Goal: Answer question/provide support: Share knowledge or assist other users

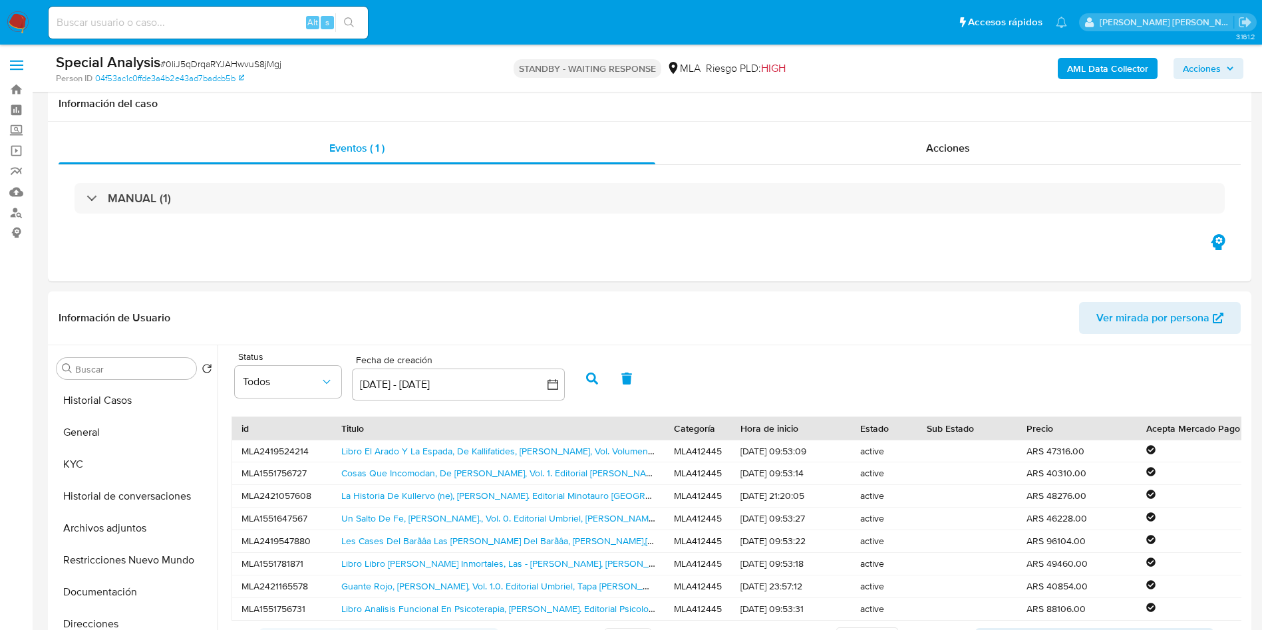
select select "10"
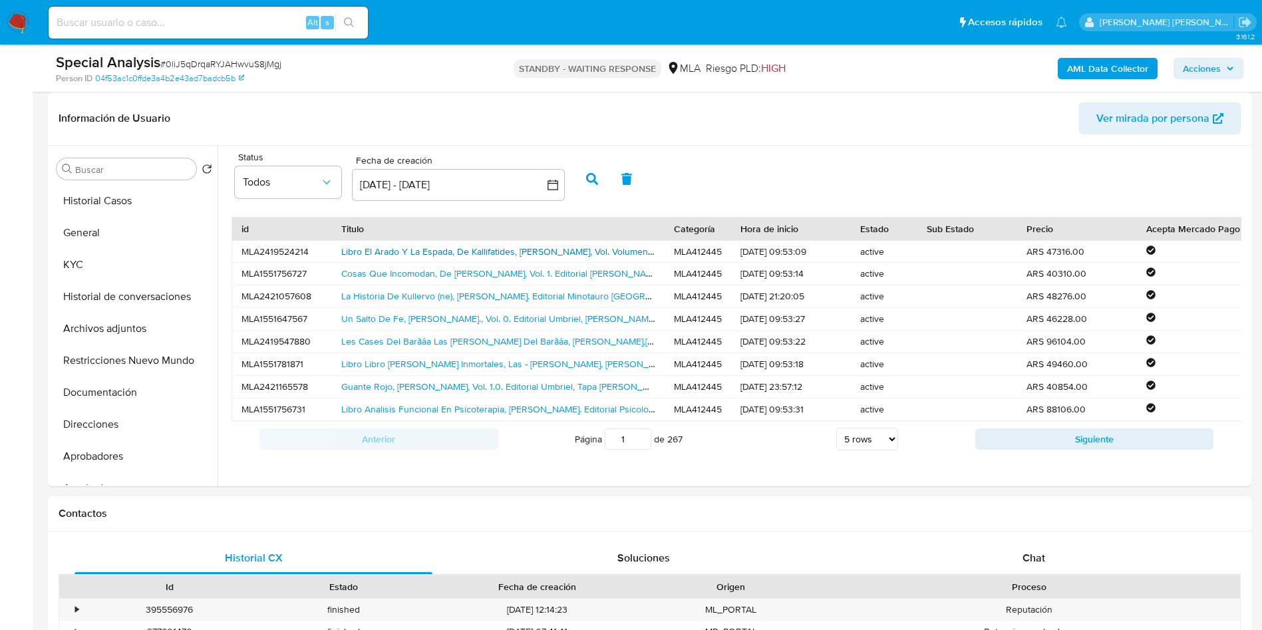
scroll to position [690, 0]
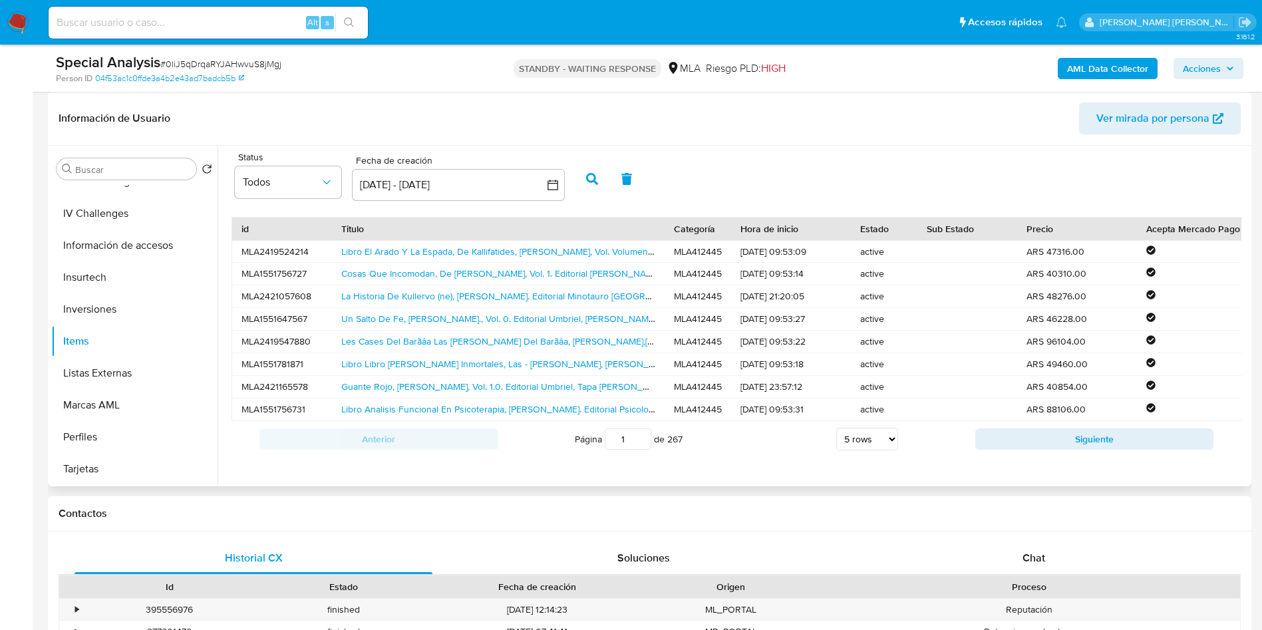
click at [351, 99] on div "Información de Usuario Ver mirada por persona" at bounding box center [649, 119] width 1203 height 54
click at [173, 22] on input at bounding box center [208, 22] width 319 height 17
paste input "0liJ5qDrqaRYJAHwvuS8jMgj"
click at [346, 15] on button "search-icon" at bounding box center [348, 22] width 27 height 19
click at [1050, 542] on div "Chat" at bounding box center [1034, 558] width 358 height 32
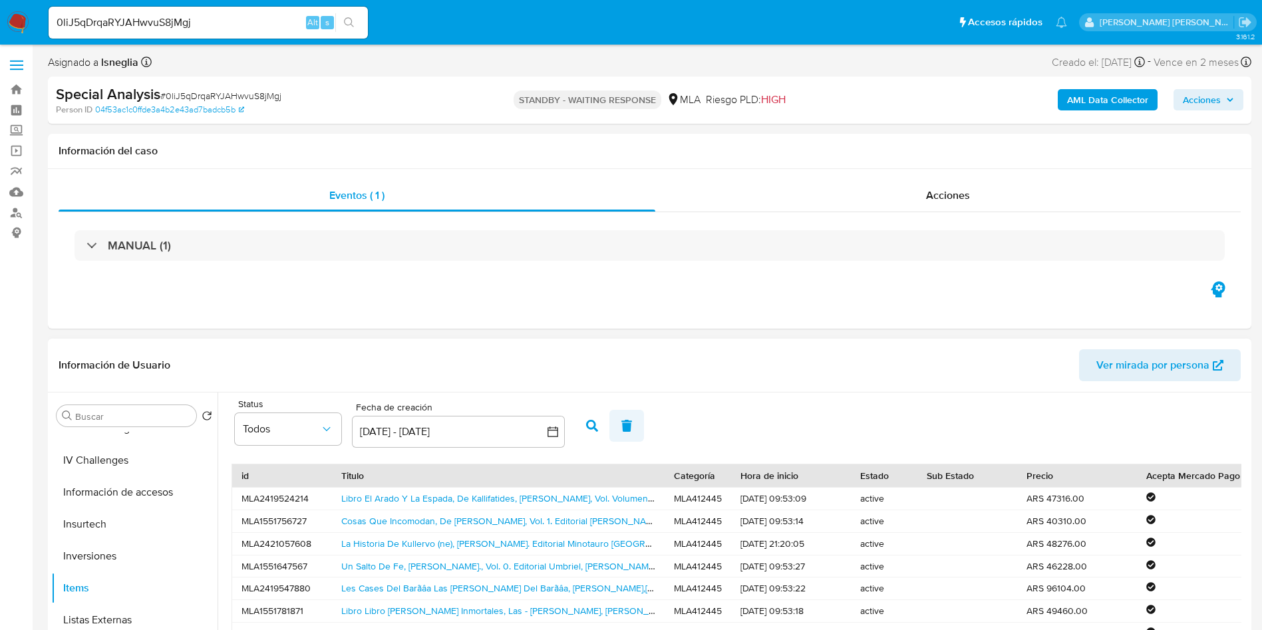
scroll to position [0, 0]
click at [457, 498] on link "Libro El Arado Y La Espada, De Kallifatides, [PERSON_NAME], Vol. Volumen Unico.…" at bounding box center [614, 498] width 547 height 13
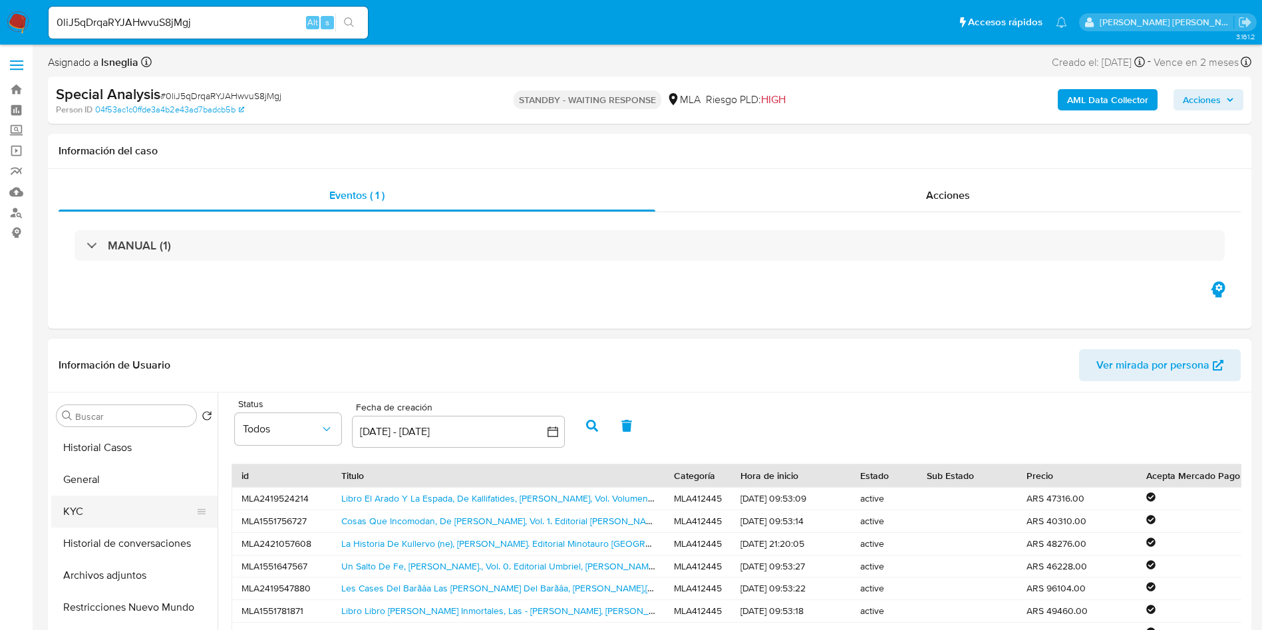
click at [111, 516] on button "KYC" at bounding box center [129, 512] width 156 height 32
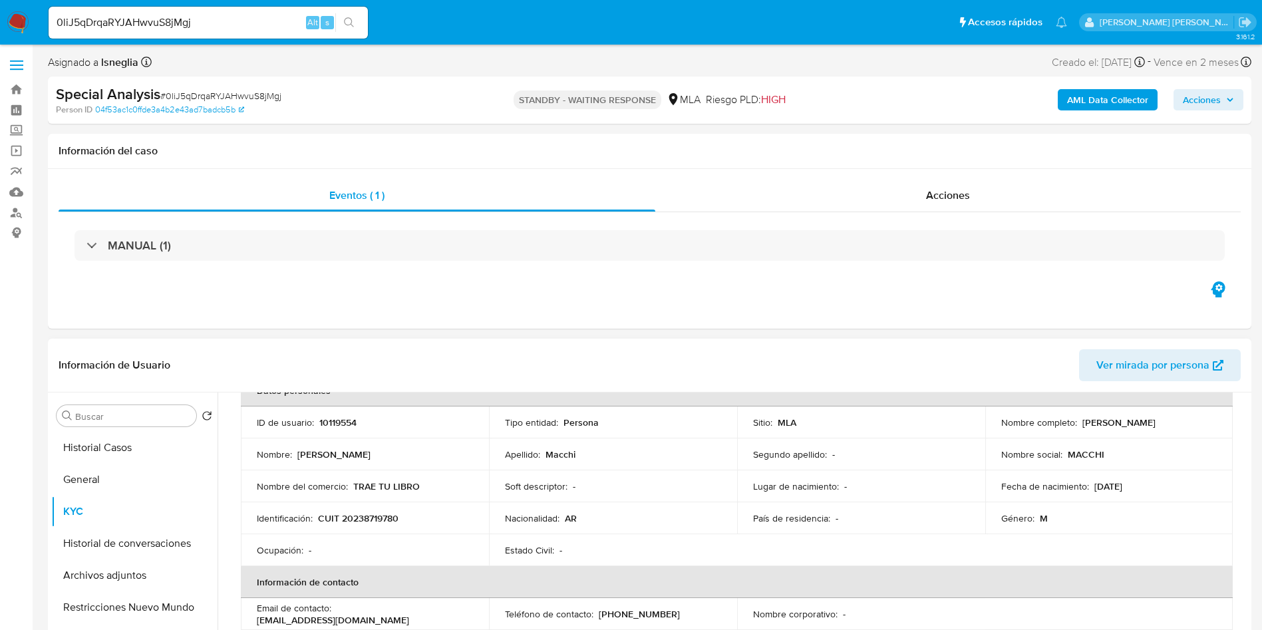
scroll to position [100, 0]
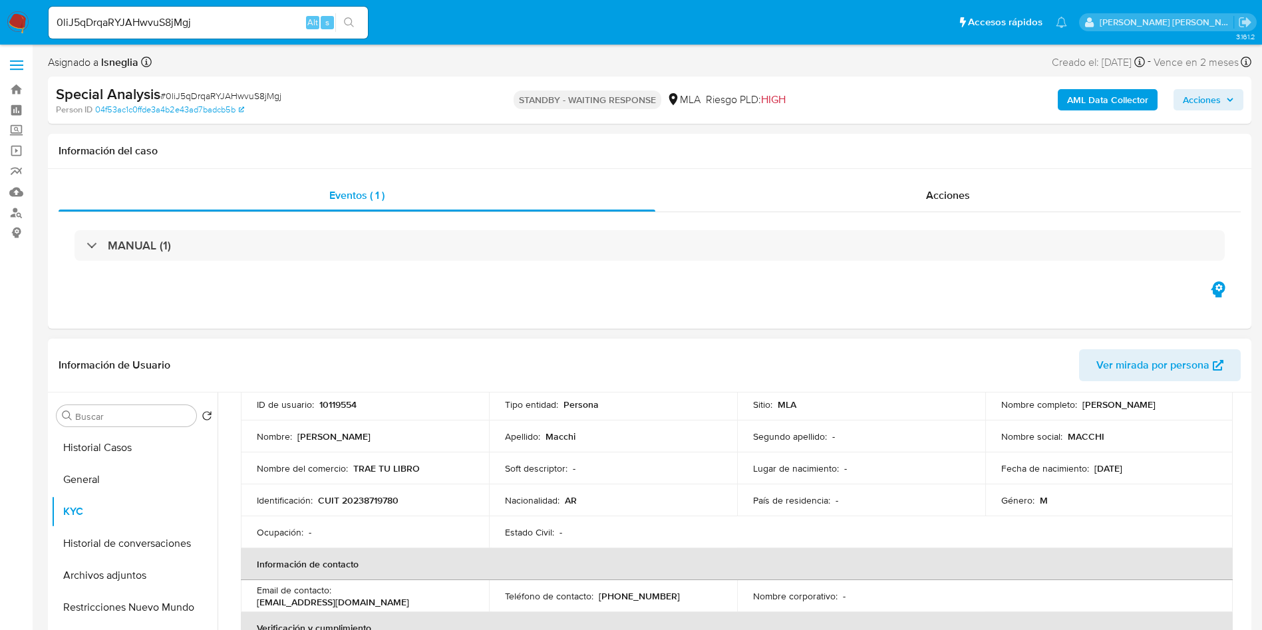
click at [375, 494] on p "CUIT 20238719780" at bounding box center [358, 500] width 80 height 12
click at [381, 501] on p "CUIT 20238719780" at bounding box center [358, 500] width 80 height 12
copy p "20238719780"
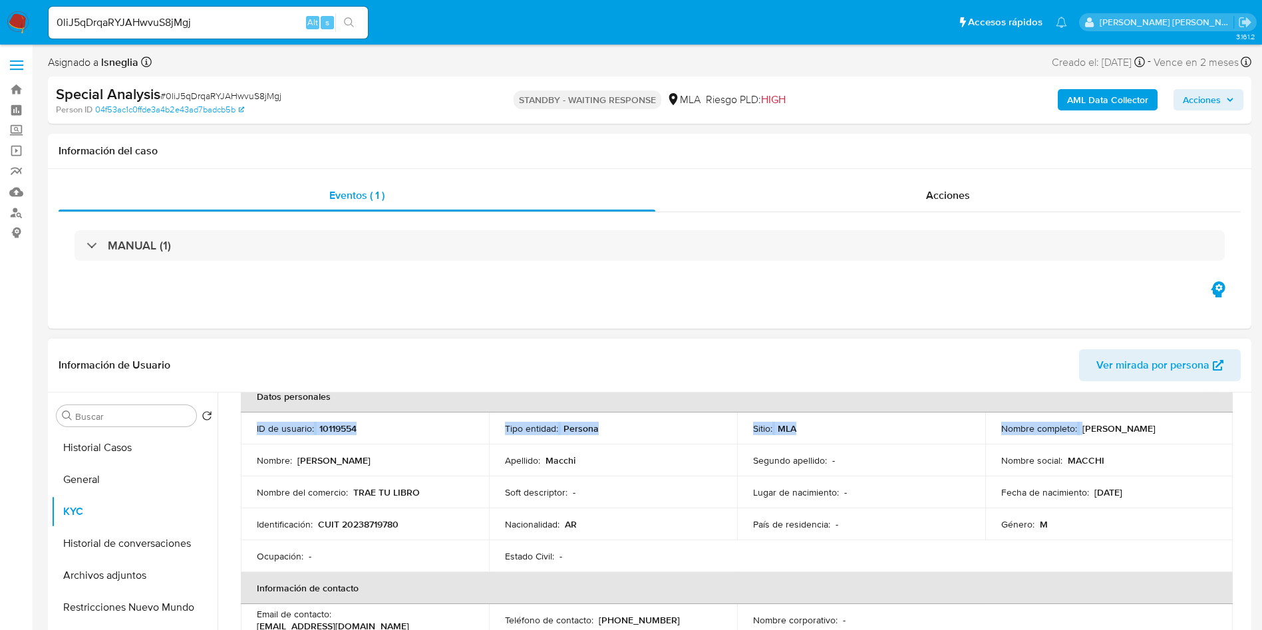
drag, startPoint x: 1078, startPoint y: 403, endPoint x: 1176, endPoint y: 403, distance: 97.8
click at [1176, 403] on table "Datos personales ID de usuario : 10119554 Tipo entidad : Persona Sitio : MLA No…" at bounding box center [737, 619] width 992 height 479
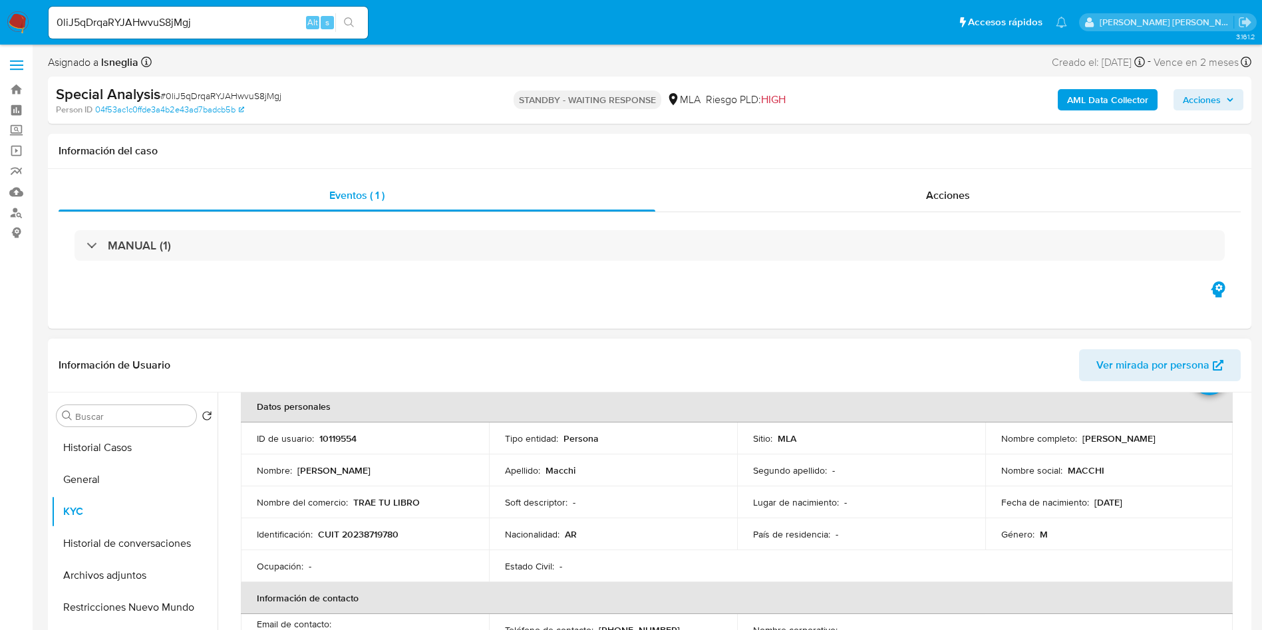
click at [1136, 440] on p "[PERSON_NAME]" at bounding box center [1118, 438] width 73 height 12
drag, startPoint x: 1080, startPoint y: 439, endPoint x: 1155, endPoint y: 439, distance: 74.5
click at [1155, 439] on div "Nombre completo : [PERSON_NAME]" at bounding box center [1109, 438] width 216 height 12
copy p "[PERSON_NAME]"
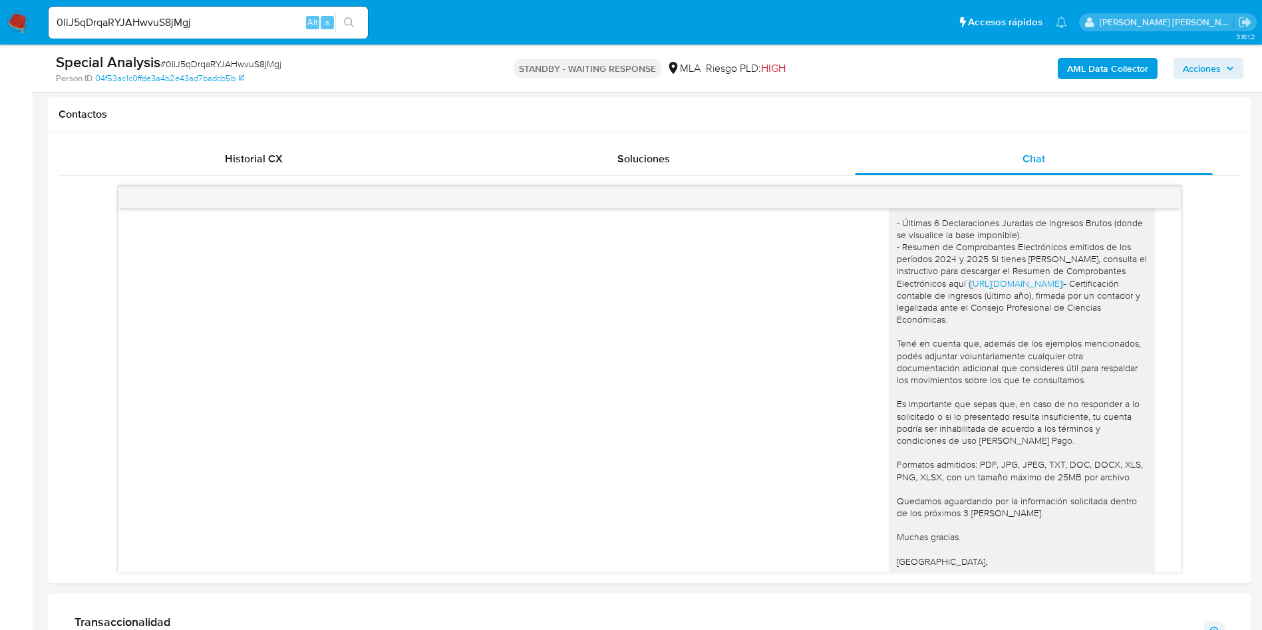
scroll to position [980, 0]
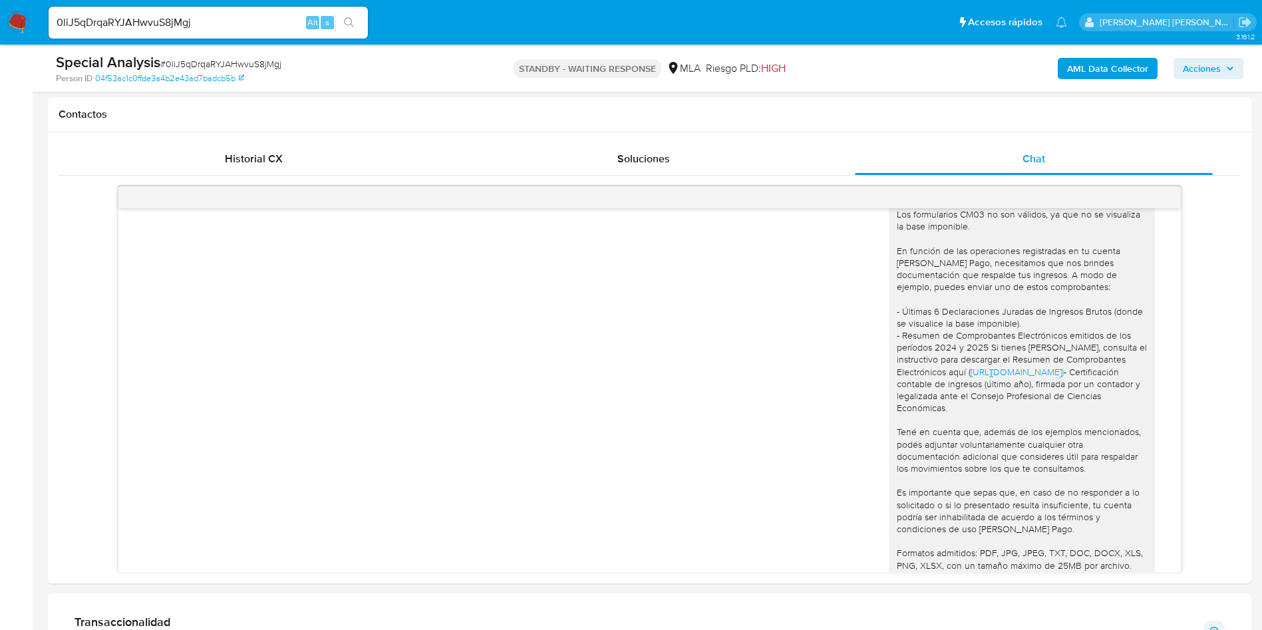
click at [212, 28] on input "0liJ5qDrqaRYJAHwvuS8jMgj" at bounding box center [208, 22] width 319 height 17
click at [211, 27] on input "0liJ5qDrqaRYJAHwvuS8jMgj" at bounding box center [208, 22] width 319 height 17
paste input "66msg9k9BZx5UfP3bO1JzVRQ"
type input "66msg9k9BZx5UfP3bO1JzVRQ"
click at [353, 23] on icon "search-icon" at bounding box center [349, 22] width 11 height 11
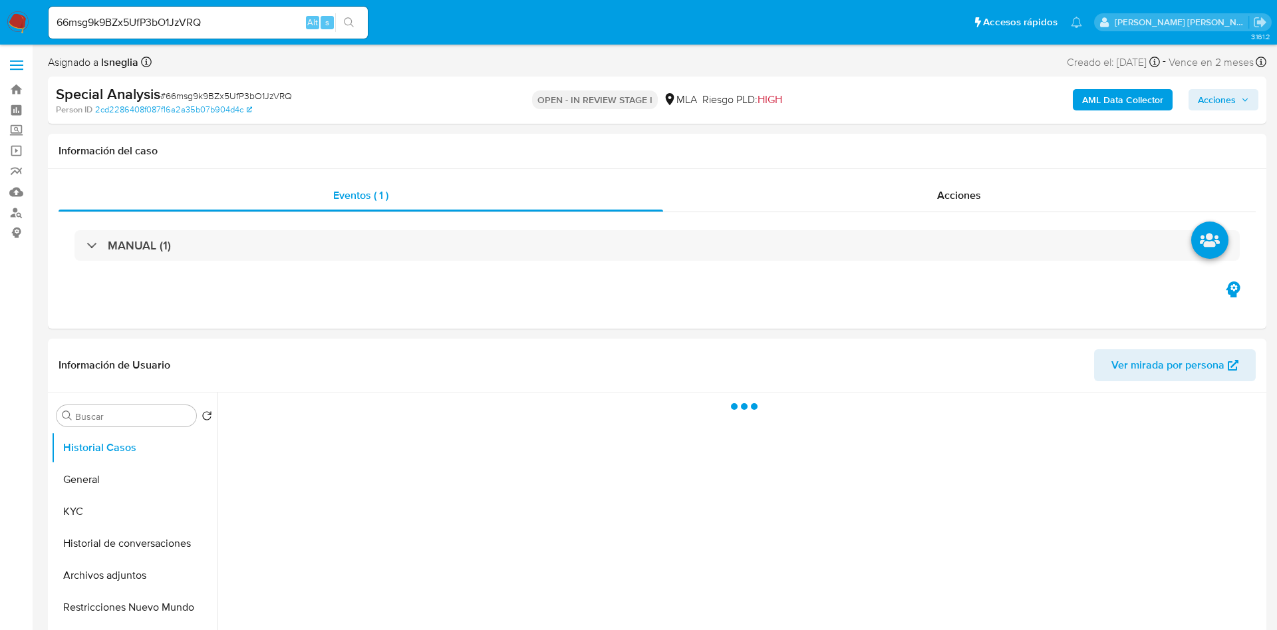
select select "10"
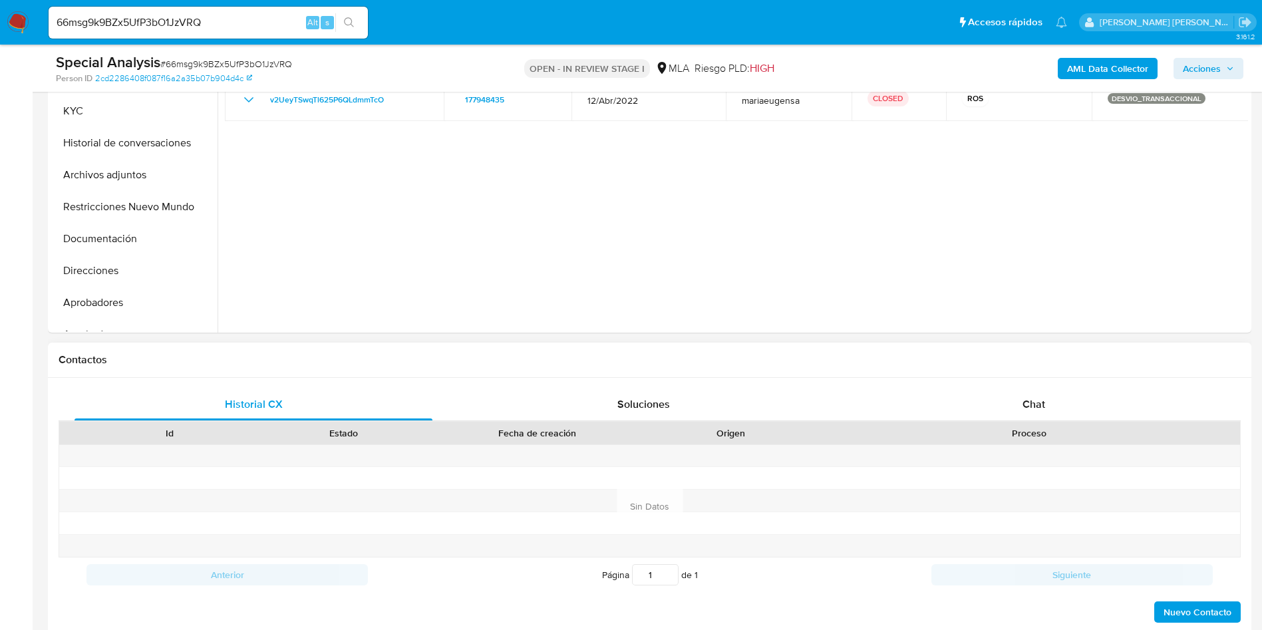
scroll to position [399, 0]
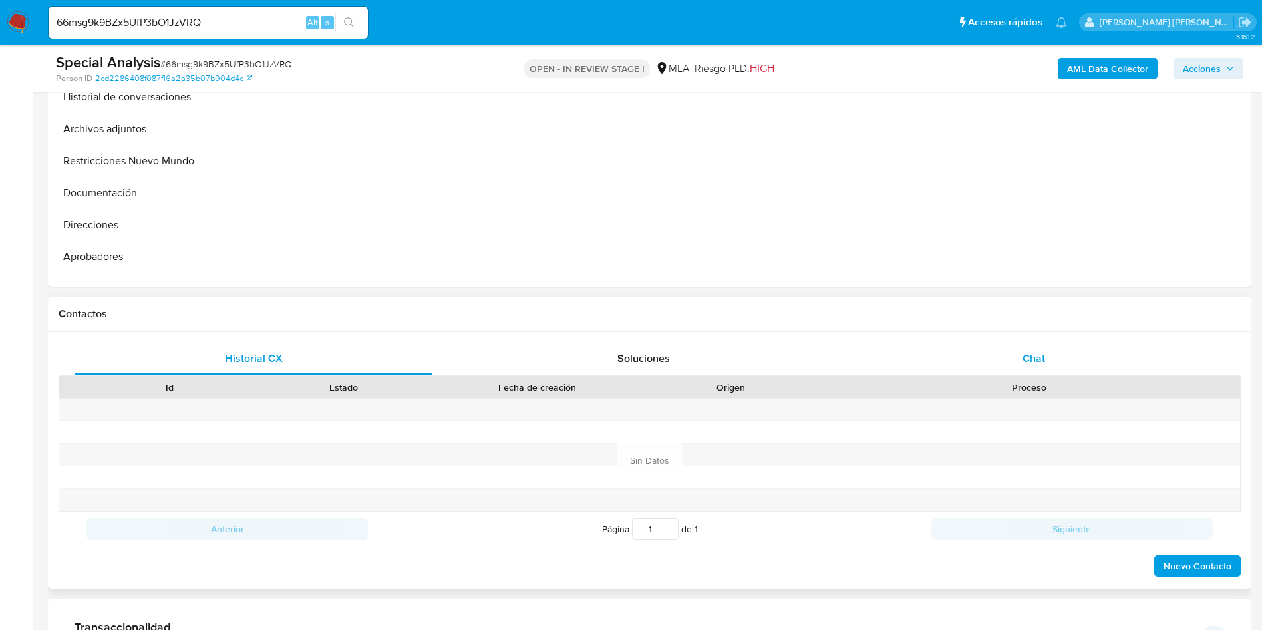
click at [1032, 367] on div "Chat" at bounding box center [1034, 359] width 358 height 32
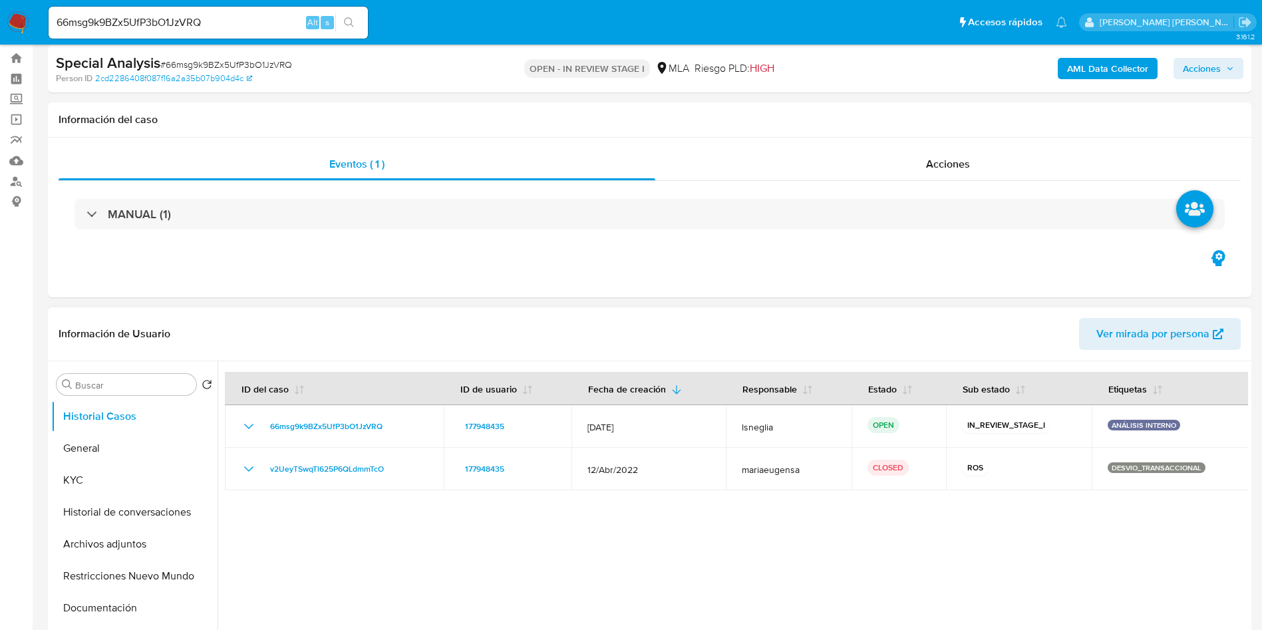
scroll to position [0, 0]
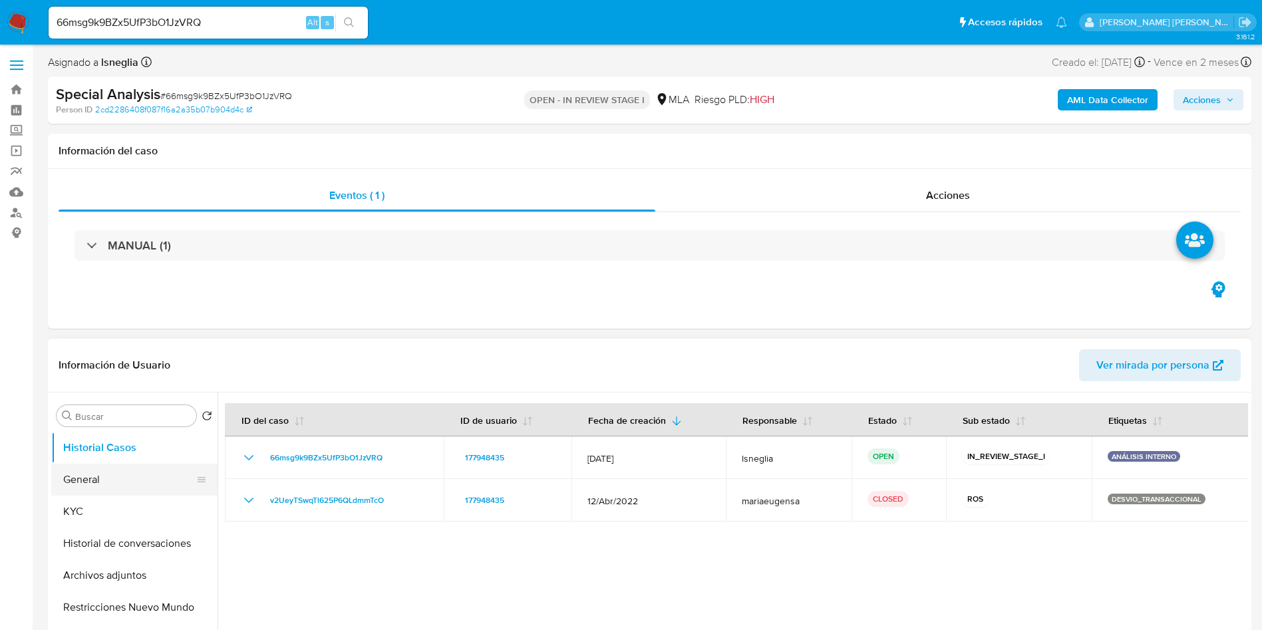
click at [88, 489] on button "General" at bounding box center [129, 480] width 156 height 32
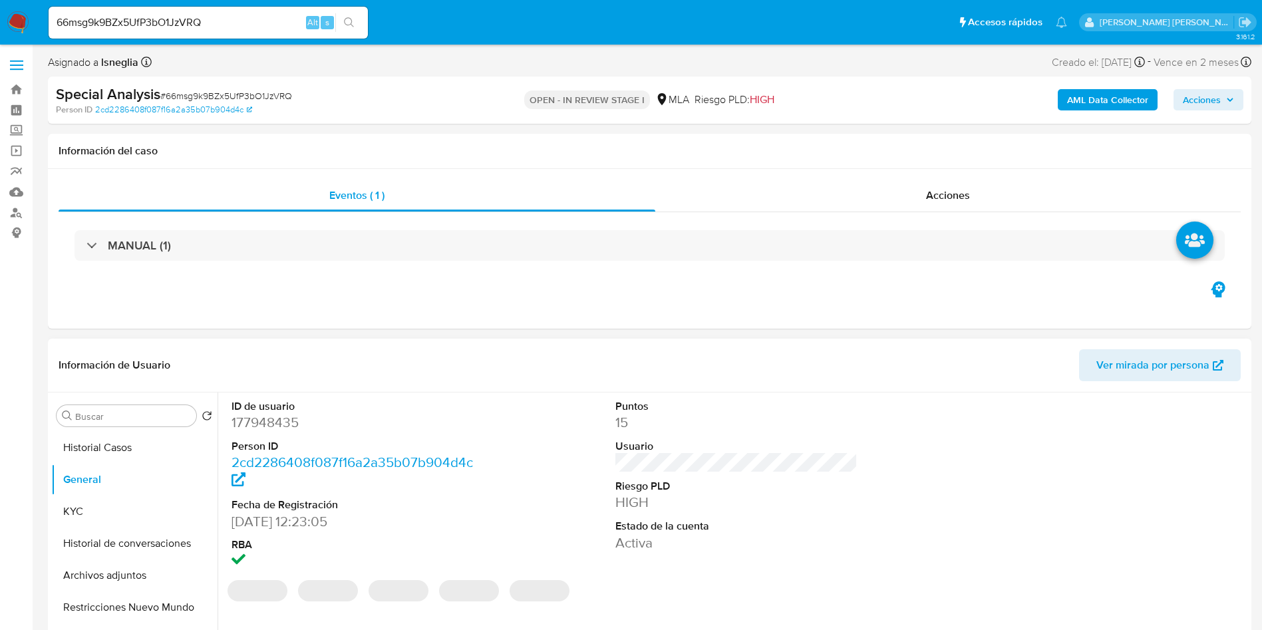
click at [263, 410] on dt "ID de usuario" at bounding box center [352, 406] width 243 height 15
click at [265, 421] on dd "177948435" at bounding box center [352, 422] width 243 height 19
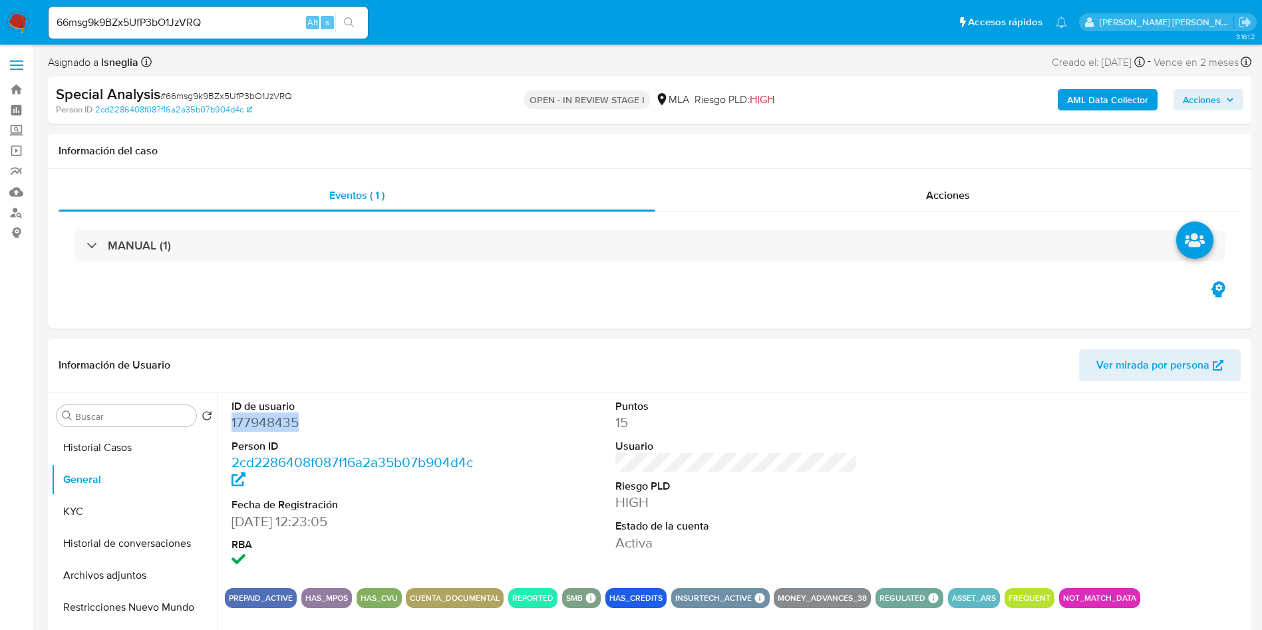
copy dd "177948435"
click at [273, 417] on dd "177948435" at bounding box center [352, 422] width 243 height 19
click at [283, 423] on dd "177948435" at bounding box center [352, 422] width 243 height 19
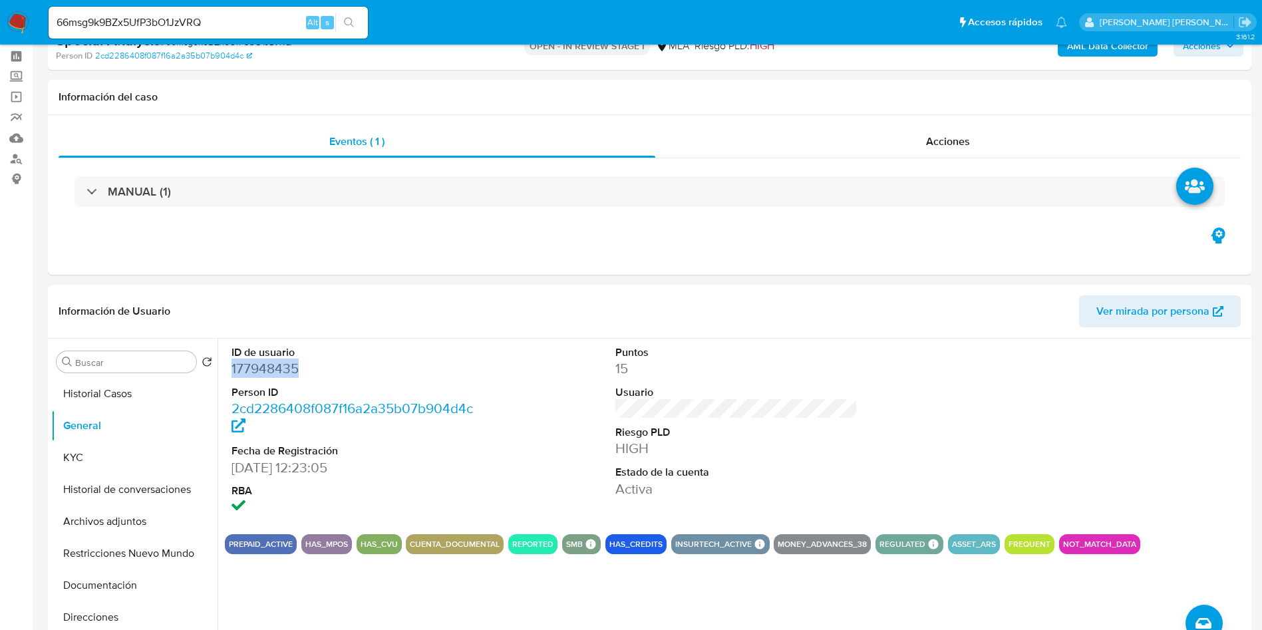
scroll to position [100, 0]
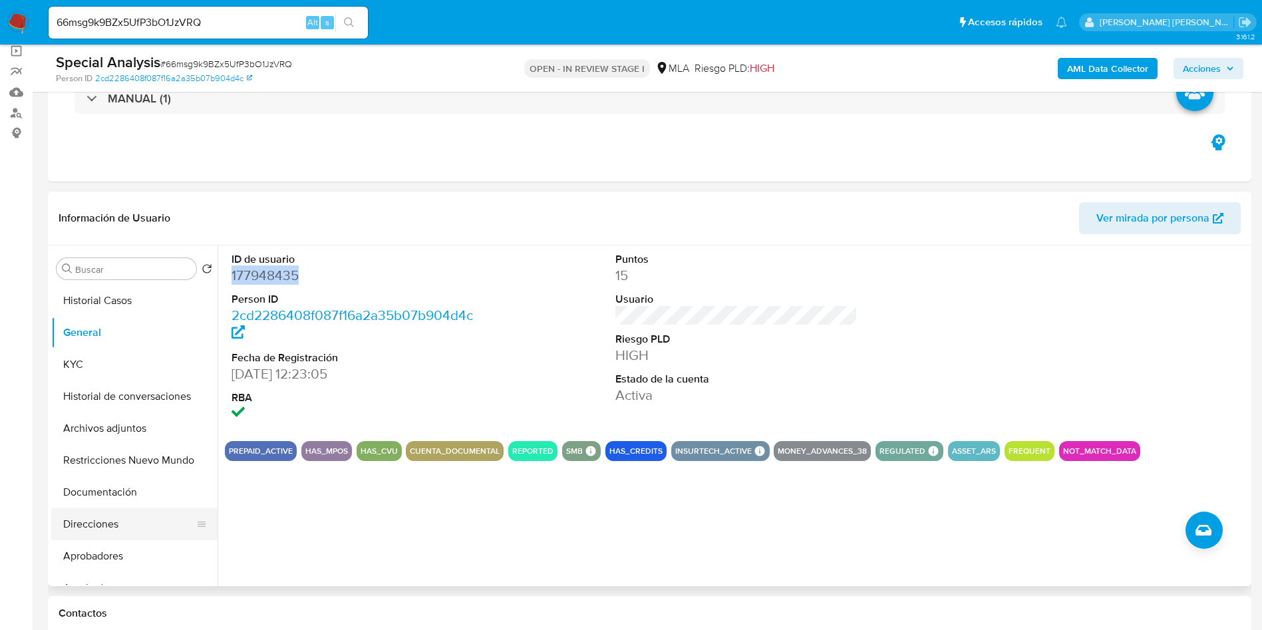
click at [92, 525] on button "Direcciones" at bounding box center [129, 524] width 156 height 32
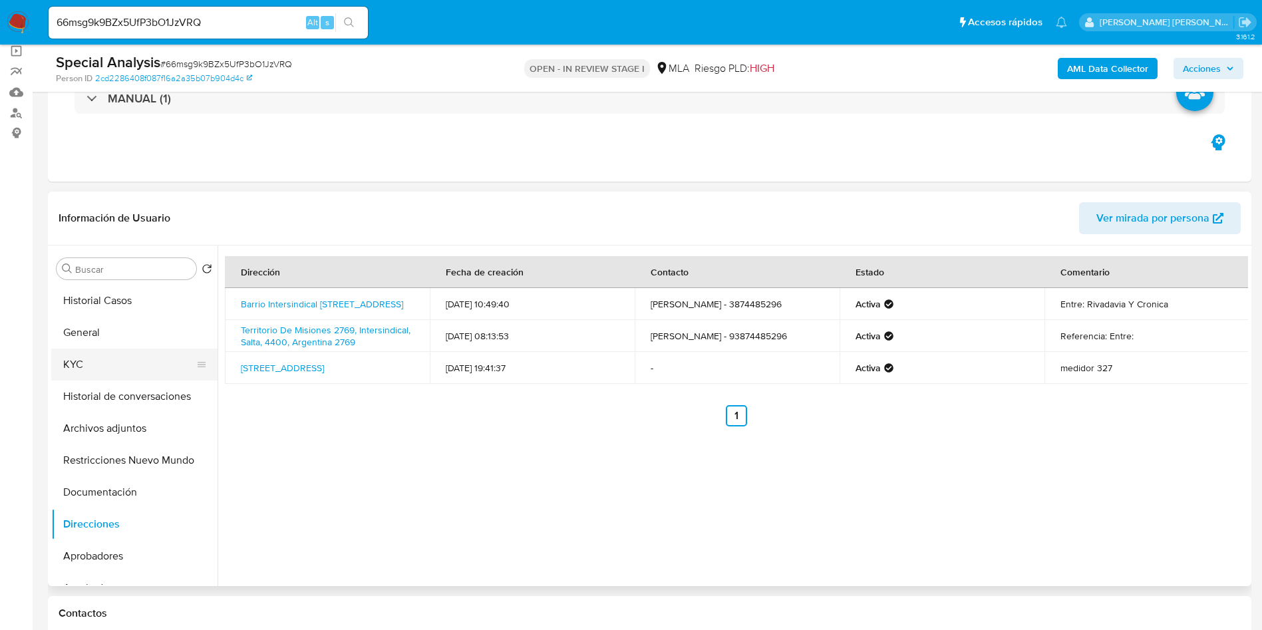
click at [100, 363] on button "KYC" at bounding box center [129, 365] width 156 height 32
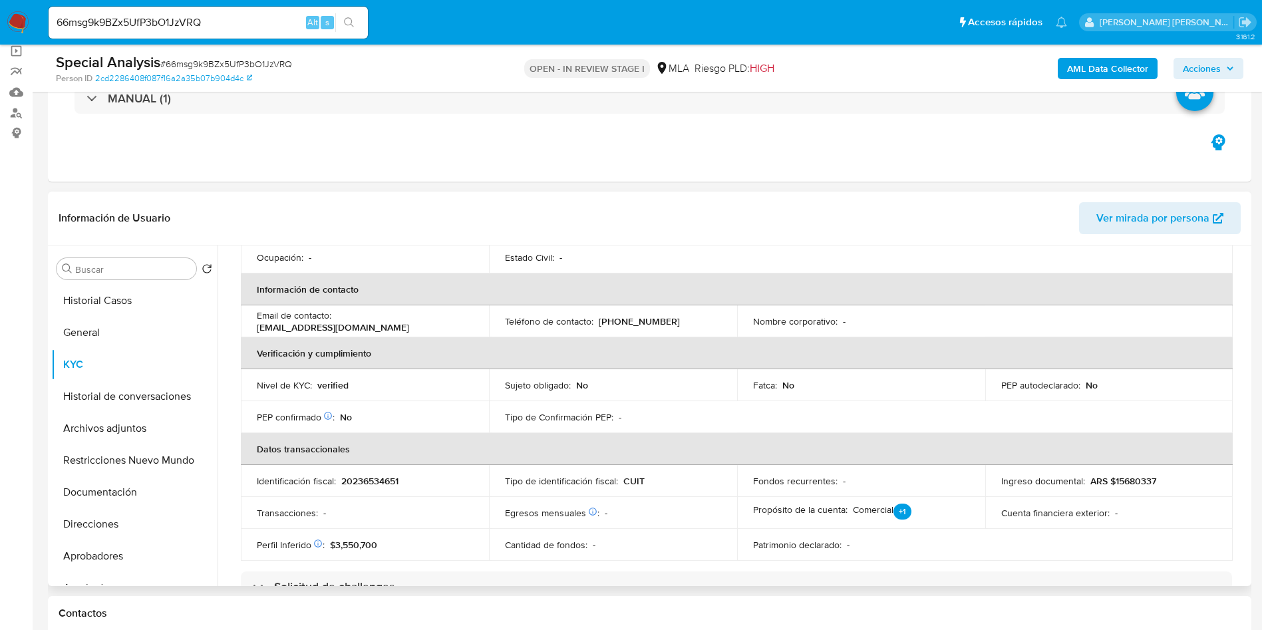
scroll to position [0, 0]
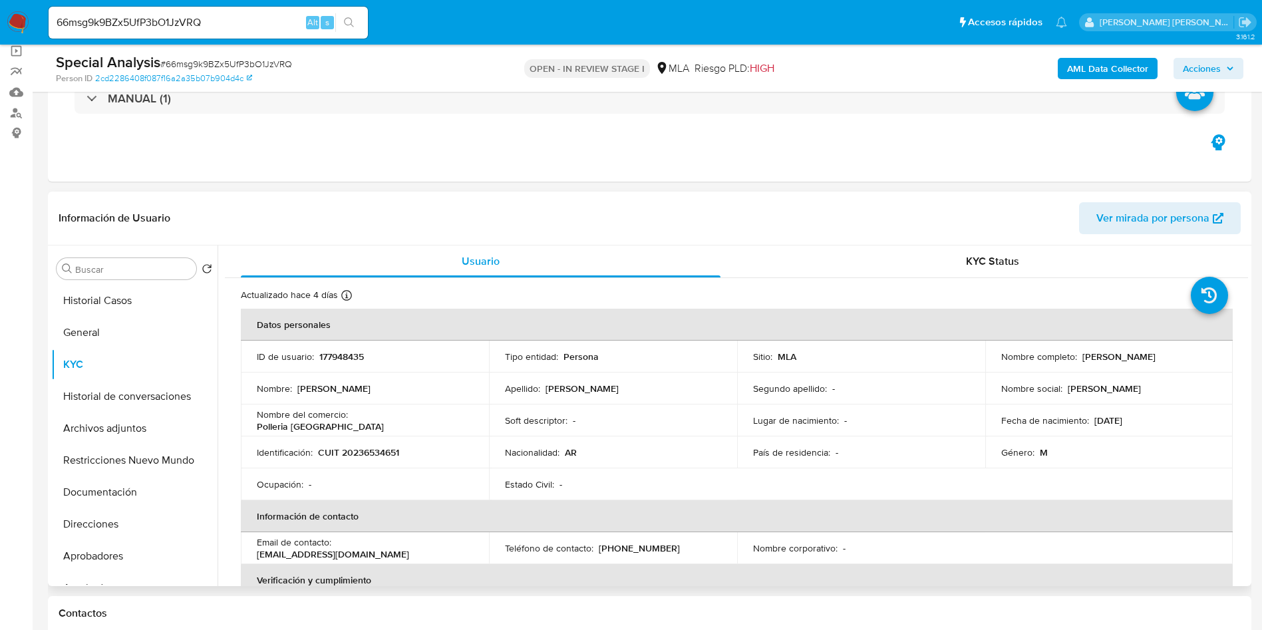
click at [370, 449] on p "CUIT 20236534651" at bounding box center [358, 452] width 81 height 12
copy p "20236534651"
drag, startPoint x: 1080, startPoint y: 355, endPoint x: 1172, endPoint y: 356, distance: 91.8
click at [1172, 356] on div "Nombre completo : [PERSON_NAME]" at bounding box center [1109, 357] width 216 height 12
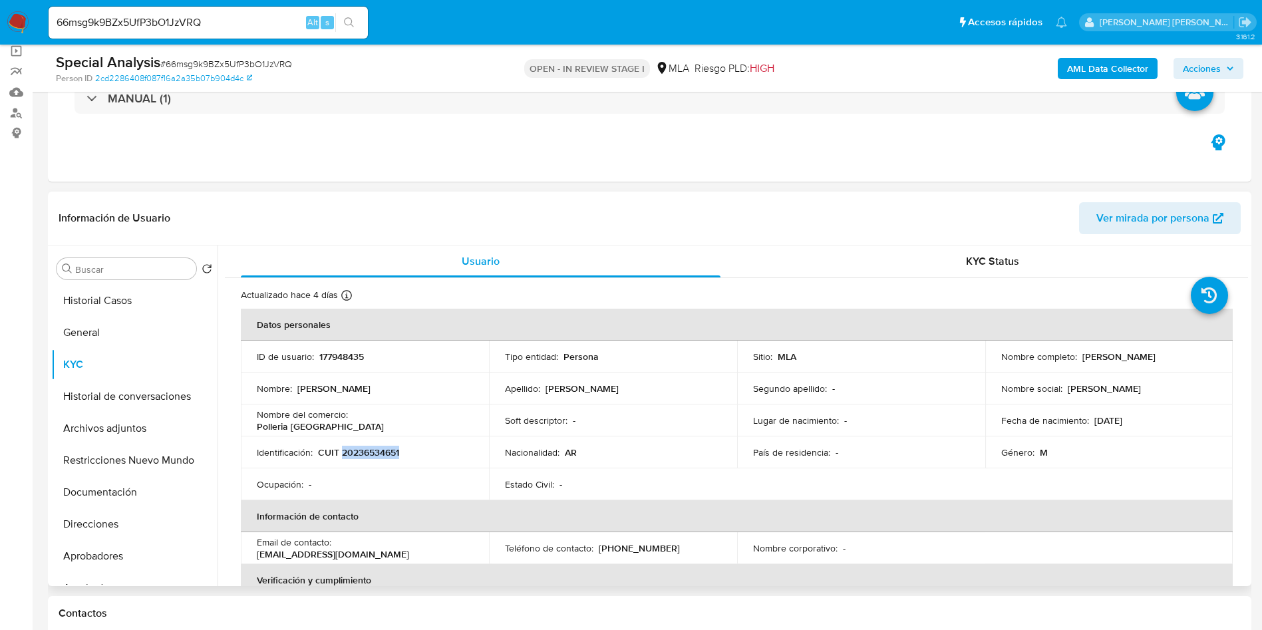
drag, startPoint x: 1076, startPoint y: 355, endPoint x: 1202, endPoint y: 354, distance: 125.7
click at [1202, 354] on div "Nombre completo : [PERSON_NAME]" at bounding box center [1109, 357] width 216 height 12
click at [1144, 355] on p "[PERSON_NAME]" at bounding box center [1118, 357] width 73 height 12
click at [1082, 356] on p "[PERSON_NAME]" at bounding box center [1118, 357] width 73 height 12
drag, startPoint x: 1077, startPoint y: 359, endPoint x: 1184, endPoint y: 358, distance: 107.1
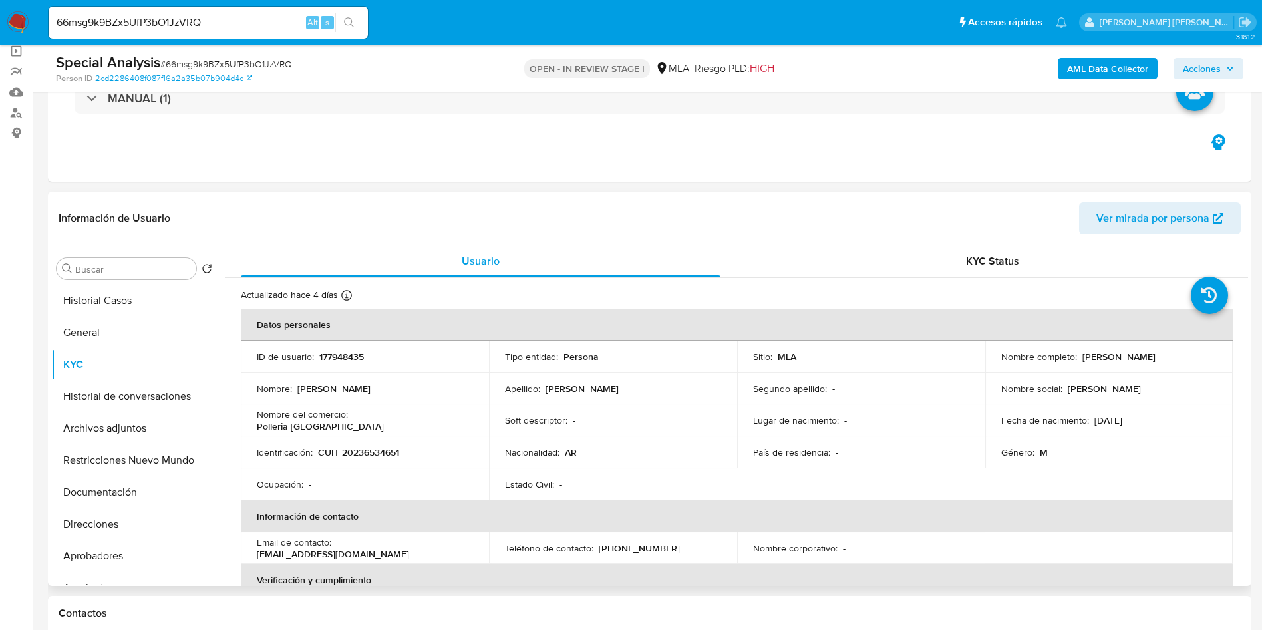
click at [1184, 358] on div "Nombre completo : [PERSON_NAME]" at bounding box center [1109, 357] width 216 height 12
copy p "[PERSON_NAME]"
drag, startPoint x: 317, startPoint y: 452, endPoint x: 426, endPoint y: 452, distance: 108.4
click at [426, 452] on div "Identificación : CUIT 20236534651" at bounding box center [365, 452] width 216 height 12
copy p "CUIT 20236534651"
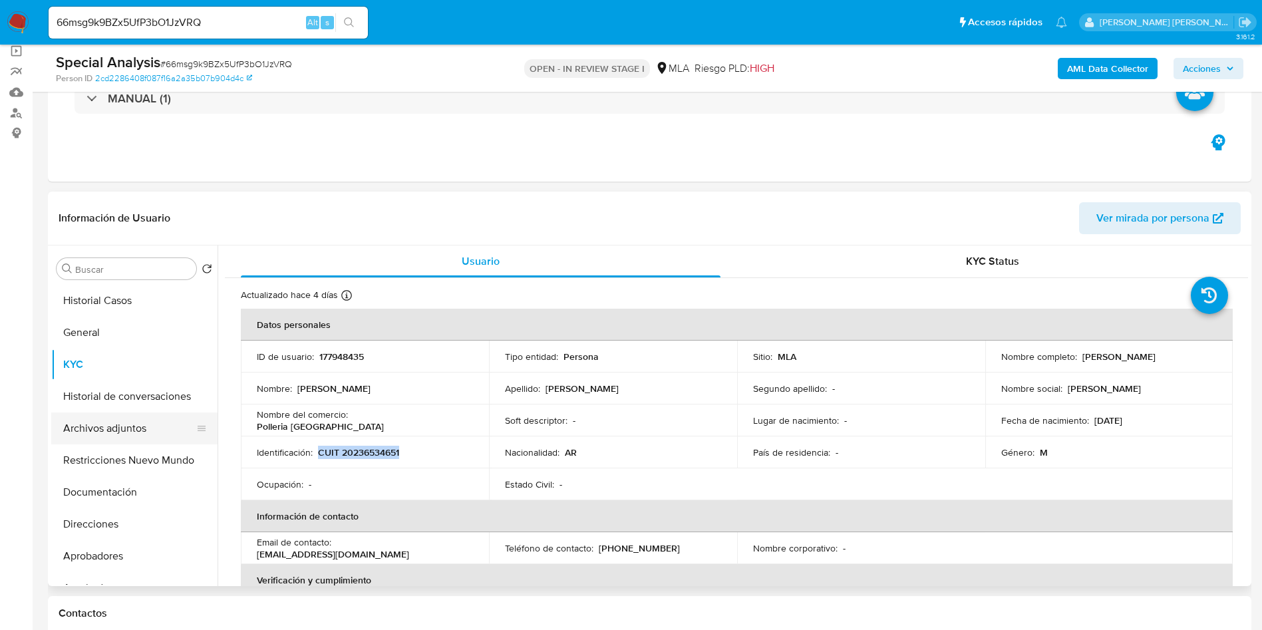
click at [112, 434] on button "Archivos adjuntos" at bounding box center [129, 428] width 156 height 32
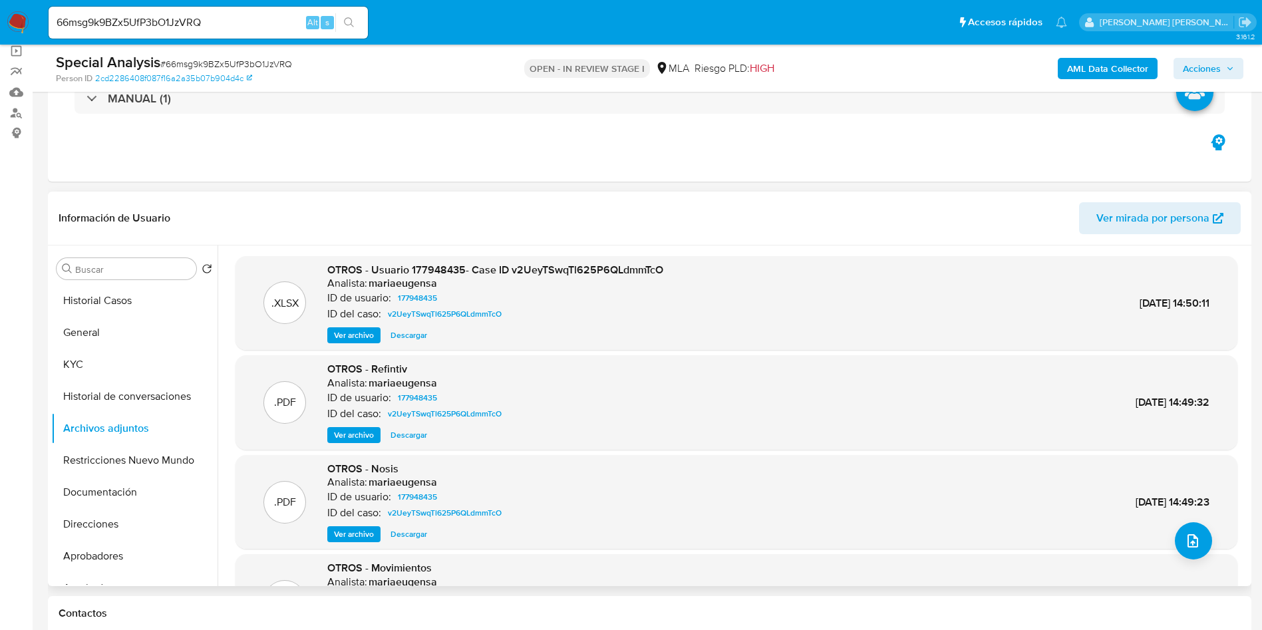
click at [361, 332] on span "Ver archivo" at bounding box center [354, 335] width 40 height 13
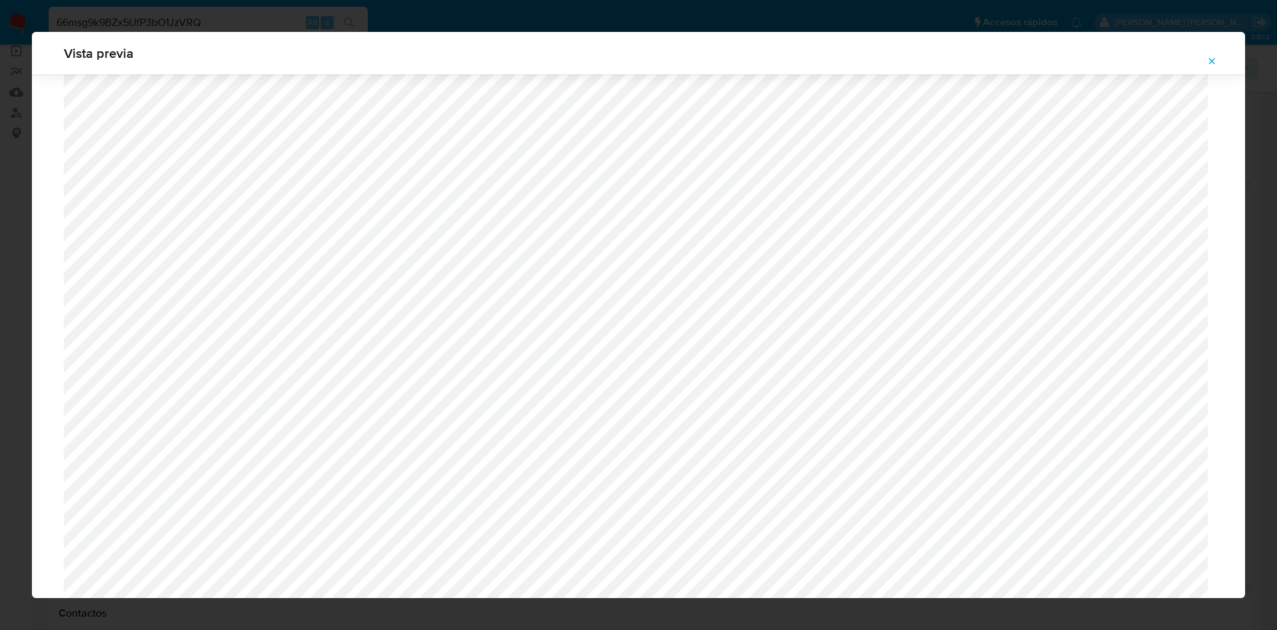
scroll to position [871, 0]
click at [1214, 61] on icon "Attachment preview" at bounding box center [1212, 61] width 11 height 11
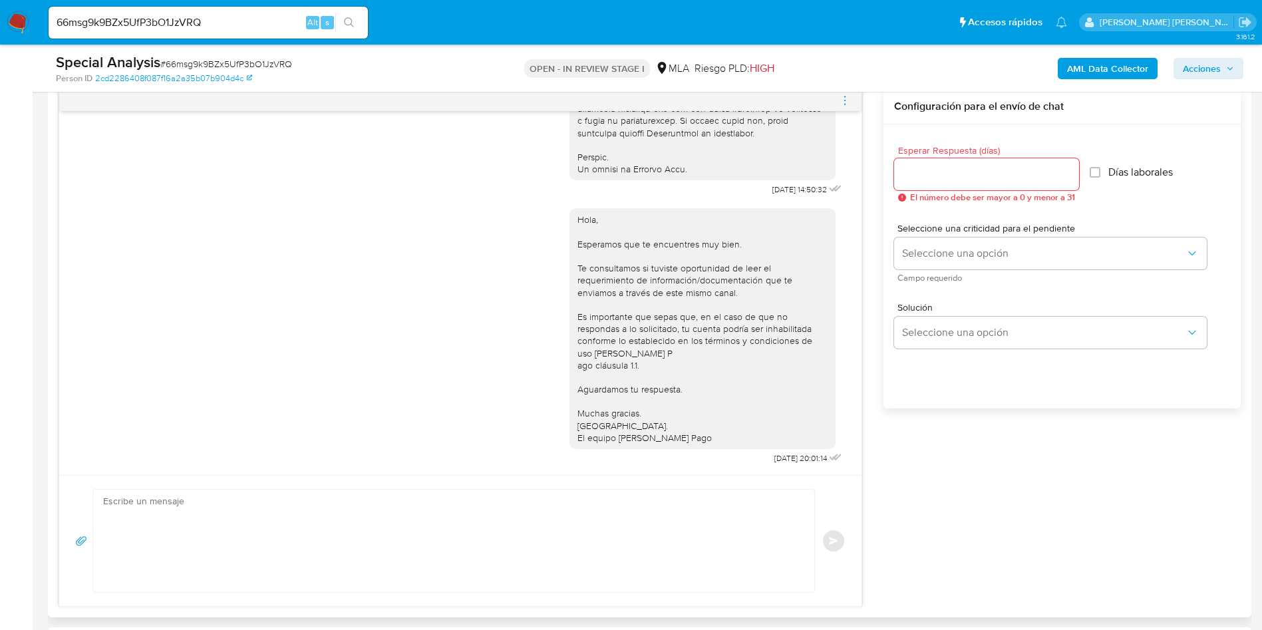
scroll to position [599, 0]
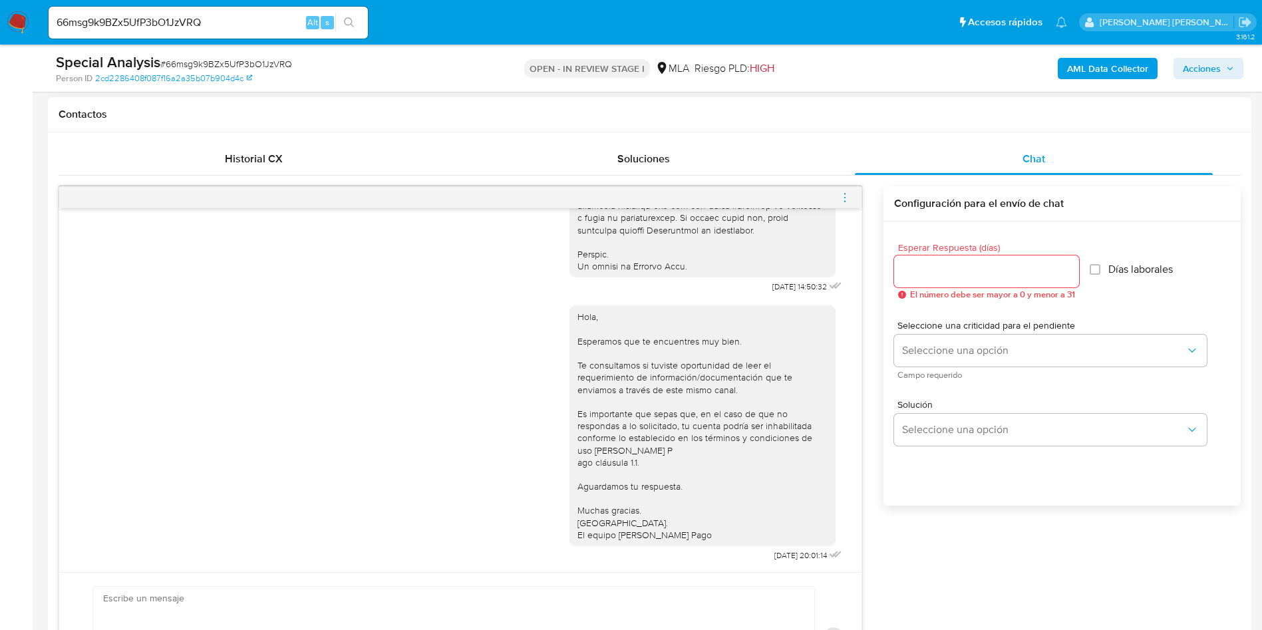
click at [939, 273] on input "Esperar Respuesta (días)" at bounding box center [986, 271] width 185 height 17
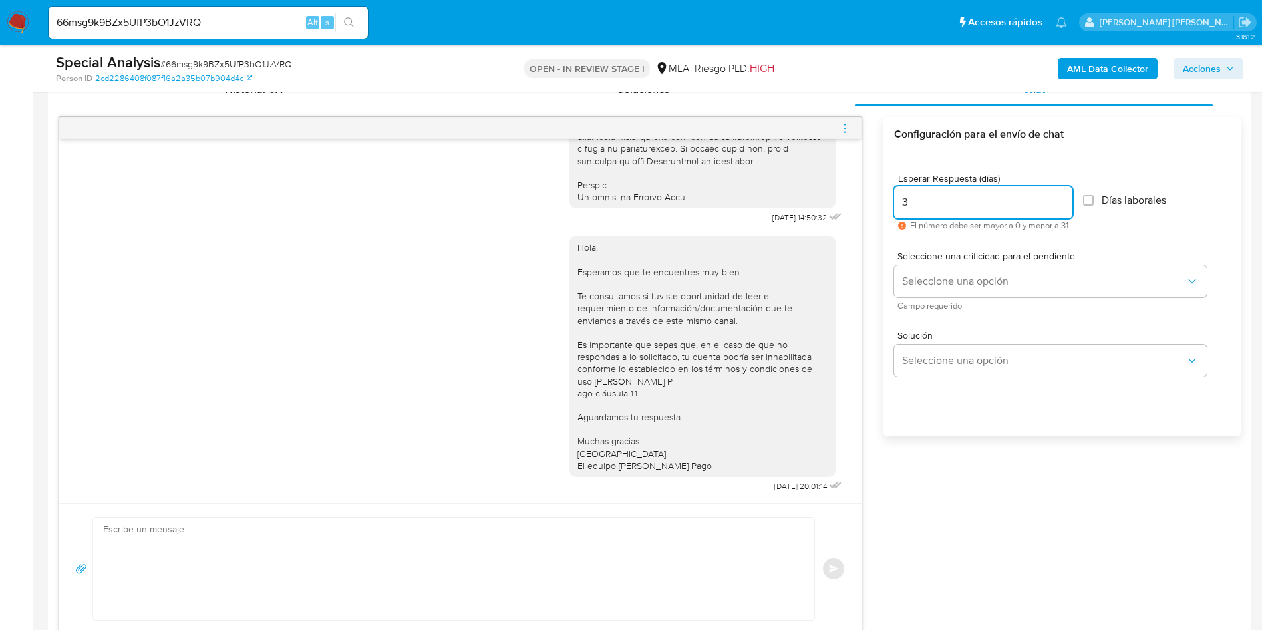
scroll to position [698, 0]
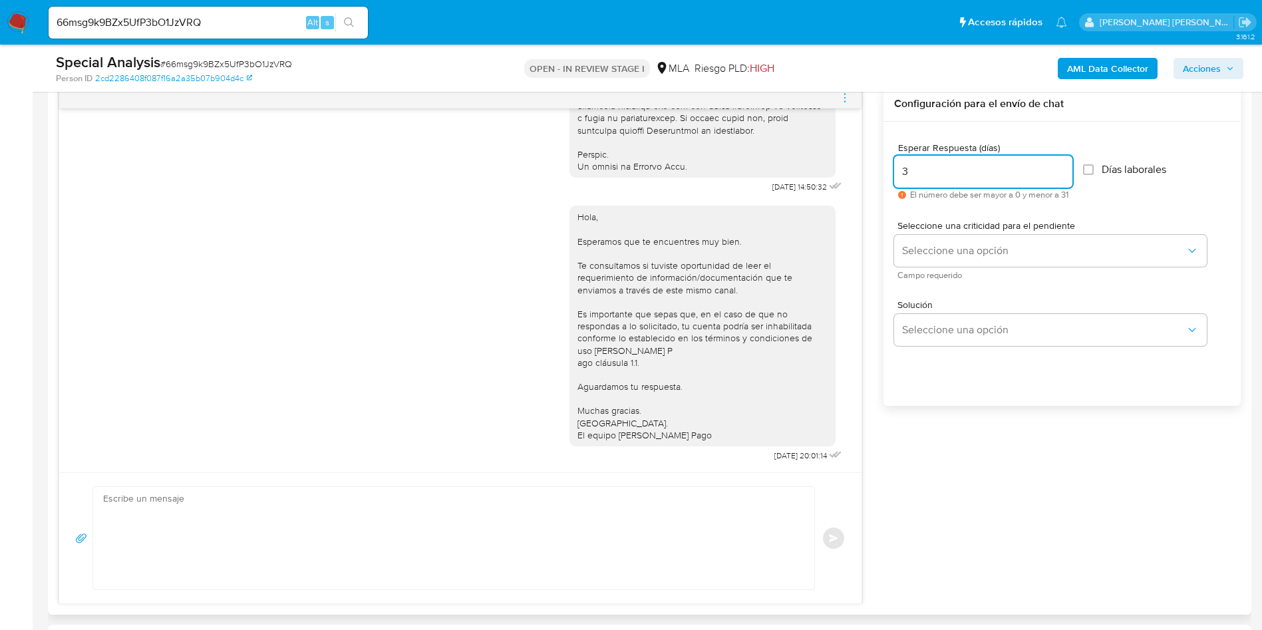
type input "3"
click at [347, 529] on textarea at bounding box center [450, 538] width 694 height 102
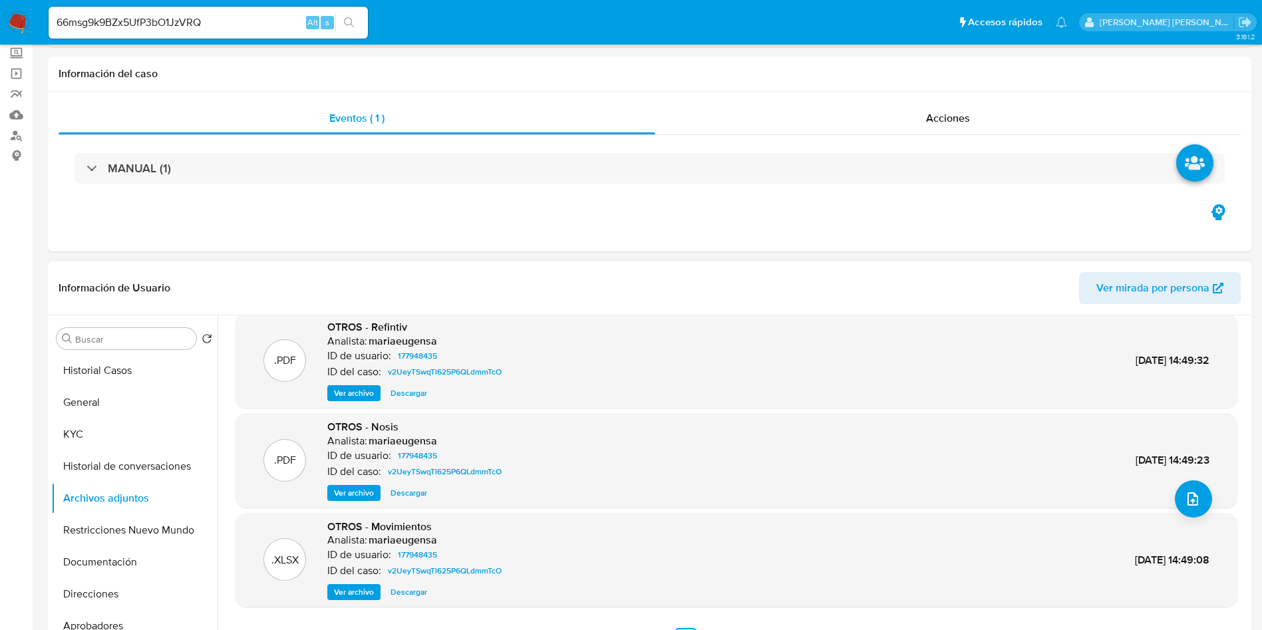
scroll to position [0, 0]
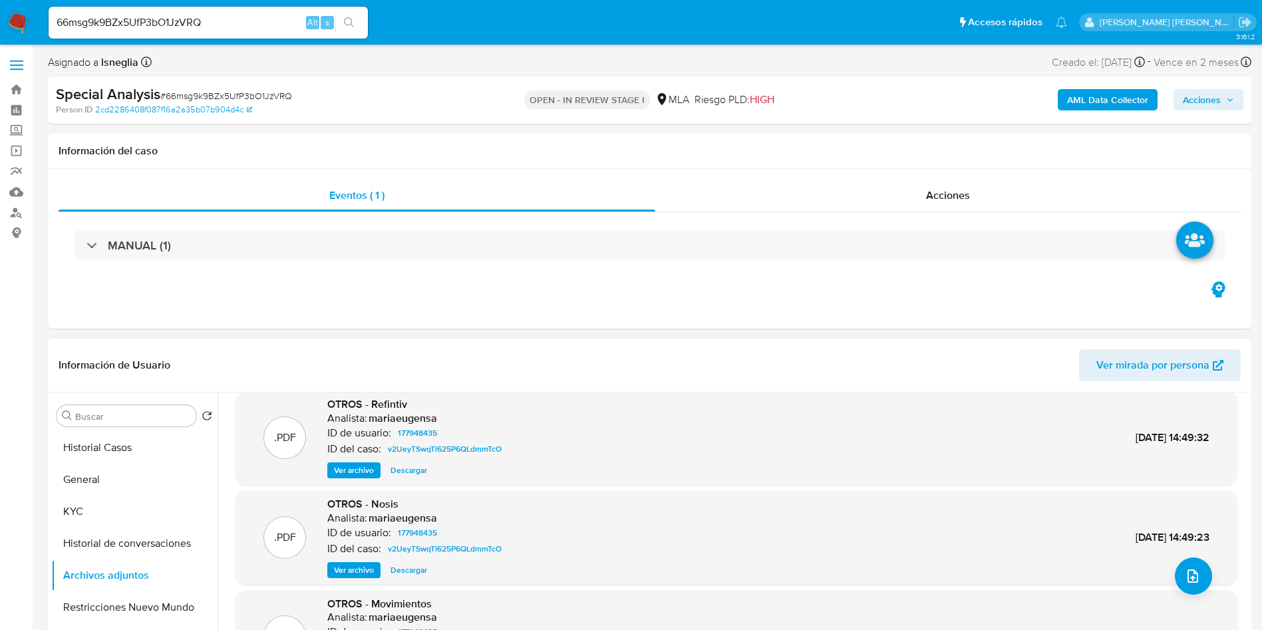
click at [48, 519] on div "Buscar Volver al orden por defecto Historial Casos General KYC Historial de con…" at bounding box center [649, 562] width 1203 height 341
click at [94, 512] on button "KYC" at bounding box center [129, 512] width 156 height 32
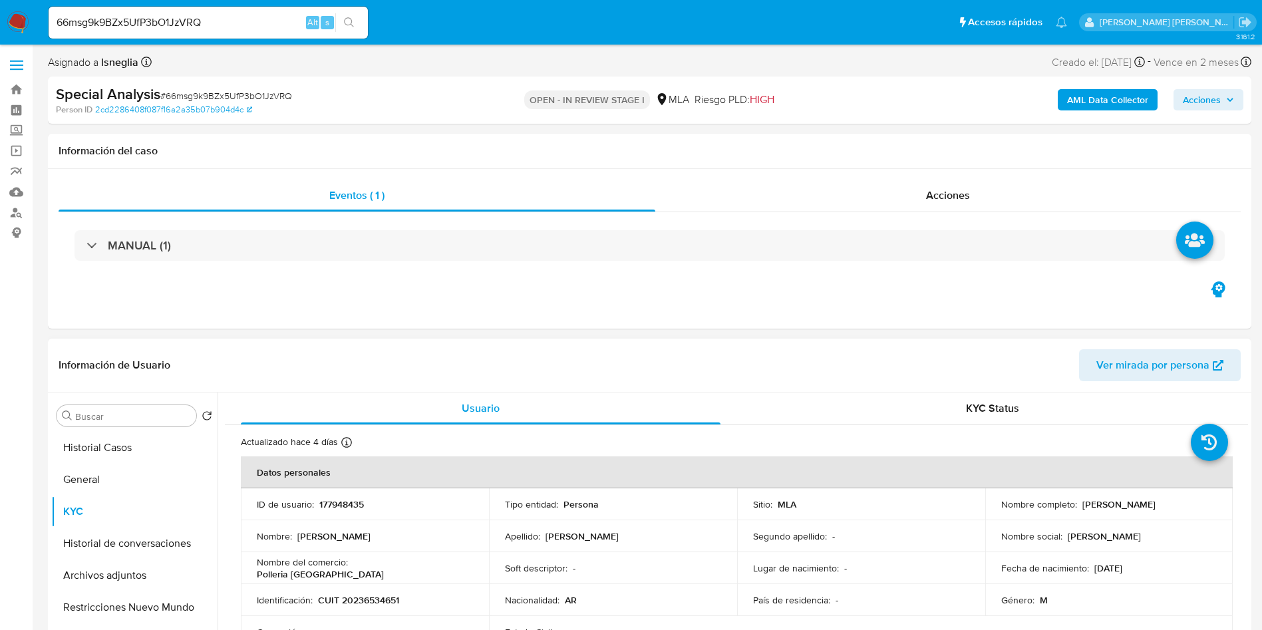
drag, startPoint x: 1078, startPoint y: 502, endPoint x: 1183, endPoint y: 501, distance: 105.1
click at [1183, 501] on div "Nombre completo : [PERSON_NAME]" at bounding box center [1109, 504] width 216 height 12
copy p "[PERSON_NAME]"
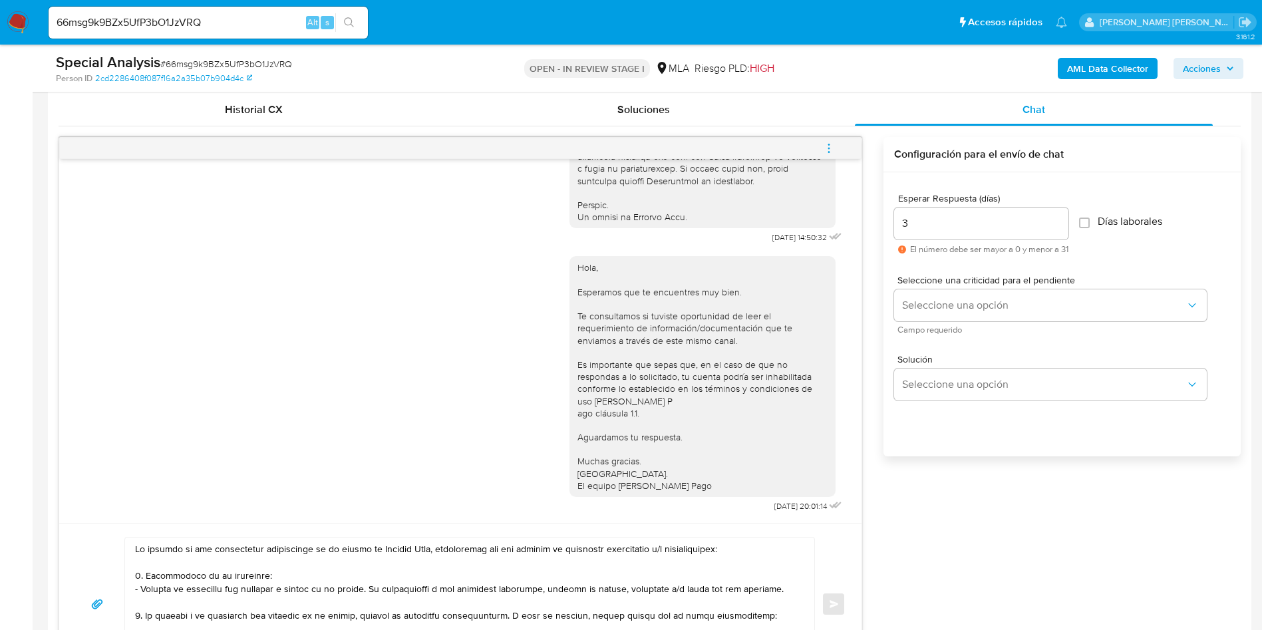
scroll to position [998, 0]
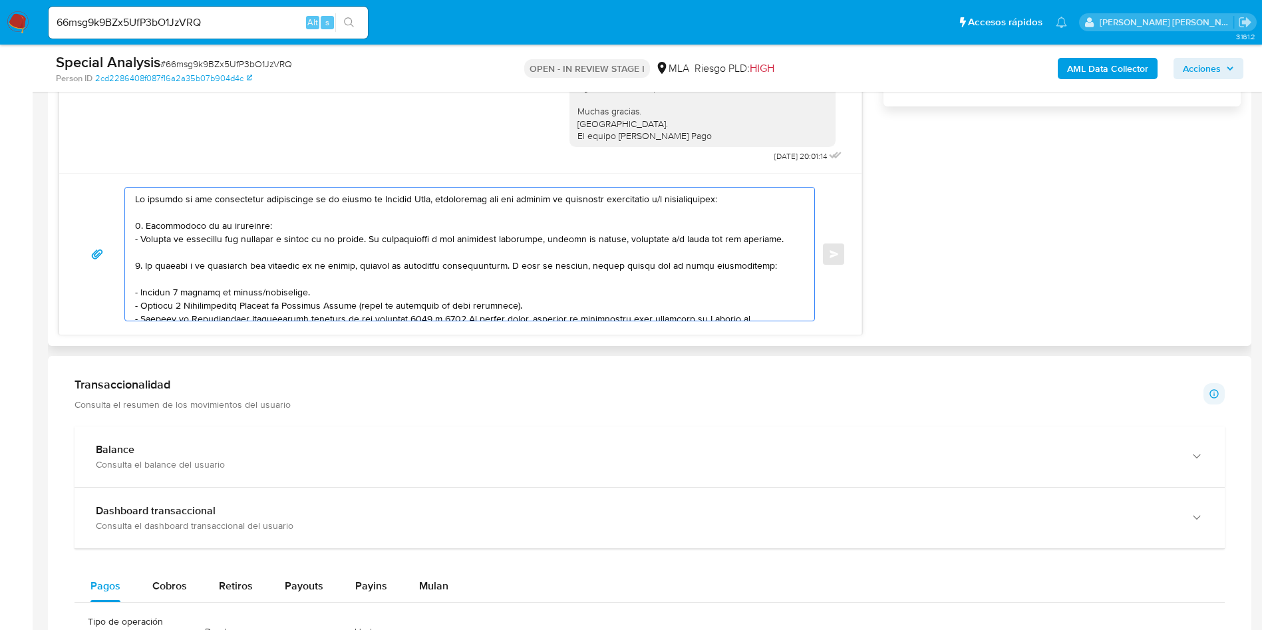
click at [136, 200] on textarea at bounding box center [466, 254] width 662 height 133
paste textarea "[PERSON_NAME]"
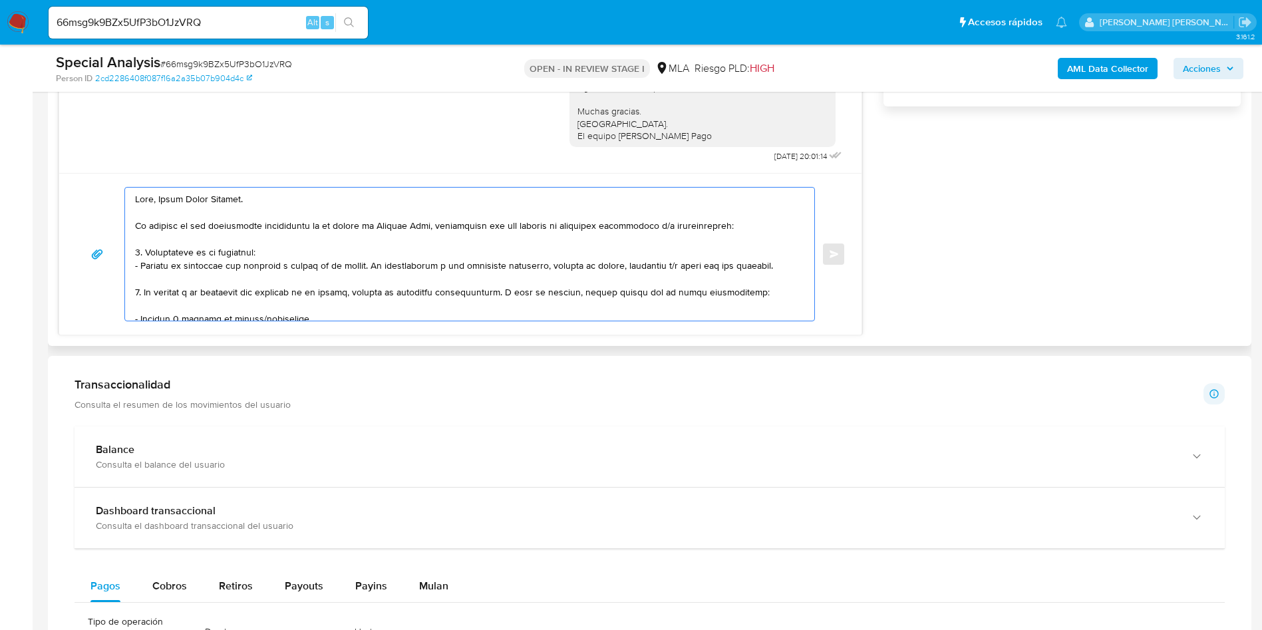
scroll to position [698, 0]
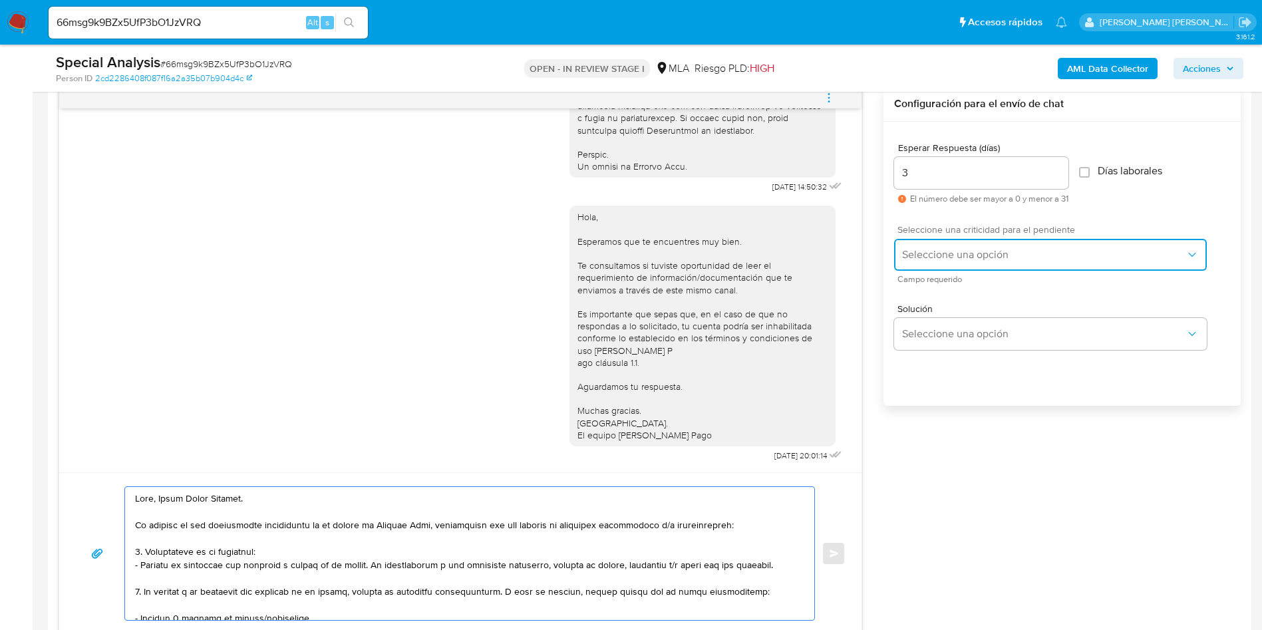
click at [945, 250] on span "Seleccione una opción" at bounding box center [1043, 254] width 283 height 13
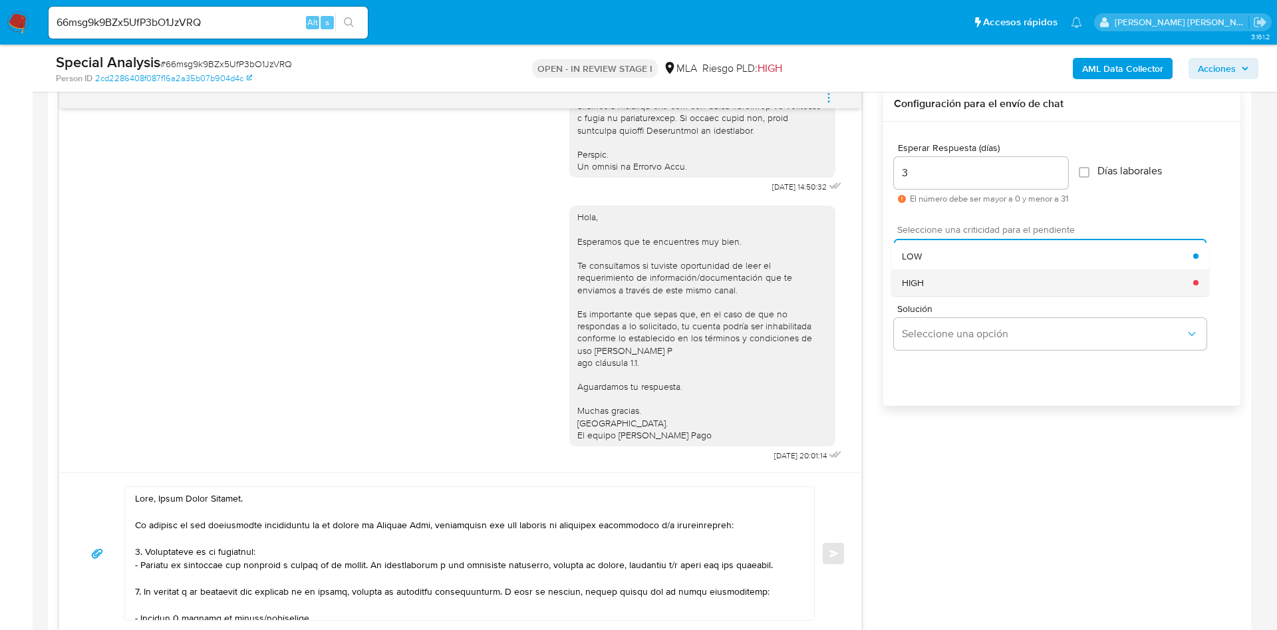
click at [945, 288] on div "HIGH" at bounding box center [1047, 282] width 291 height 27
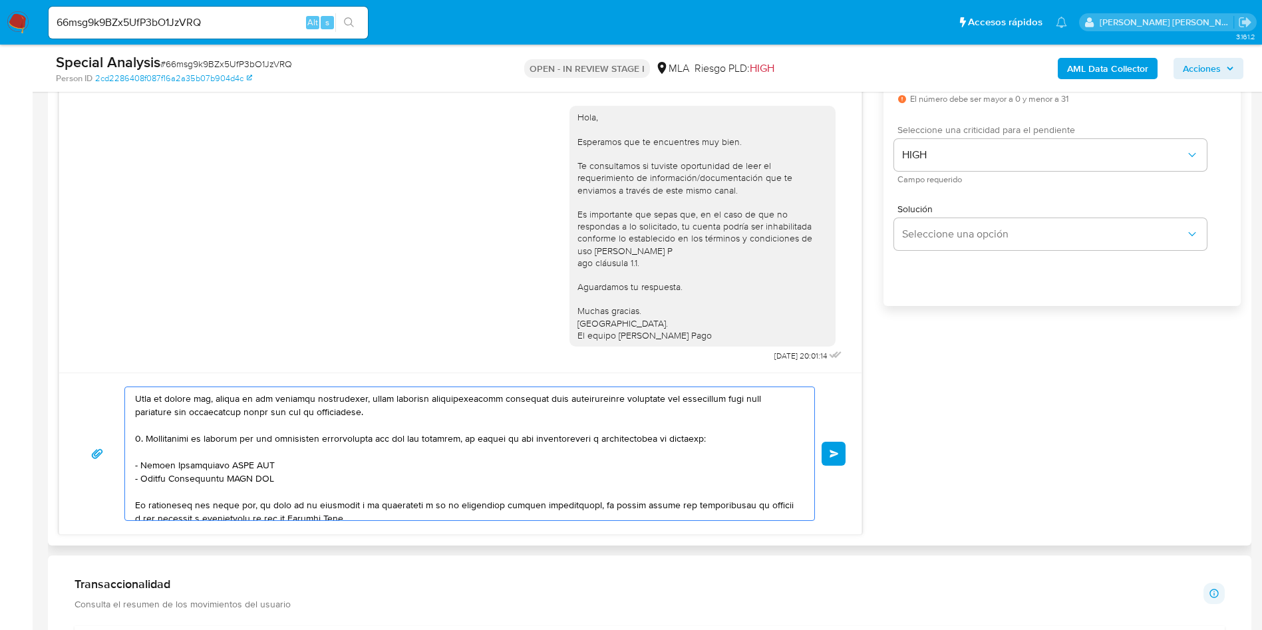
scroll to position [218, 0]
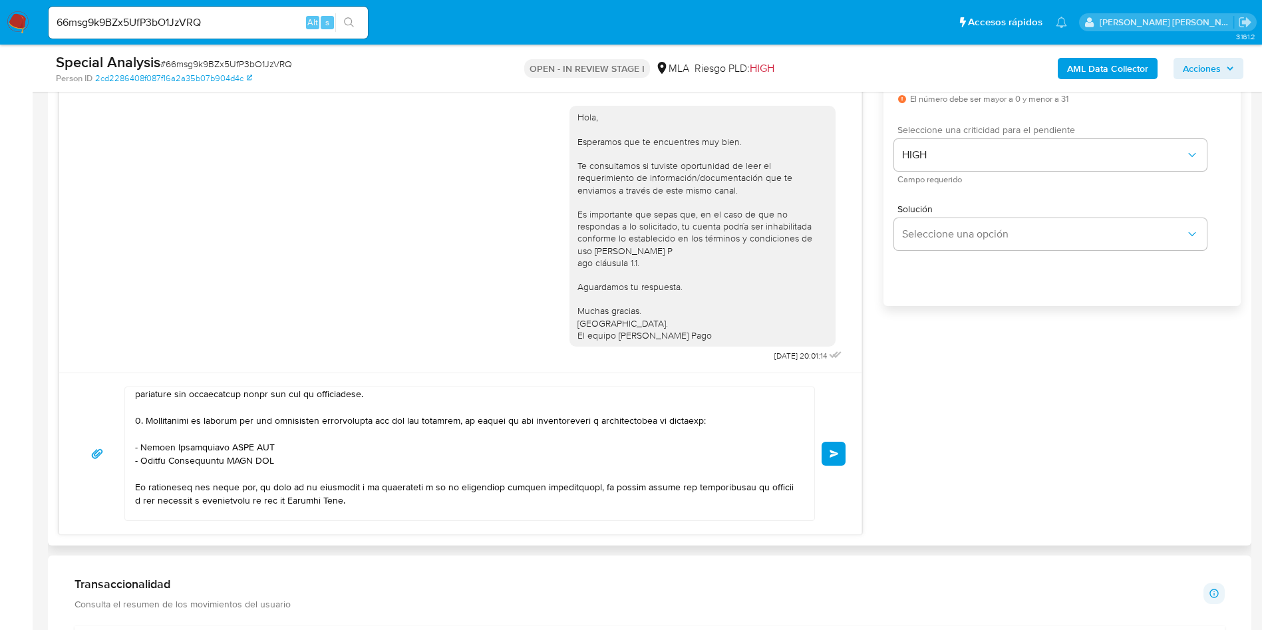
click at [132, 422] on div at bounding box center [466, 453] width 682 height 133
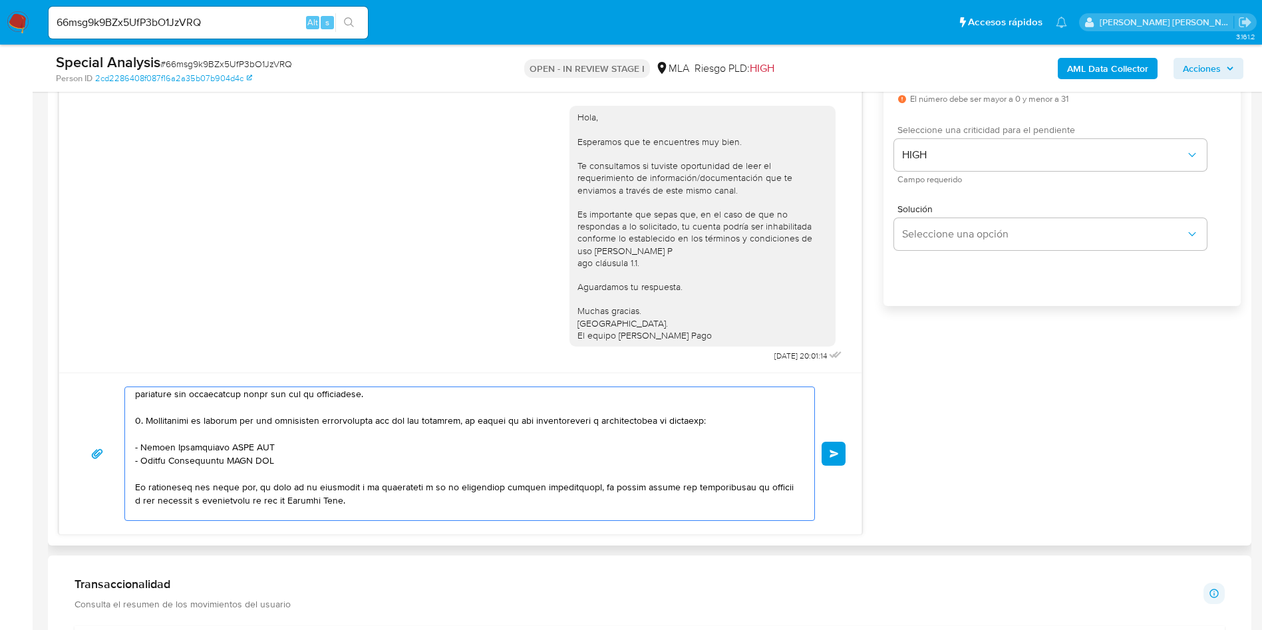
drag, startPoint x: 134, startPoint y: 420, endPoint x: 295, endPoint y: 459, distance: 165.5
click at [294, 459] on div at bounding box center [466, 453] width 682 height 133
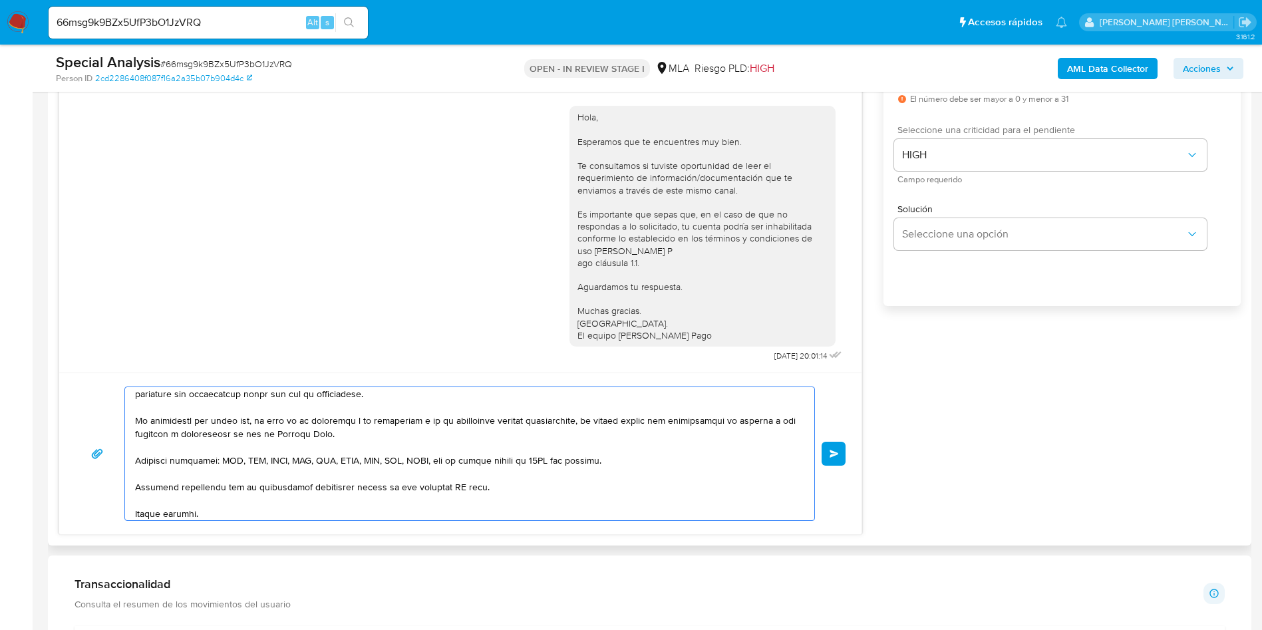
scroll to position [204, 0]
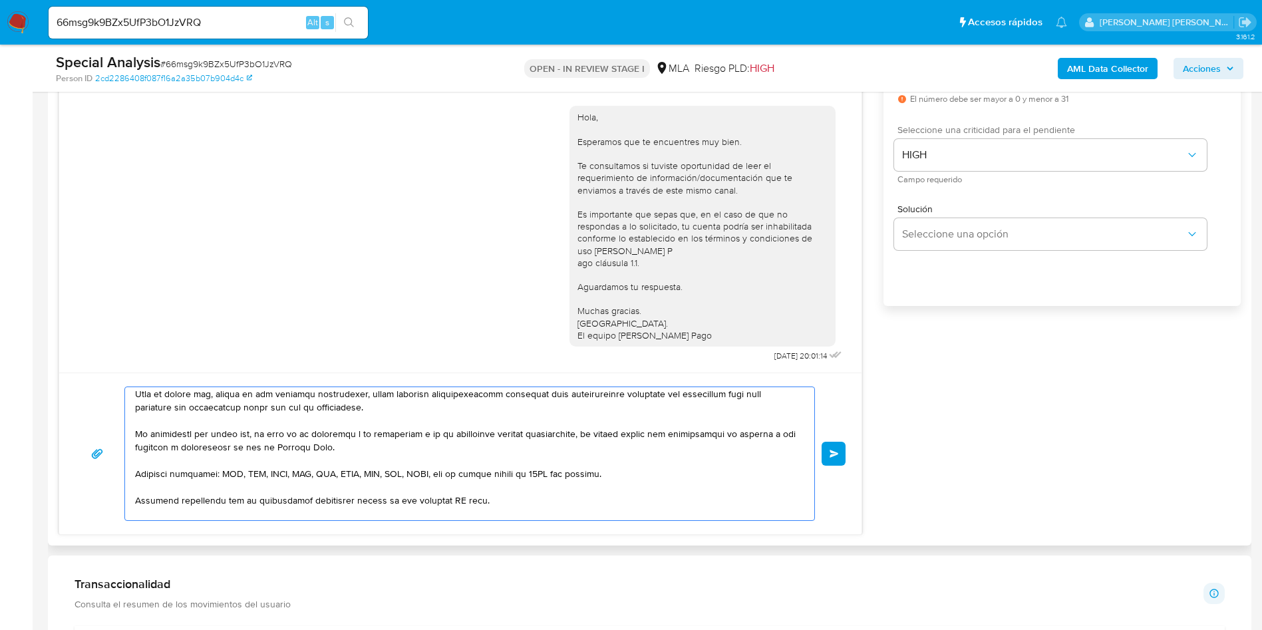
click at [453, 496] on textarea at bounding box center [466, 453] width 662 height 133
drag, startPoint x: 453, startPoint y: 496, endPoint x: 466, endPoint y: 491, distance: 14.1
click at [454, 496] on textarea at bounding box center [466, 453] width 662 height 133
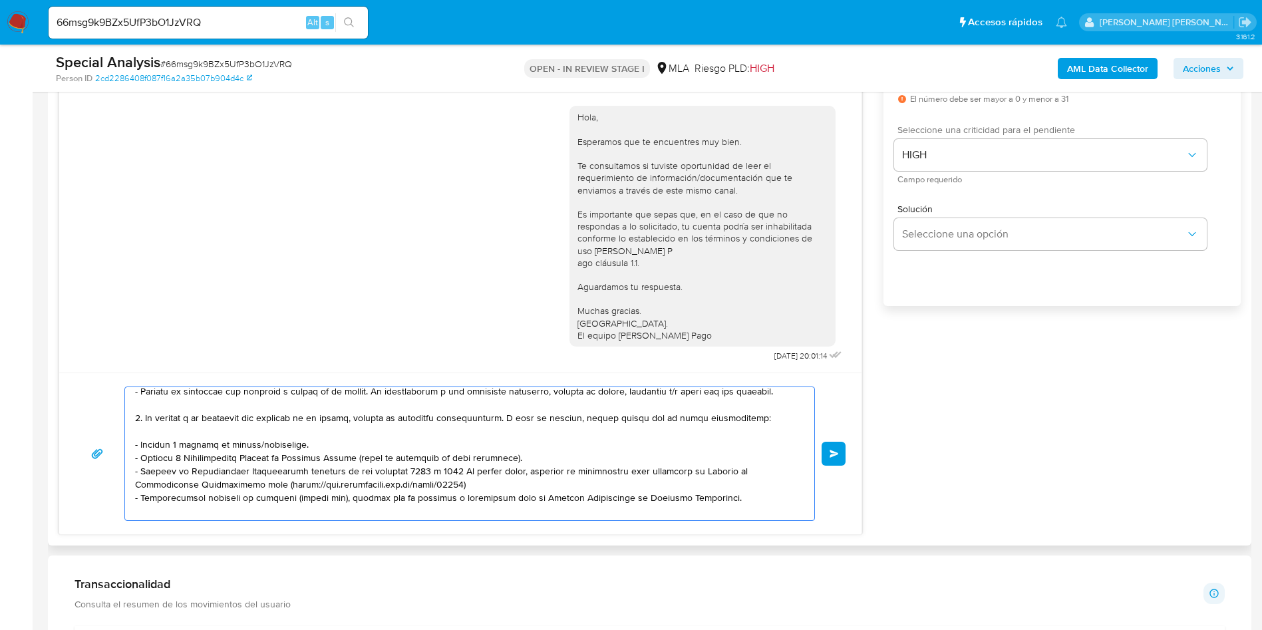
scroll to position [104, 0]
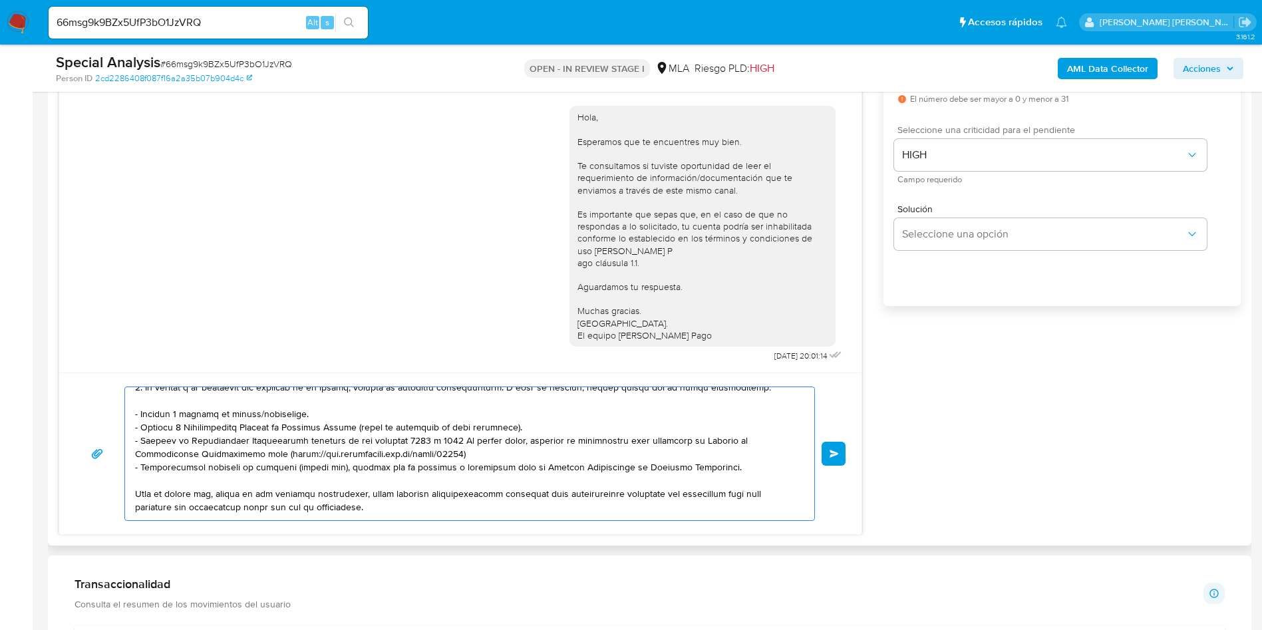
click at [307, 409] on textarea at bounding box center [466, 453] width 662 height 133
click at [315, 416] on textarea at bounding box center [466, 453] width 662 height 133
drag, startPoint x: 318, startPoint y: 410, endPoint x: 111, endPoint y: 416, distance: 206.9
click at [111, 416] on div "Enviar" at bounding box center [460, 453] width 770 height 134
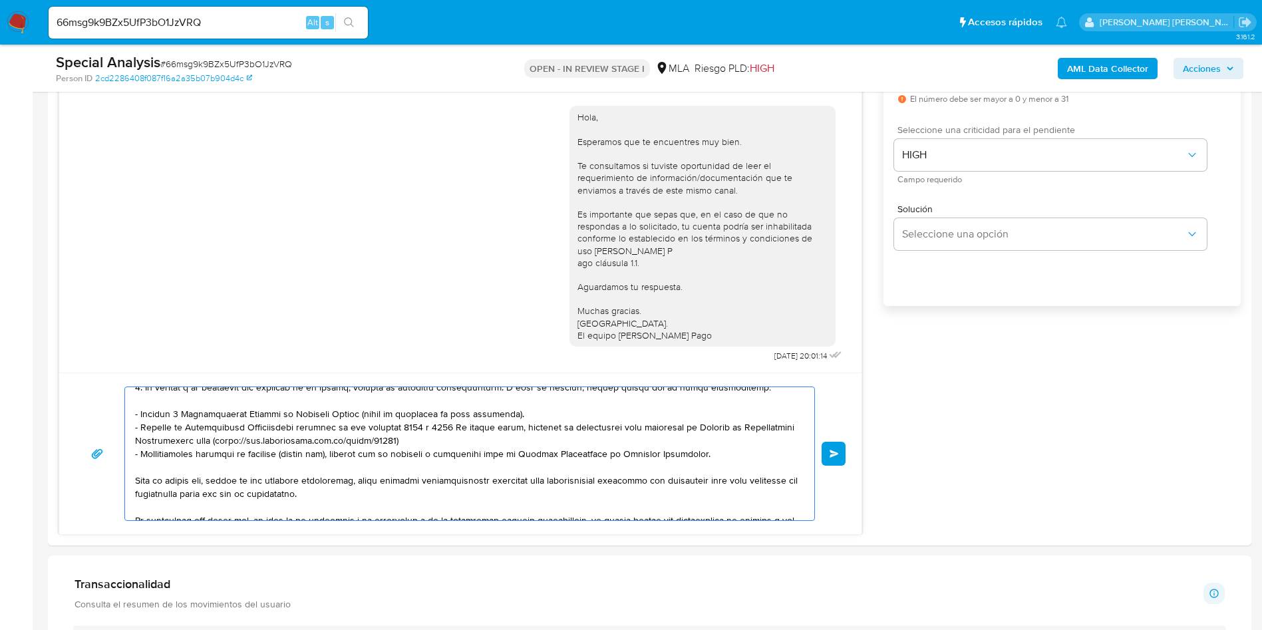
type textarea "Lore, Ipsum Dolor Sitamet. Co adipisc el sed doeiusmodte incididuntu la et dolo…"
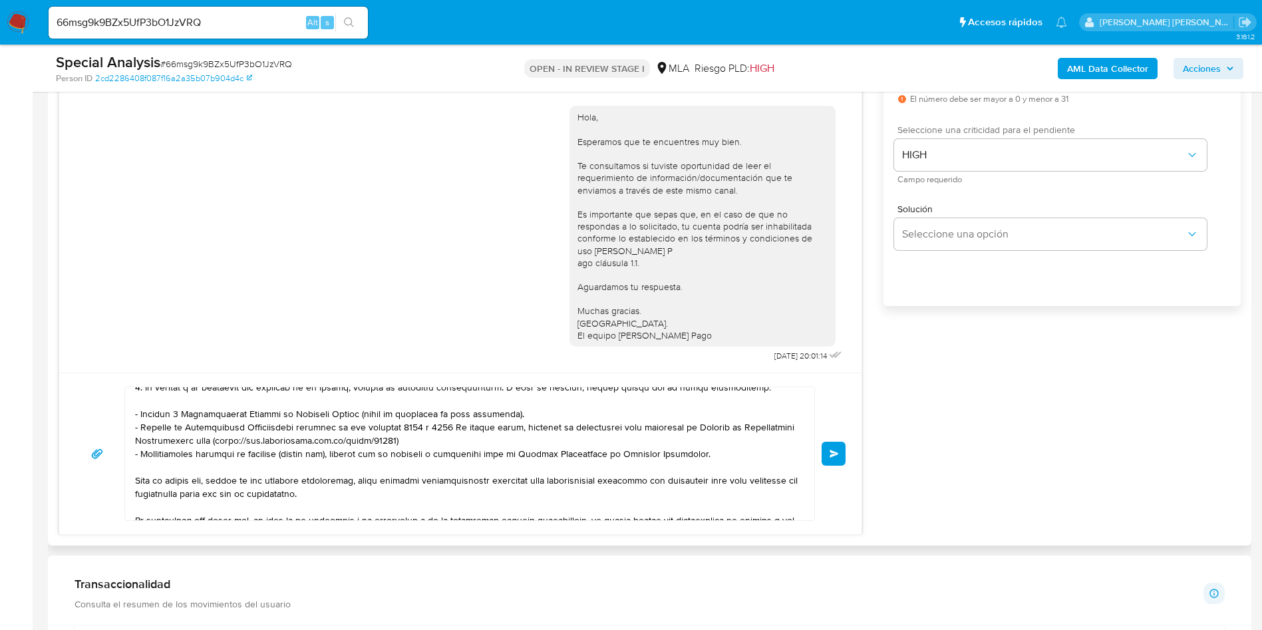
click at [270, 478] on textarea at bounding box center [466, 453] width 662 height 133
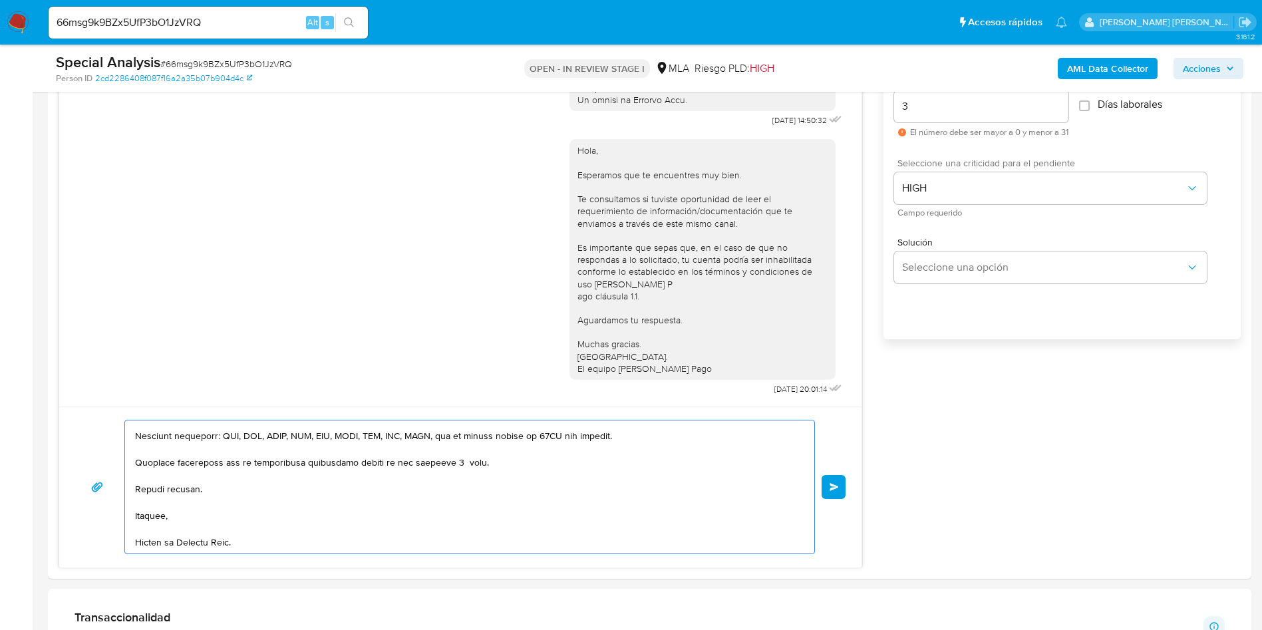
scroll to position [698, 0]
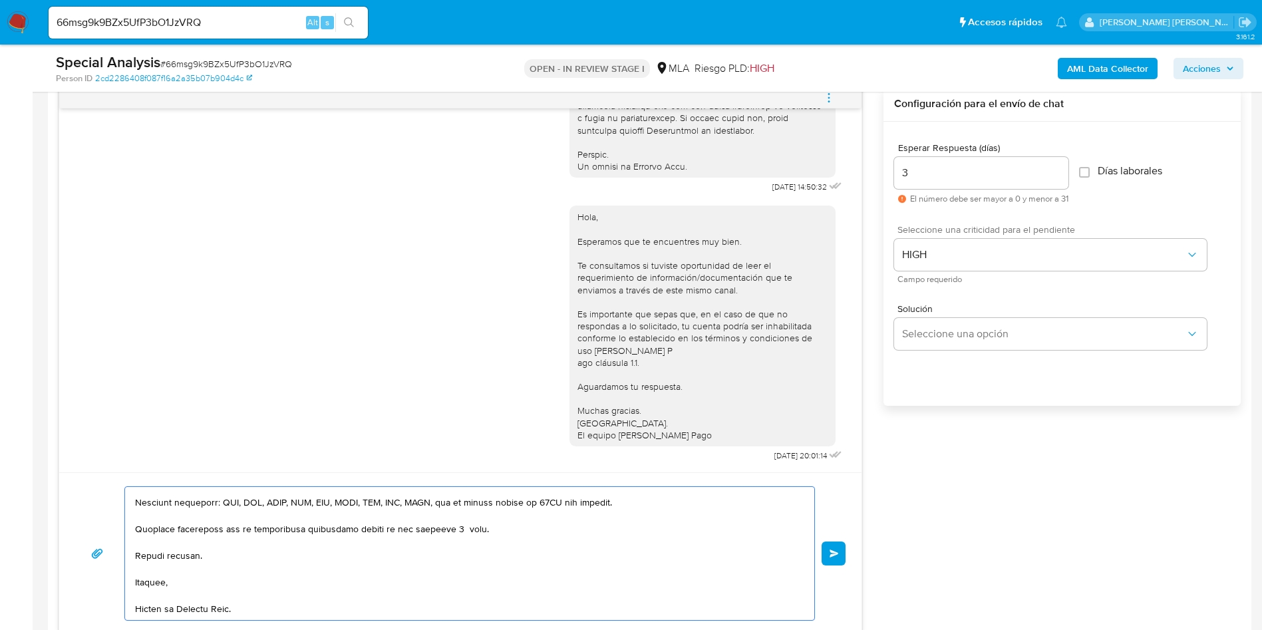
click at [835, 553] on span "Enviar" at bounding box center [833, 553] width 9 height 8
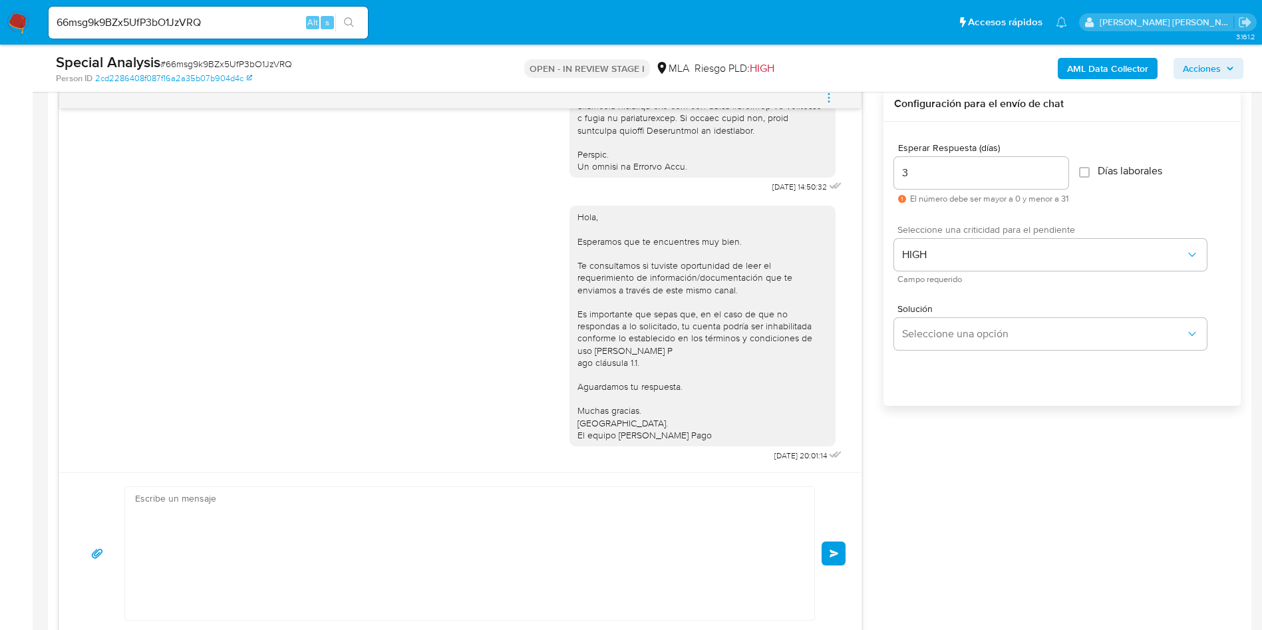
scroll to position [1314, 0]
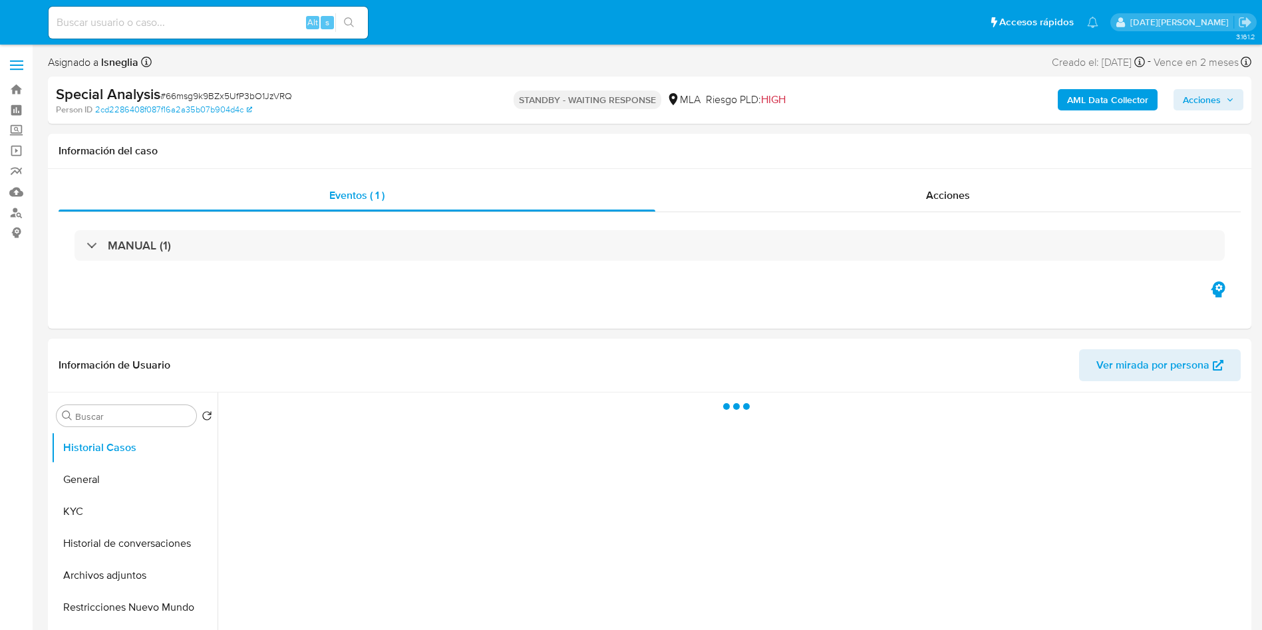
select select "10"
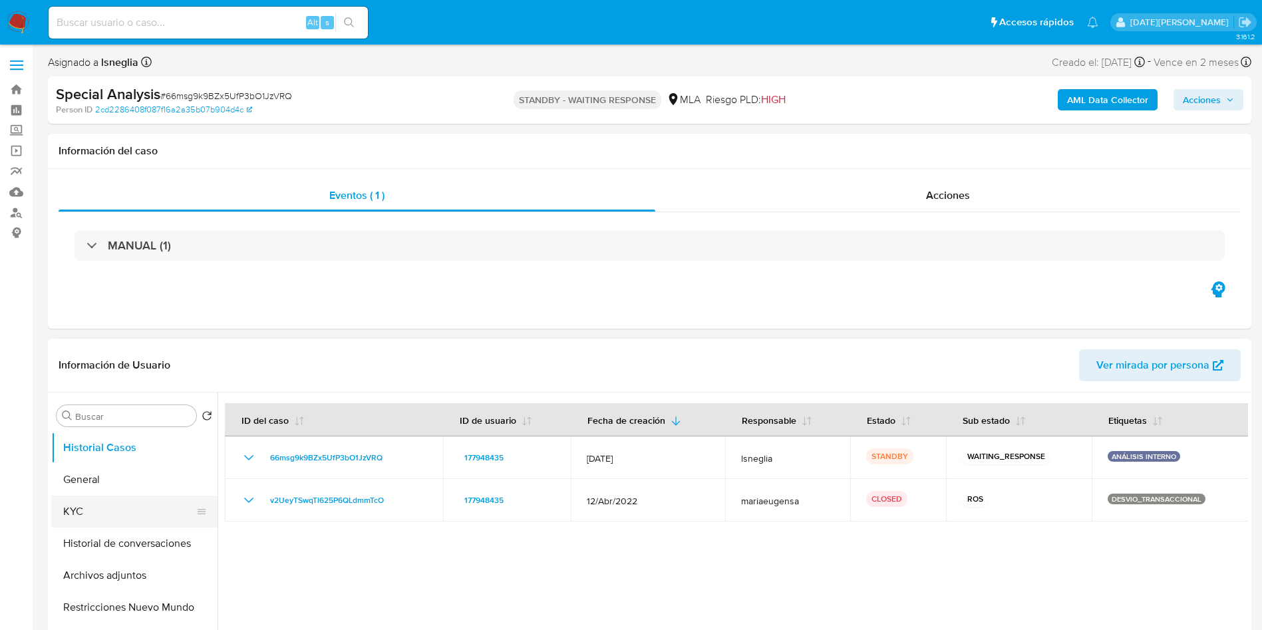
click at [132, 501] on button "KYC" at bounding box center [129, 512] width 156 height 32
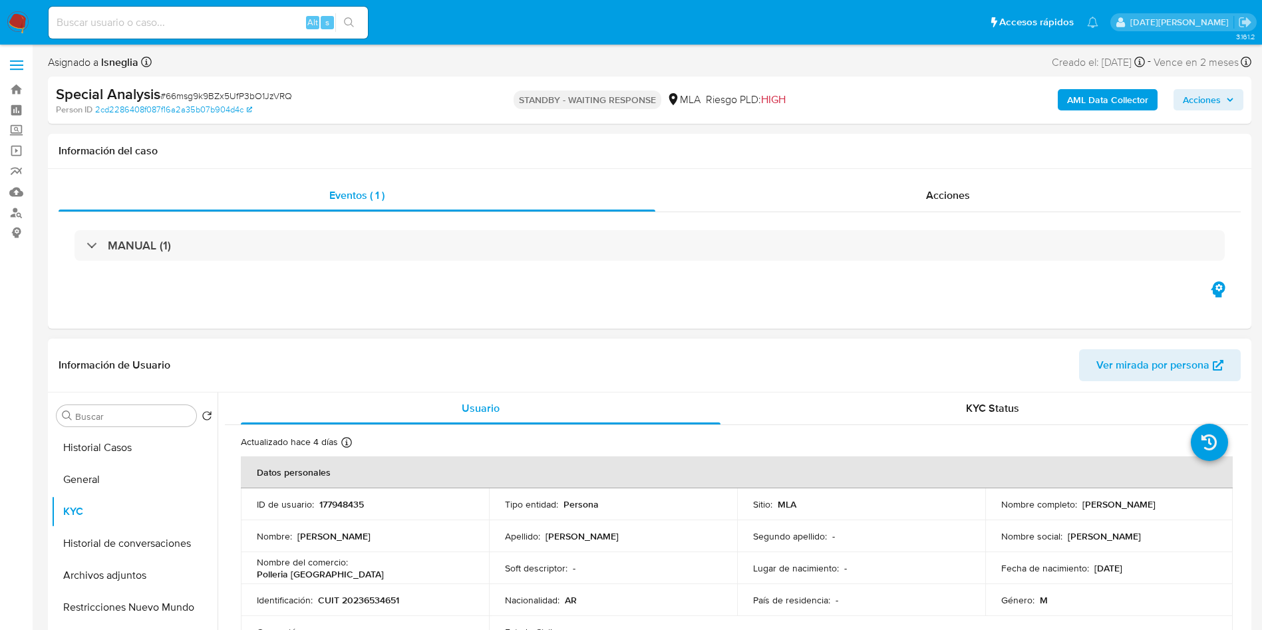
drag, startPoint x: 1078, startPoint y: 506, endPoint x: 1163, endPoint y: 503, distance: 84.5
click at [1163, 503] on div "Nombre completo : [PERSON_NAME]" at bounding box center [1109, 504] width 216 height 12
copy p "[PERSON_NAME]"
click at [1137, 506] on p "[PERSON_NAME]" at bounding box center [1118, 504] width 73 height 12
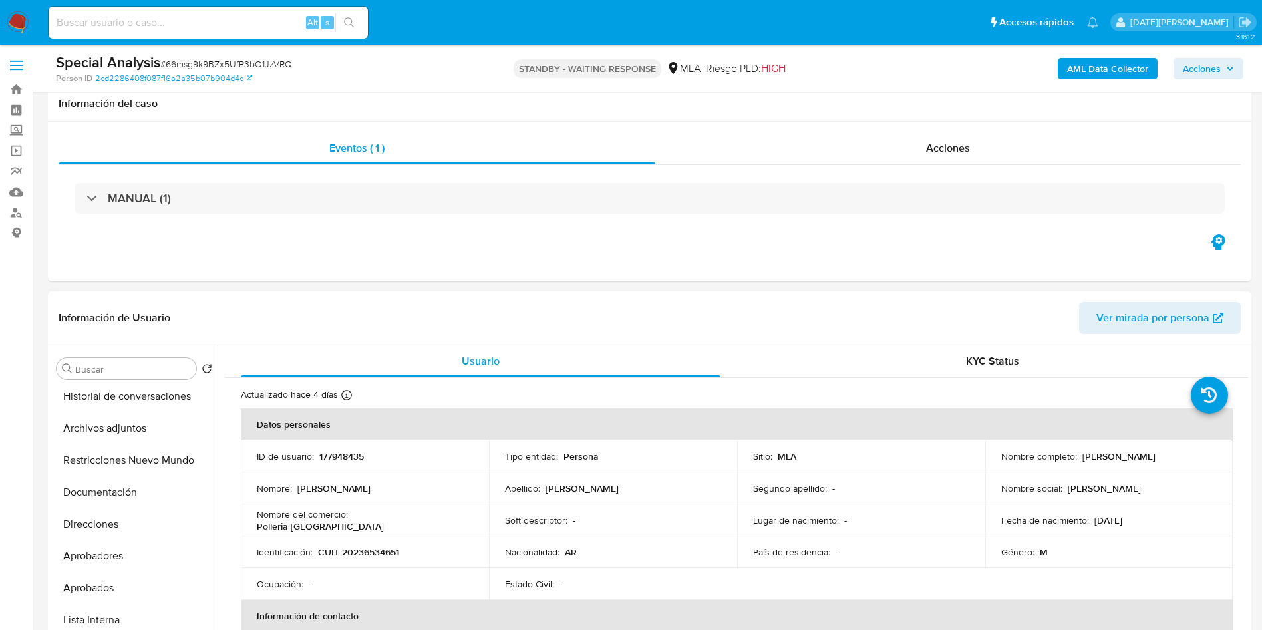
scroll to position [200, 0]
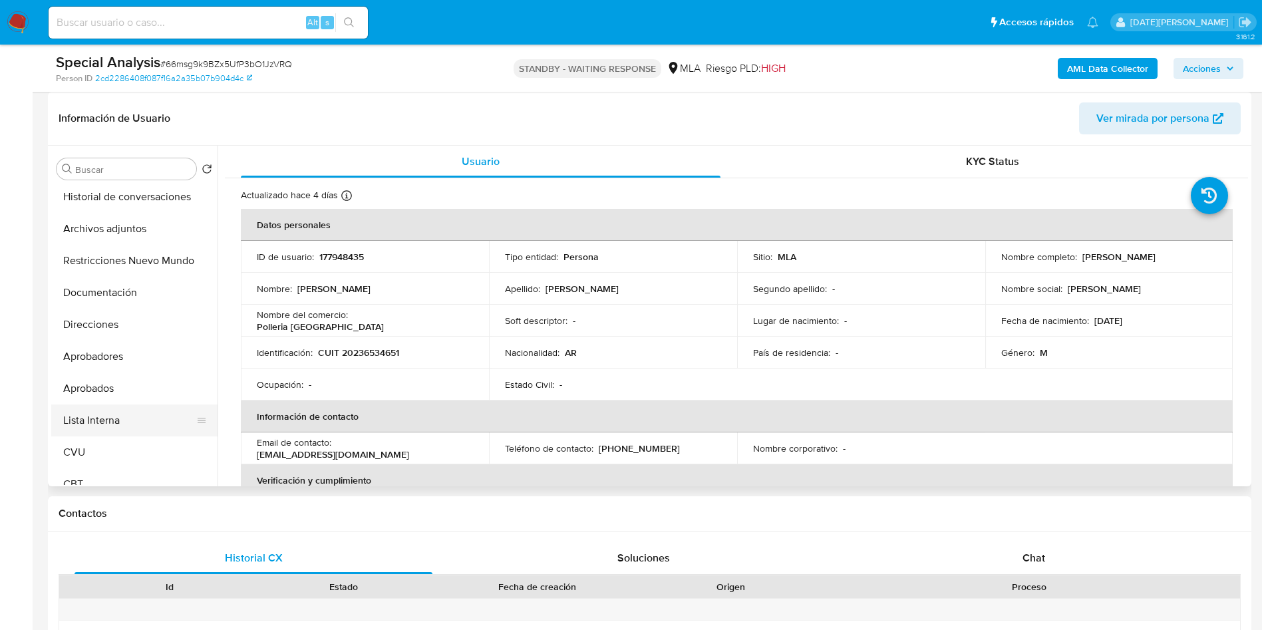
click at [137, 426] on button "Lista Interna" at bounding box center [129, 420] width 156 height 32
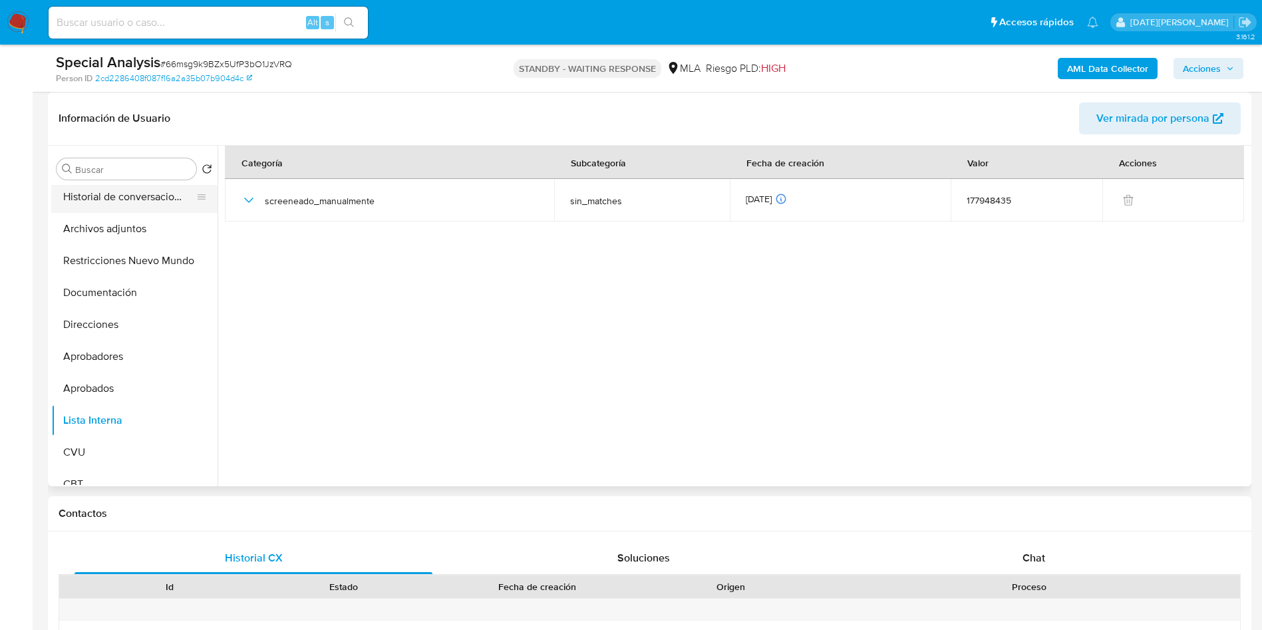
click at [132, 191] on button "Historial de conversaciones" at bounding box center [129, 197] width 156 height 32
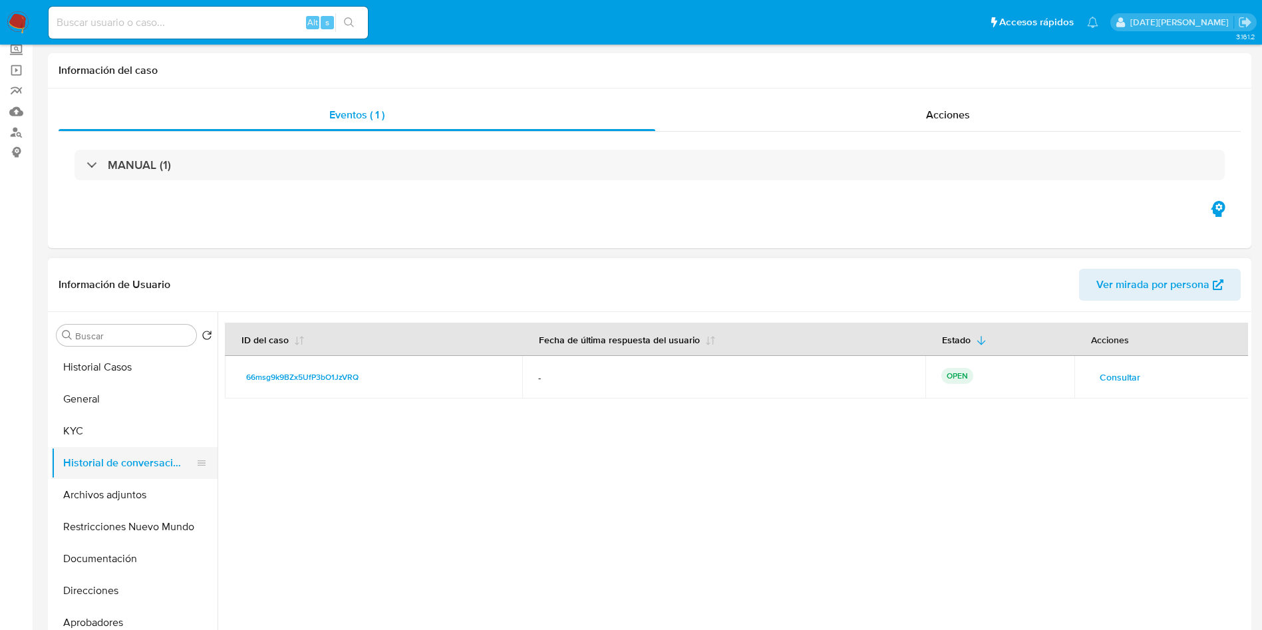
scroll to position [100, 0]
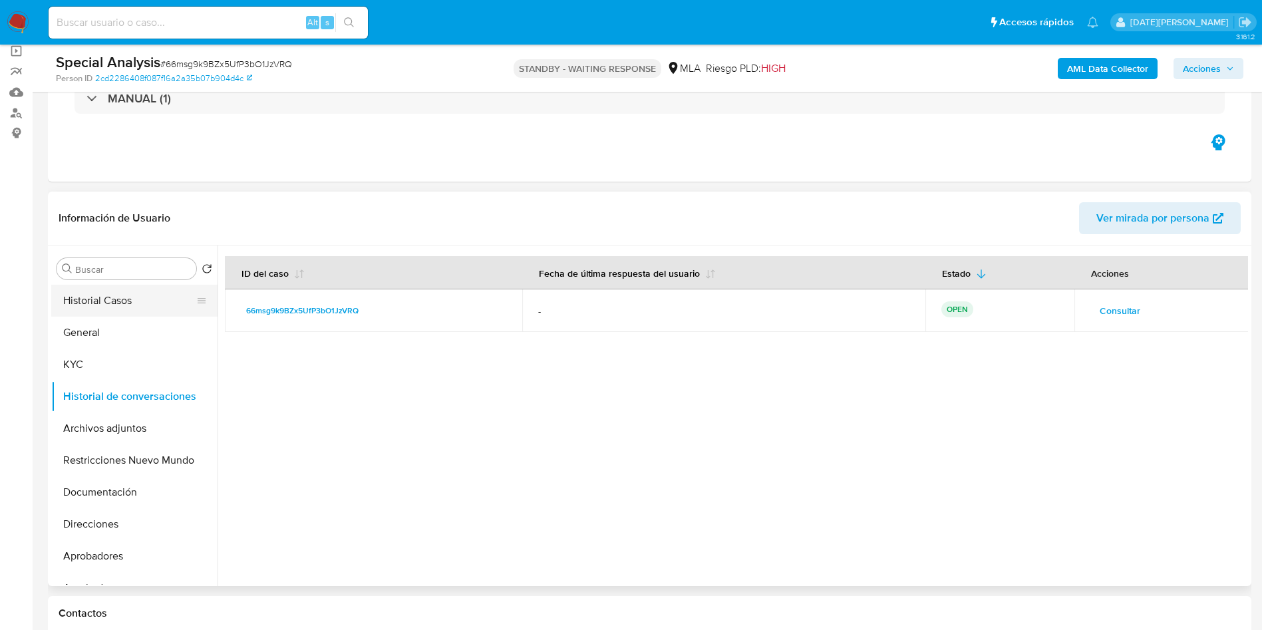
click at [116, 305] on button "Historial Casos" at bounding box center [129, 301] width 156 height 32
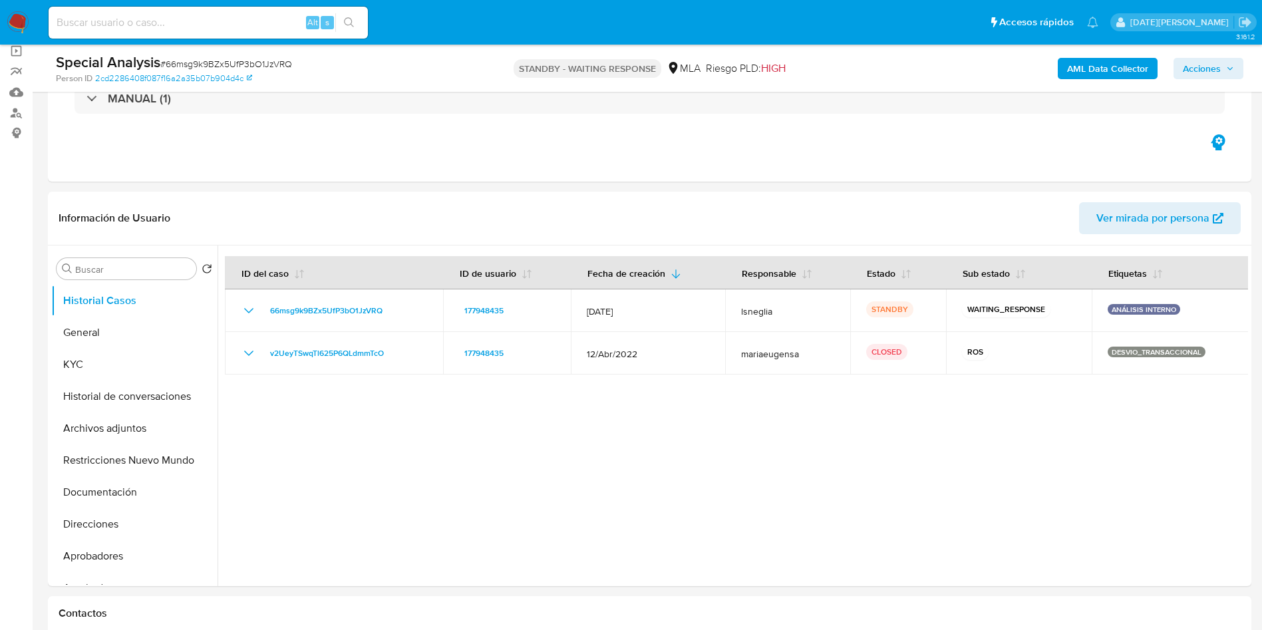
click at [193, 7] on div "Alt s" at bounding box center [208, 23] width 319 height 32
click at [190, 21] on input at bounding box center [208, 22] width 319 height 17
paste input "gn9uXWr79oQ0ULVjMqKdXpF4"
type input "gn9uXWr79oQ0ULVjMqKdXpF4"
click at [347, 14] on button "search-icon" at bounding box center [348, 22] width 27 height 19
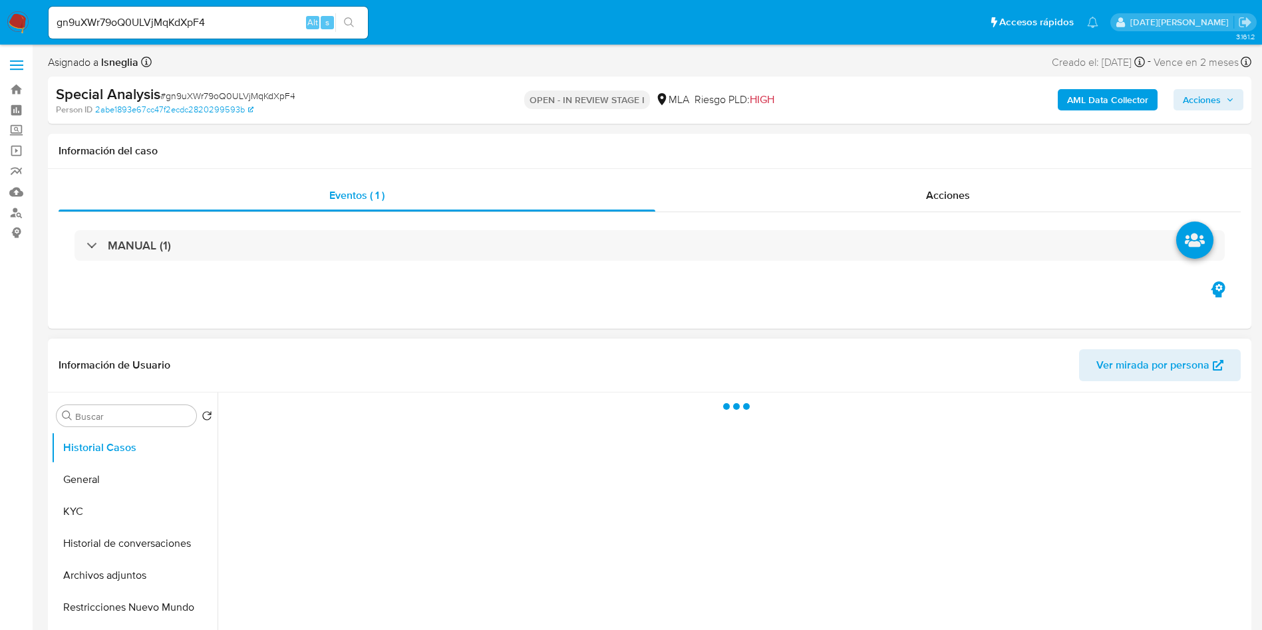
select select "10"
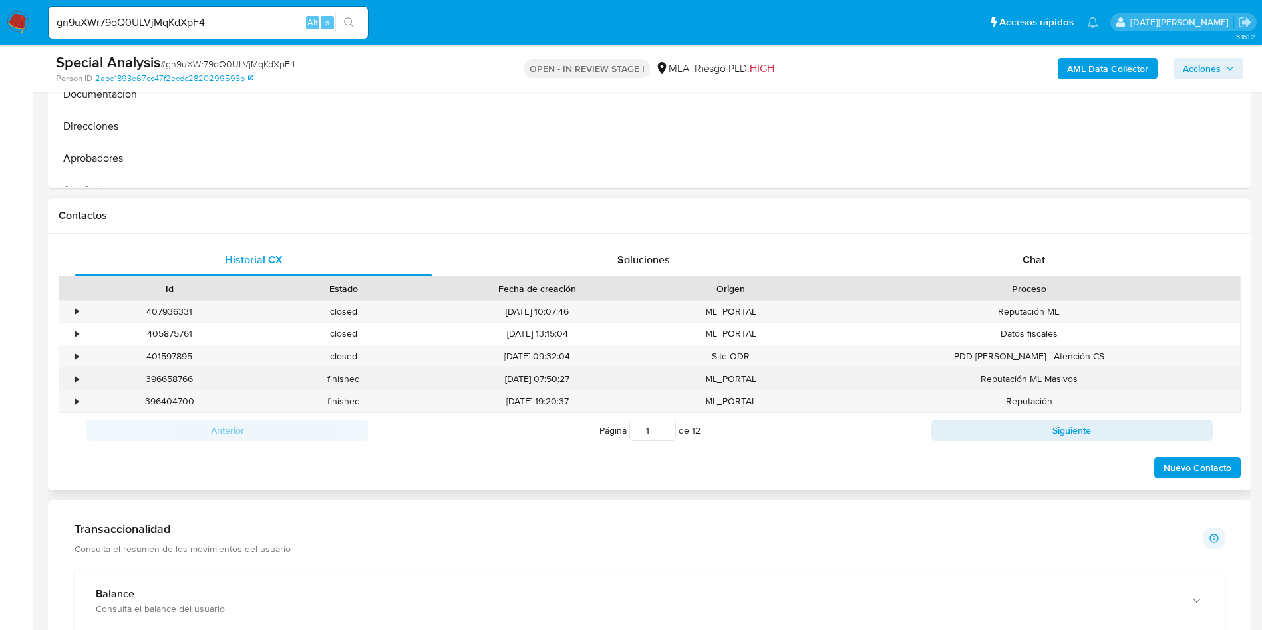
scroll to position [499, 0]
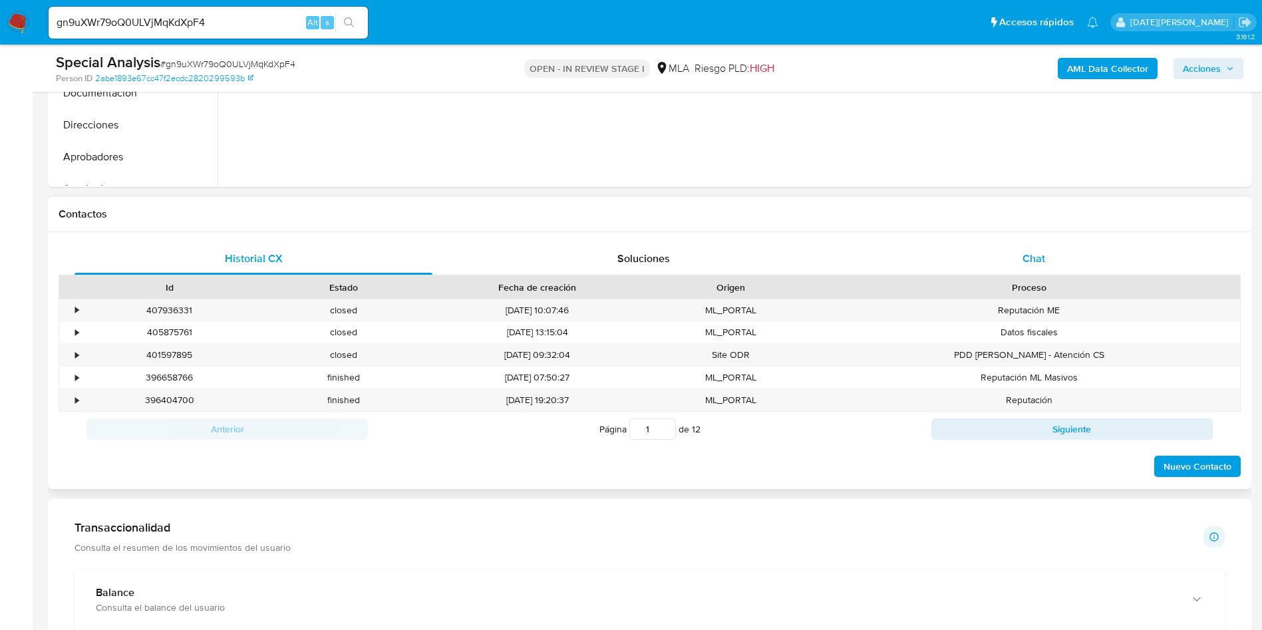
click at [1001, 249] on div "Chat" at bounding box center [1034, 259] width 358 height 32
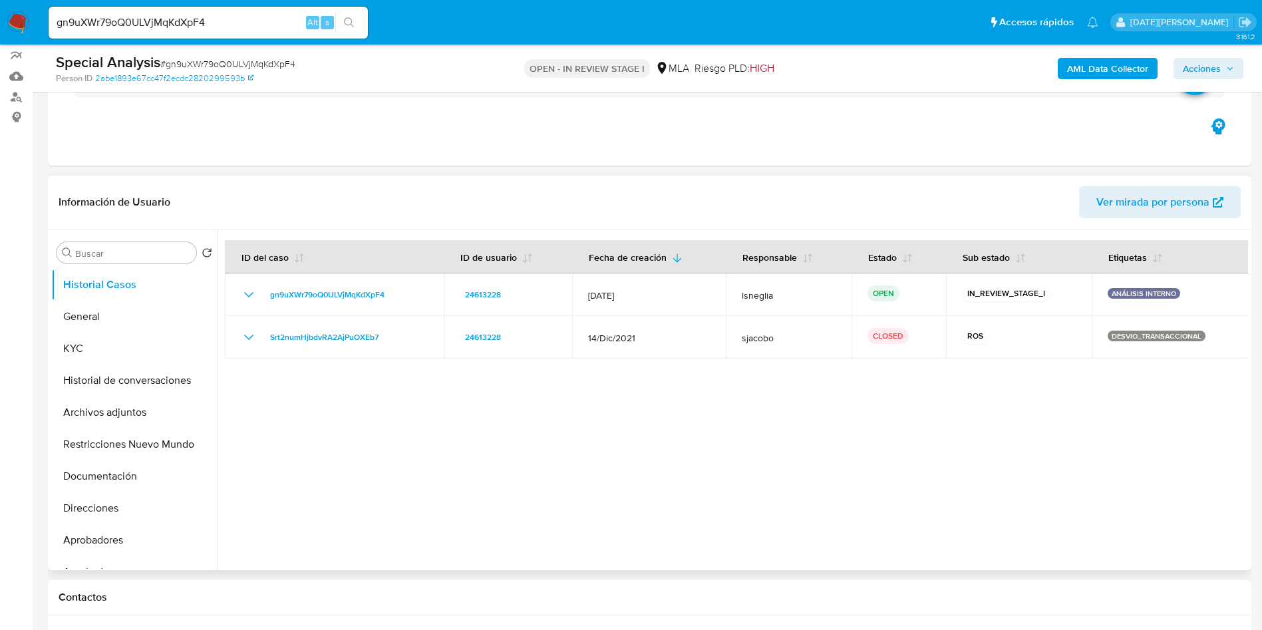
scroll to position [100, 0]
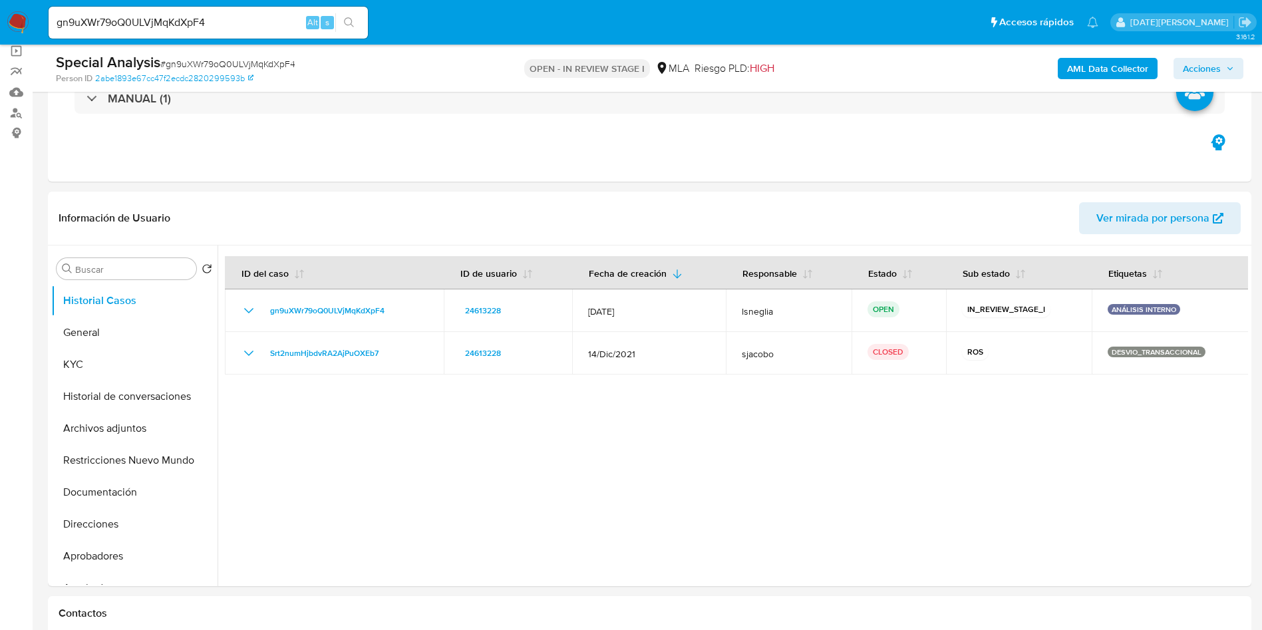
click at [225, 68] on span "# gn9uXWr79oQ0ULVjMqKdXpF4" at bounding box center [227, 63] width 135 height 13
click at [108, 335] on button "General" at bounding box center [129, 333] width 156 height 32
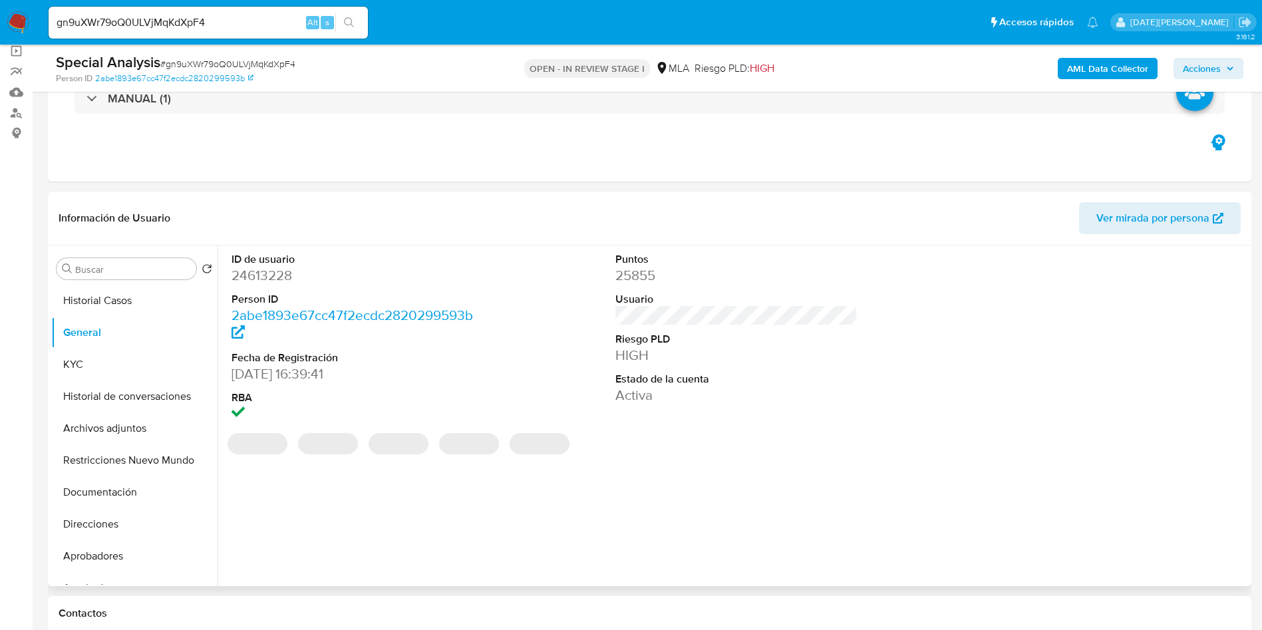
click at [251, 276] on dd "24613228" at bounding box center [352, 275] width 243 height 19
copy dd "24613228"
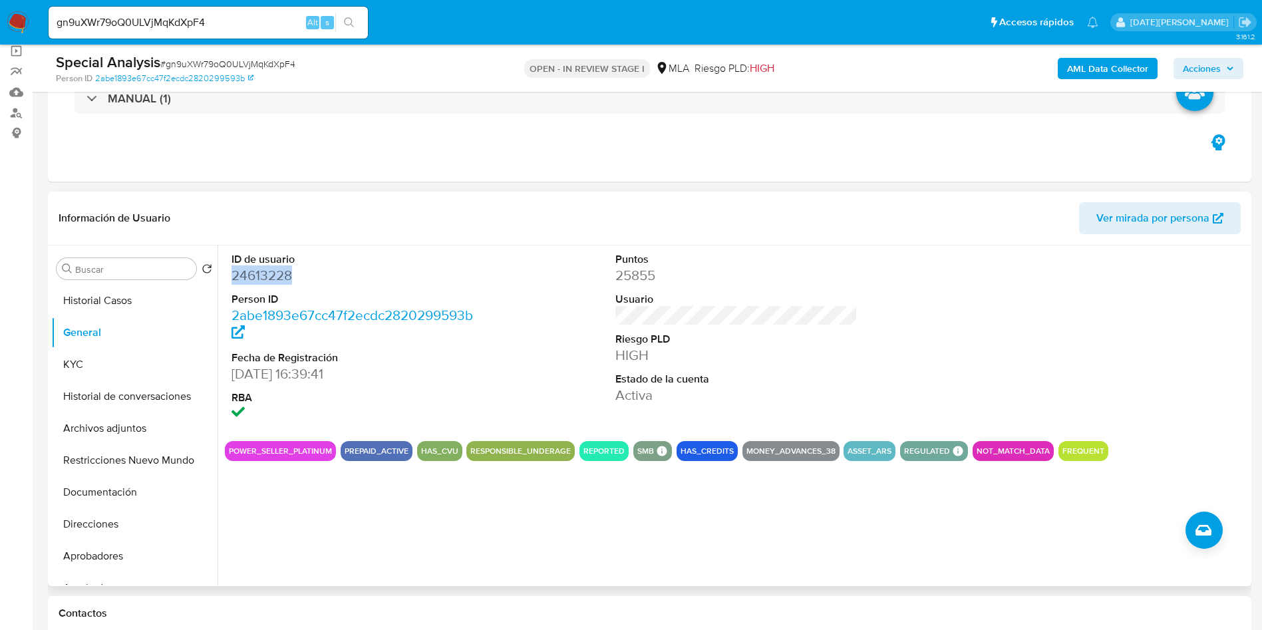
click at [282, 274] on dd "24613228" at bounding box center [352, 275] width 243 height 19
click at [61, 372] on button "KYC" at bounding box center [129, 365] width 156 height 32
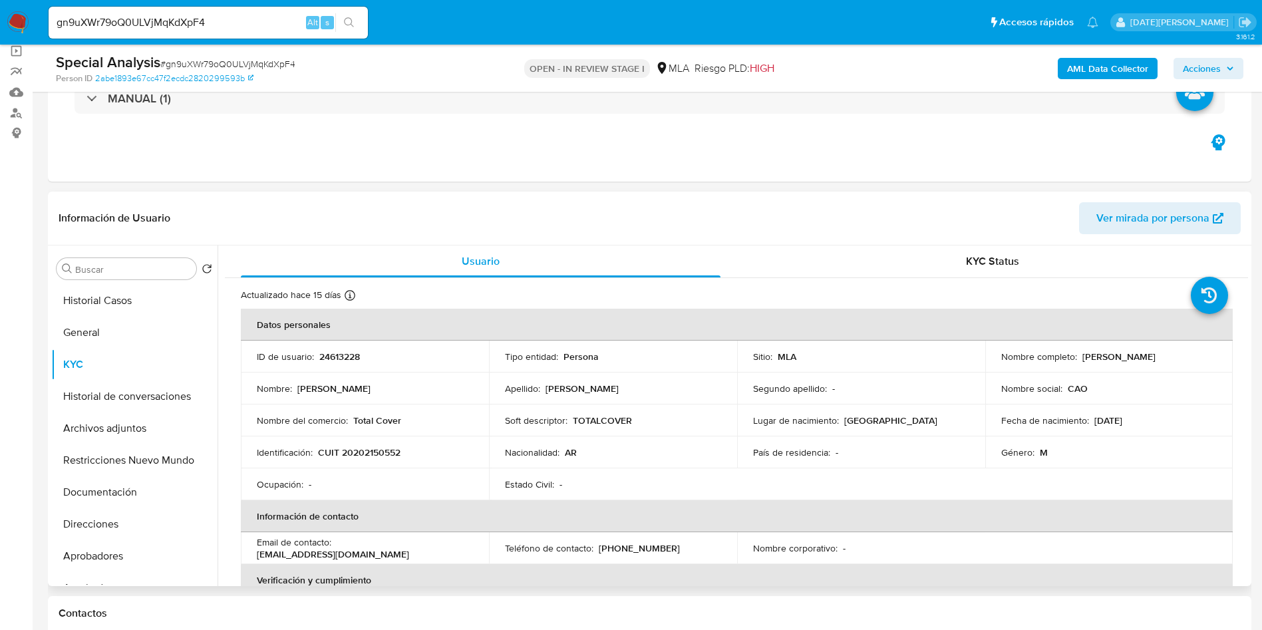
drag, startPoint x: 1078, startPoint y: 360, endPoint x: 1182, endPoint y: 357, distance: 103.8
click at [1182, 357] on div "Nombre completo : Alejandro Luis Cao" at bounding box center [1109, 357] width 216 height 12
copy p "Alejandro Luis Cao"
drag, startPoint x: 319, startPoint y: 451, endPoint x: 428, endPoint y: 450, distance: 109.8
click at [428, 450] on div "Identificación : CUIT 20202150552" at bounding box center [365, 452] width 216 height 12
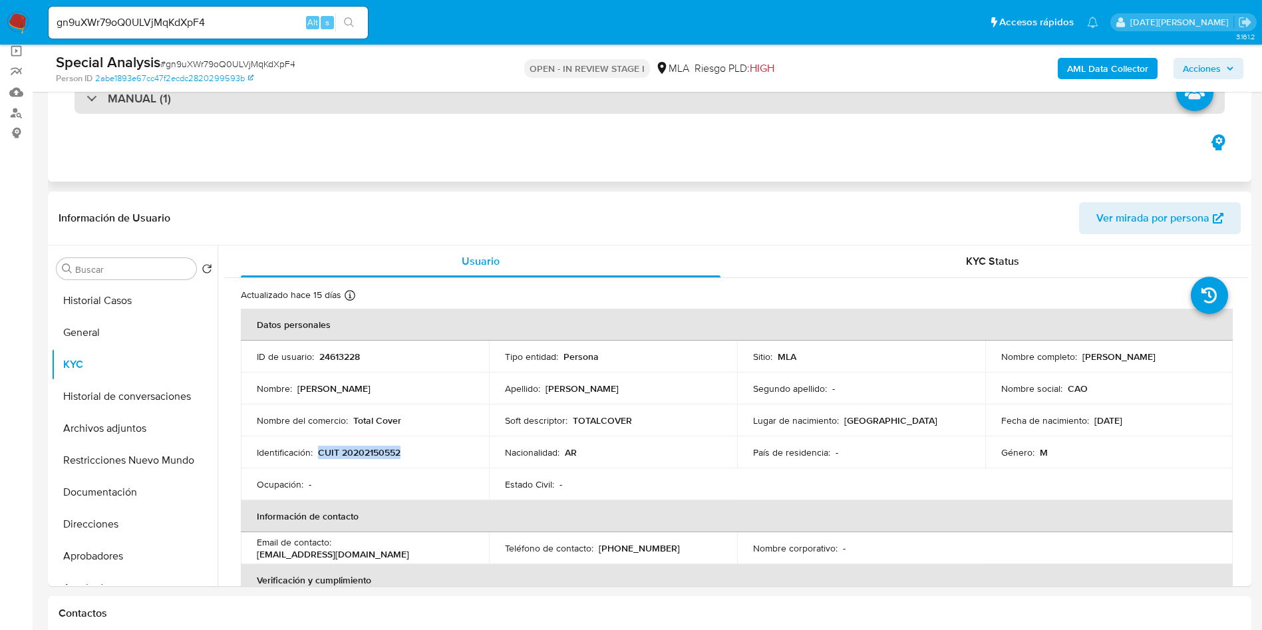
copy p "CUIT 20202150552"
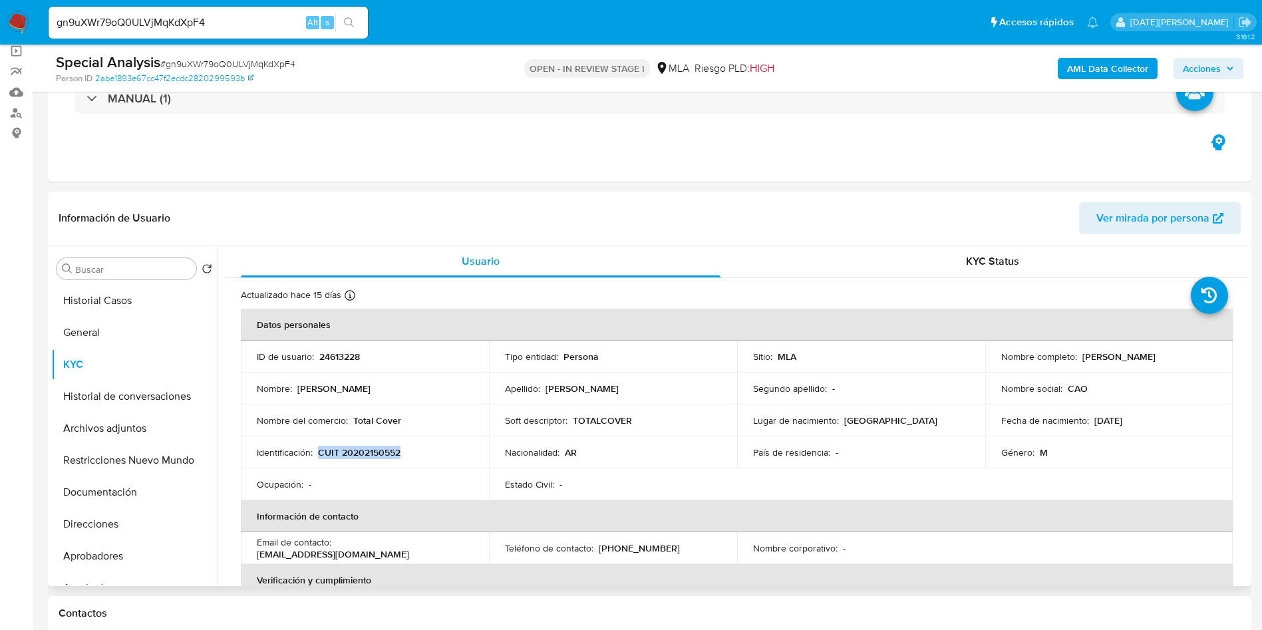
click at [393, 453] on p "CUIT 20202150552" at bounding box center [359, 452] width 82 height 12
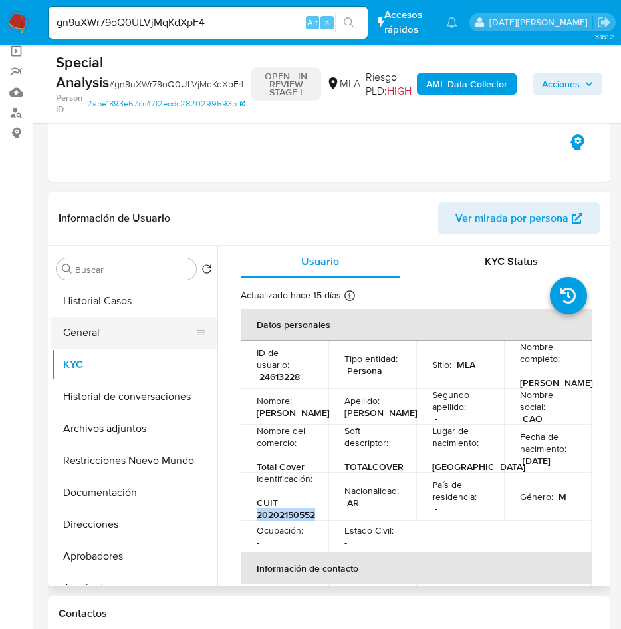
click at [88, 335] on button "General" at bounding box center [129, 333] width 156 height 32
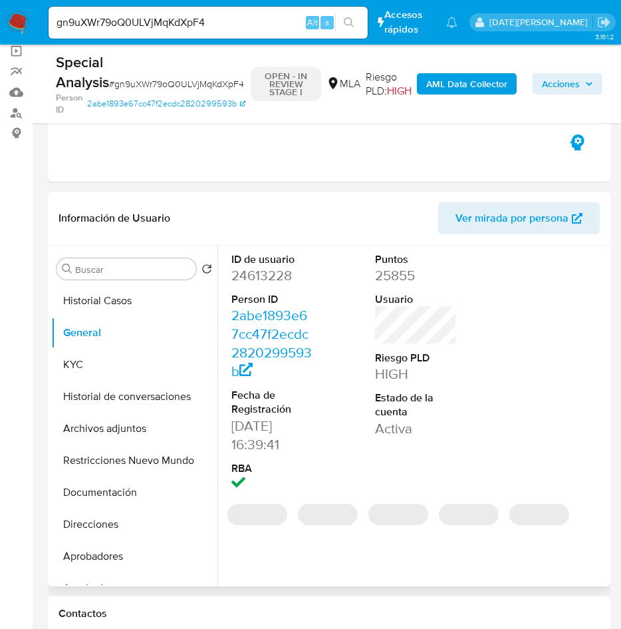
click at [273, 283] on dd "24613228" at bounding box center [272, 275] width 82 height 19
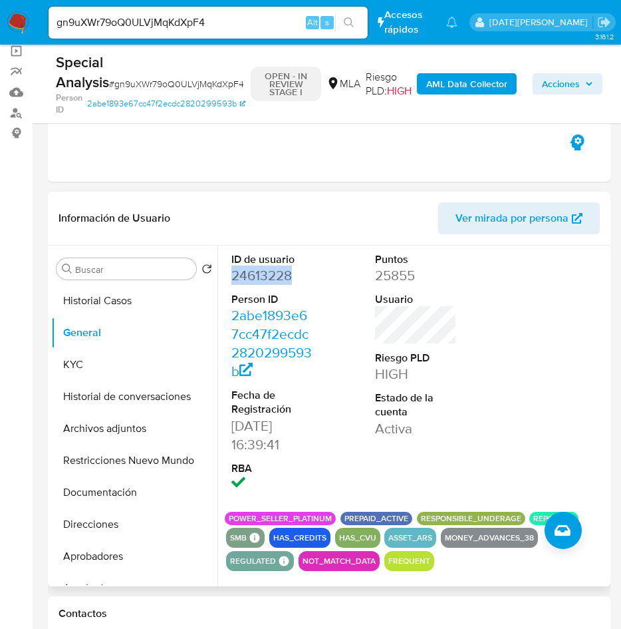
copy dd "24613228"
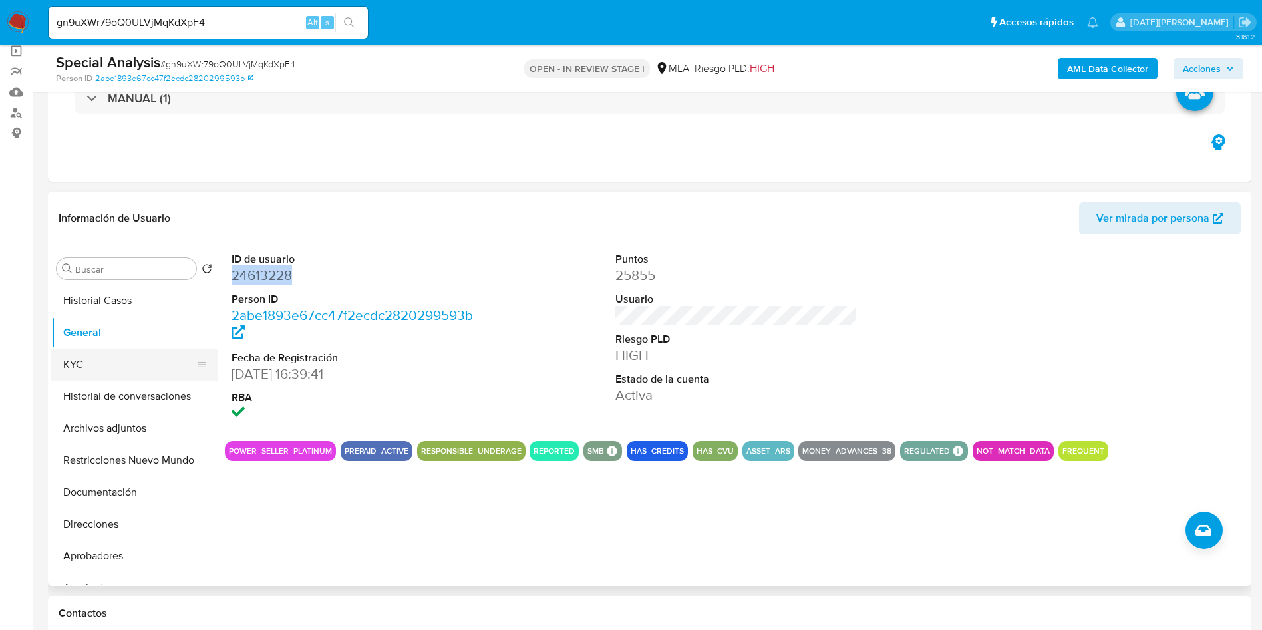
click at [95, 363] on button "KYC" at bounding box center [129, 365] width 156 height 32
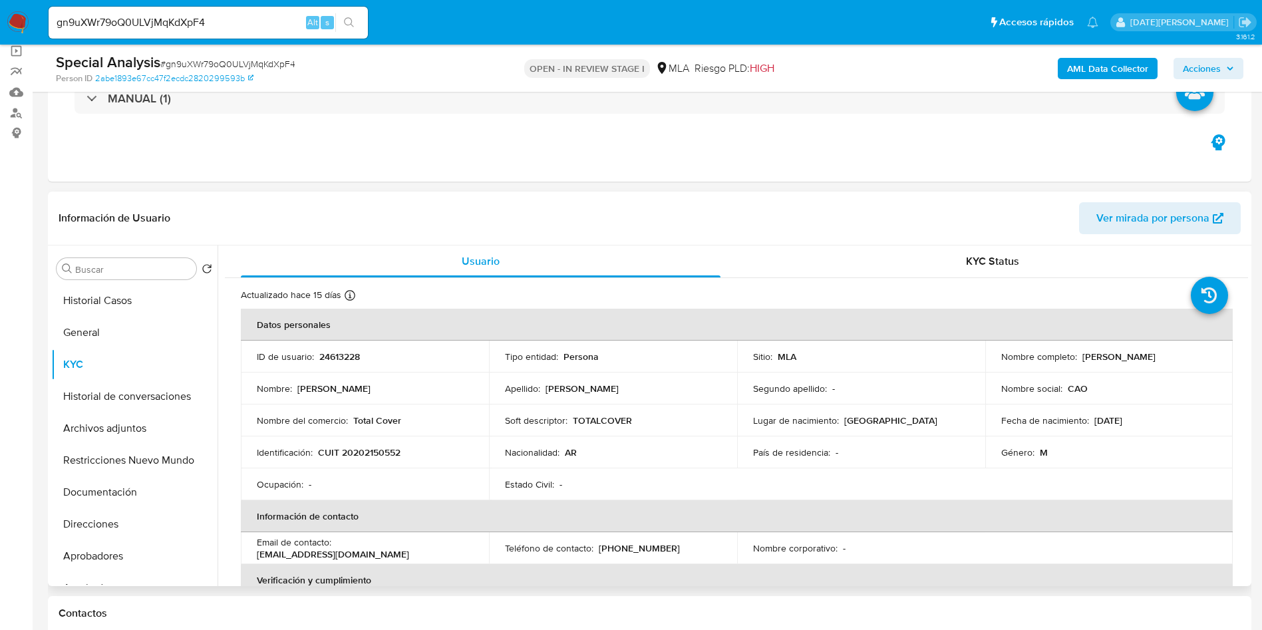
drag, startPoint x: 1076, startPoint y: 356, endPoint x: 1158, endPoint y: 359, distance: 81.9
click at [1158, 359] on div "Nombre completo : Alejandro Luis Cao" at bounding box center [1109, 357] width 216 height 12
copy div "Alejandro Luis Cao"
click at [137, 530] on button "Direcciones" at bounding box center [129, 524] width 156 height 32
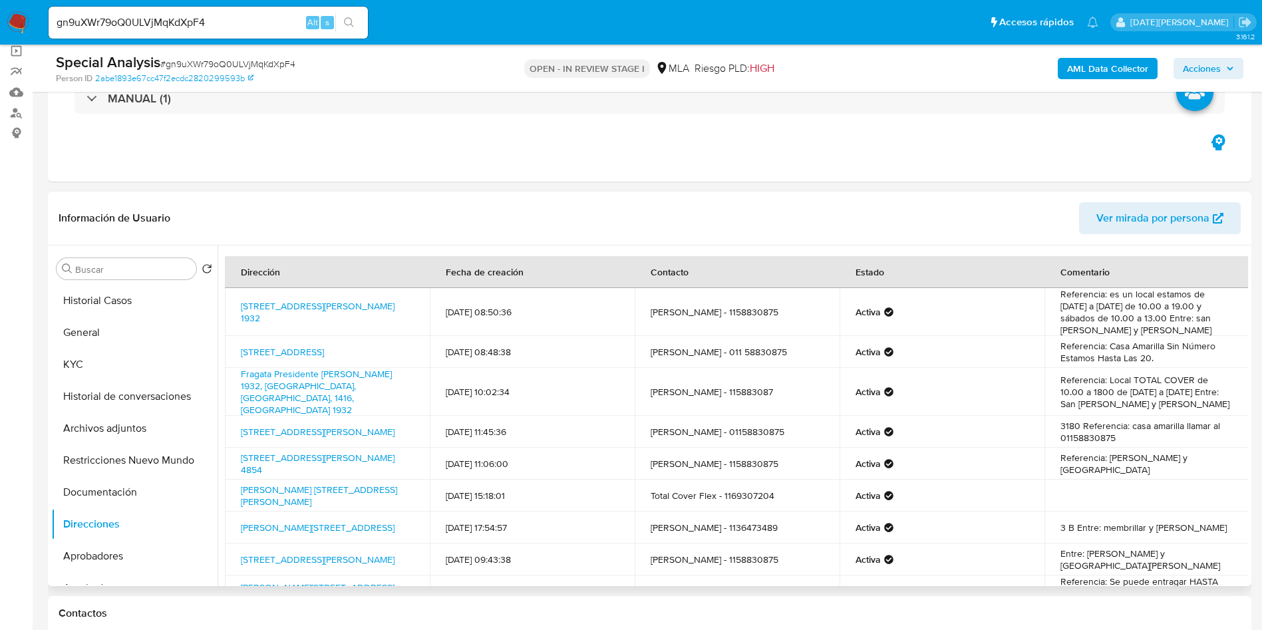
click at [552, 196] on div "Información de Usuario Ver mirada por persona" at bounding box center [649, 219] width 1203 height 54
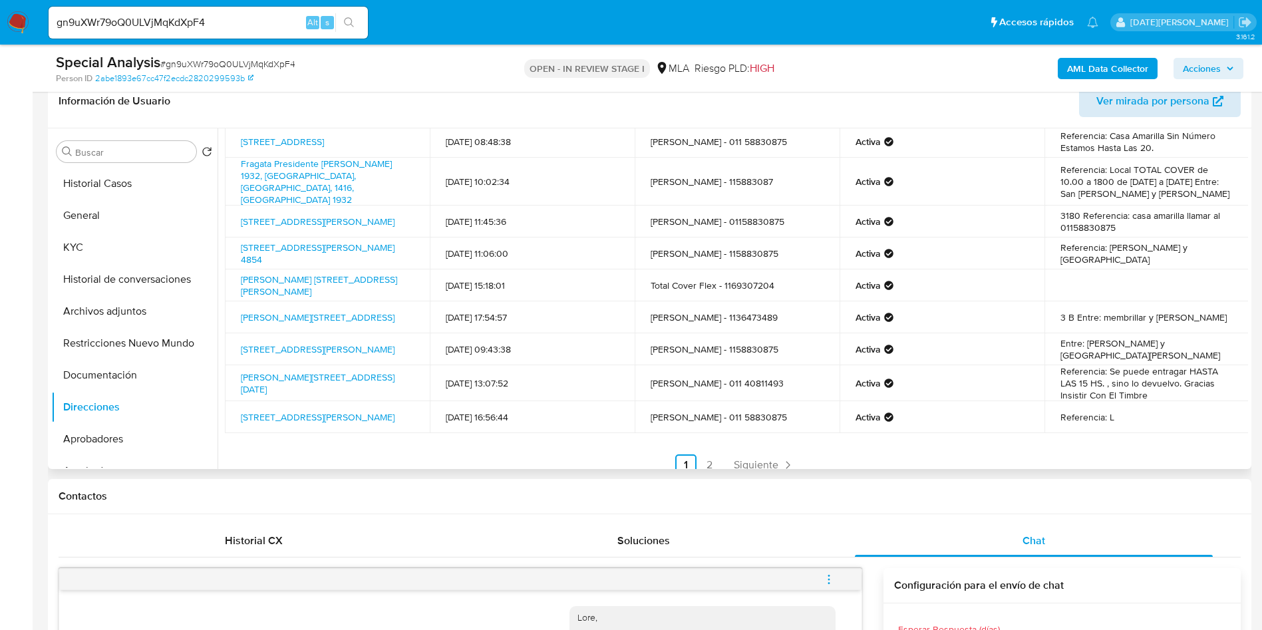
scroll to position [0, 0]
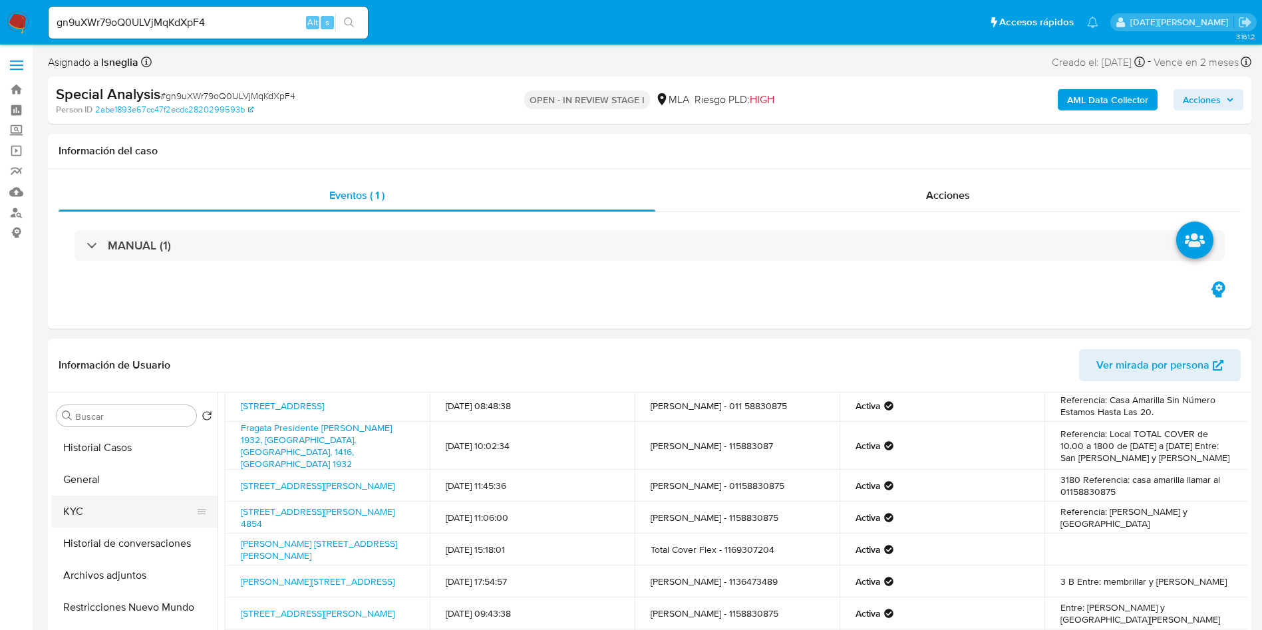
click at [104, 502] on button "KYC" at bounding box center [129, 512] width 156 height 32
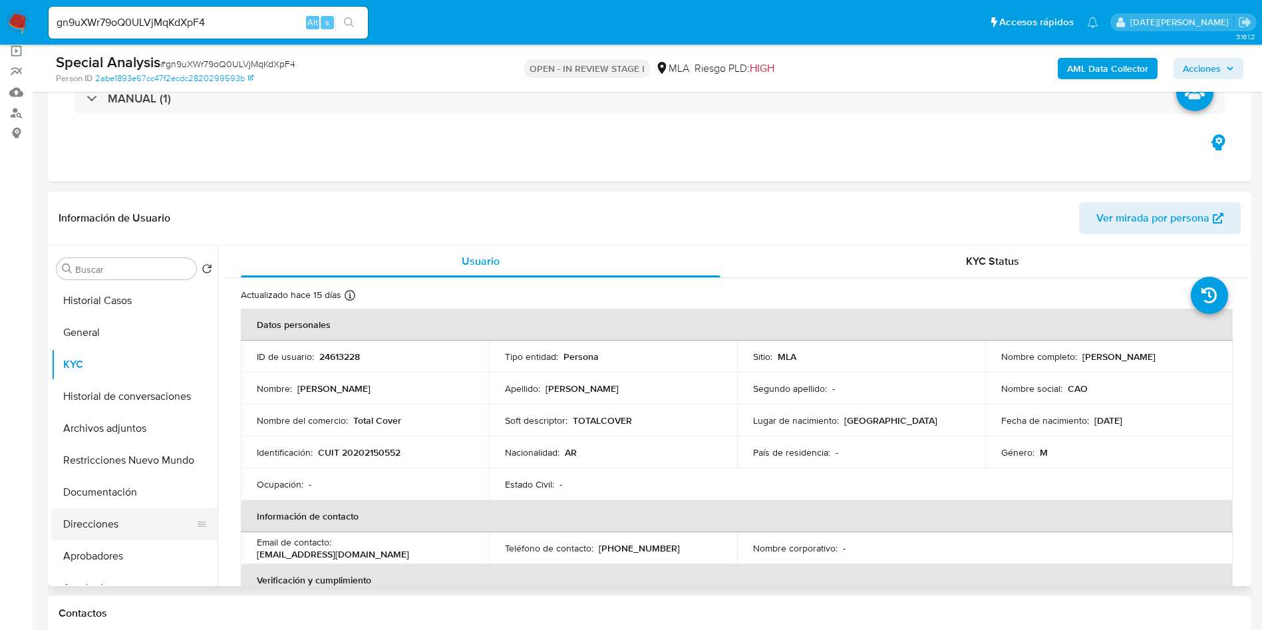
click at [88, 522] on button "Direcciones" at bounding box center [129, 524] width 156 height 32
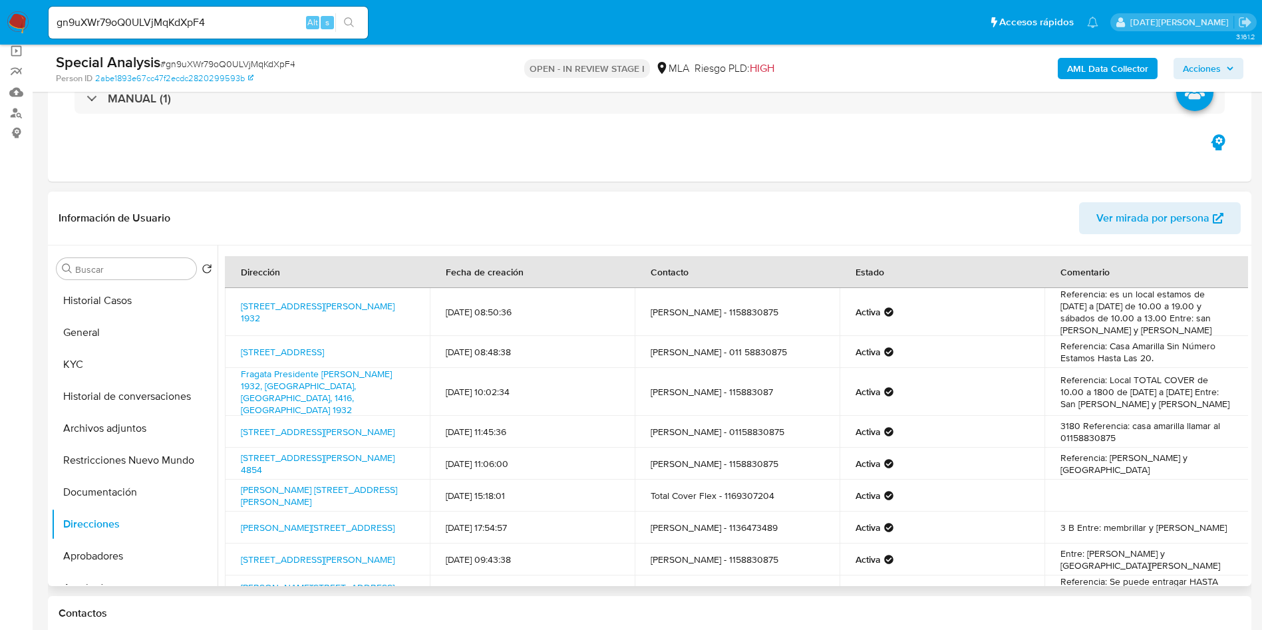
drag, startPoint x: 238, startPoint y: 293, endPoint x: 276, endPoint y: 318, distance: 45.6
click at [276, 318] on td "Calle Fragata Presidente Sarmiento 1932, Paternal, Capital Federal, 1416, Argen…" at bounding box center [327, 312] width 205 height 48
copy link "Calle Fragata Presidente Sarmiento 1932, Paternal, Capital Federal, 1416, Argen…"
click at [75, 331] on button "General" at bounding box center [129, 333] width 156 height 32
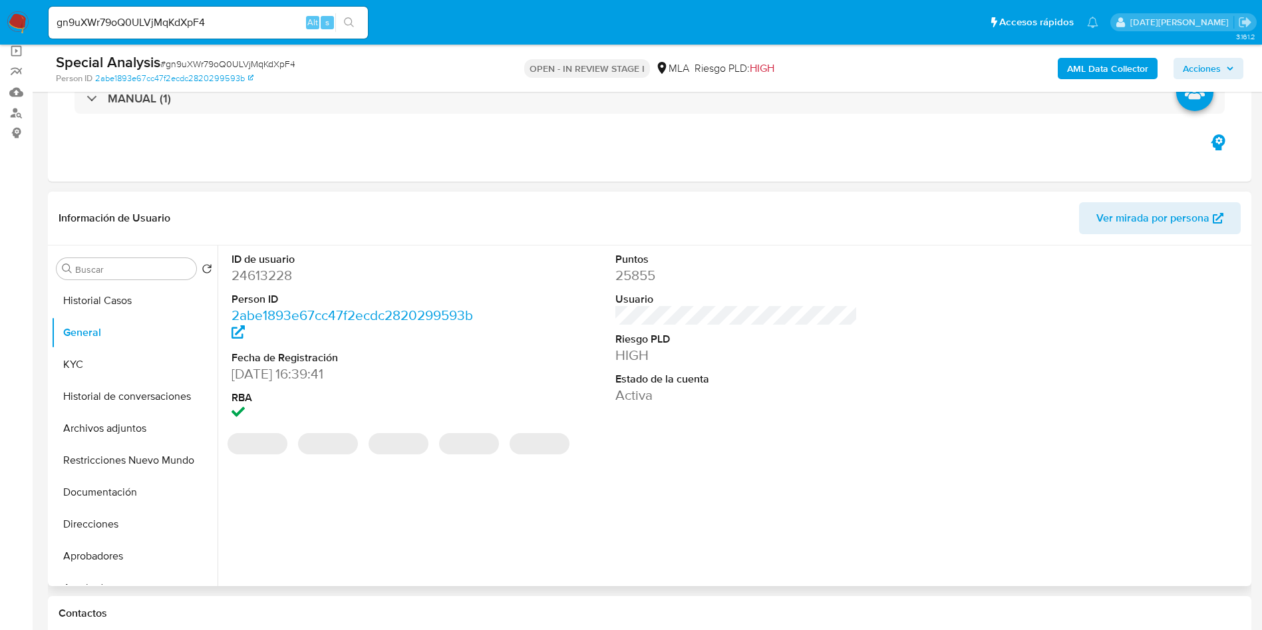
click at [270, 267] on dd "24613228" at bounding box center [352, 275] width 243 height 19
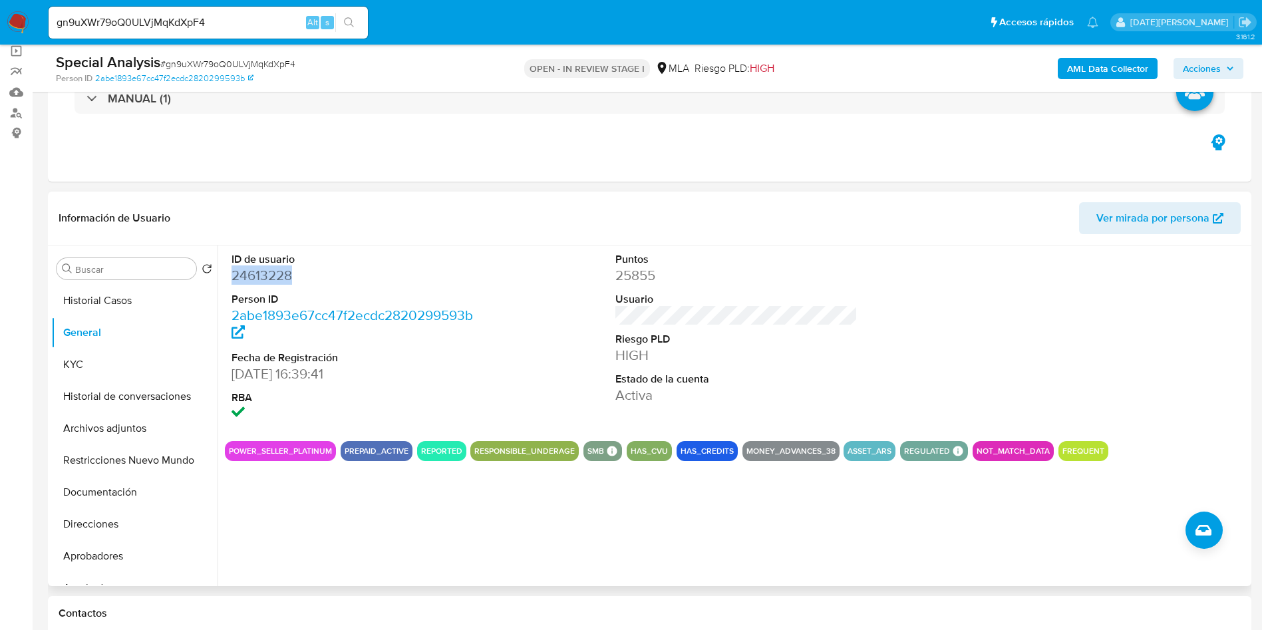
copy dd "24613228"
drag, startPoint x: 95, startPoint y: 492, endPoint x: 98, endPoint y: 506, distance: 14.4
click at [95, 492] on button "Documentación" at bounding box center [129, 492] width 156 height 32
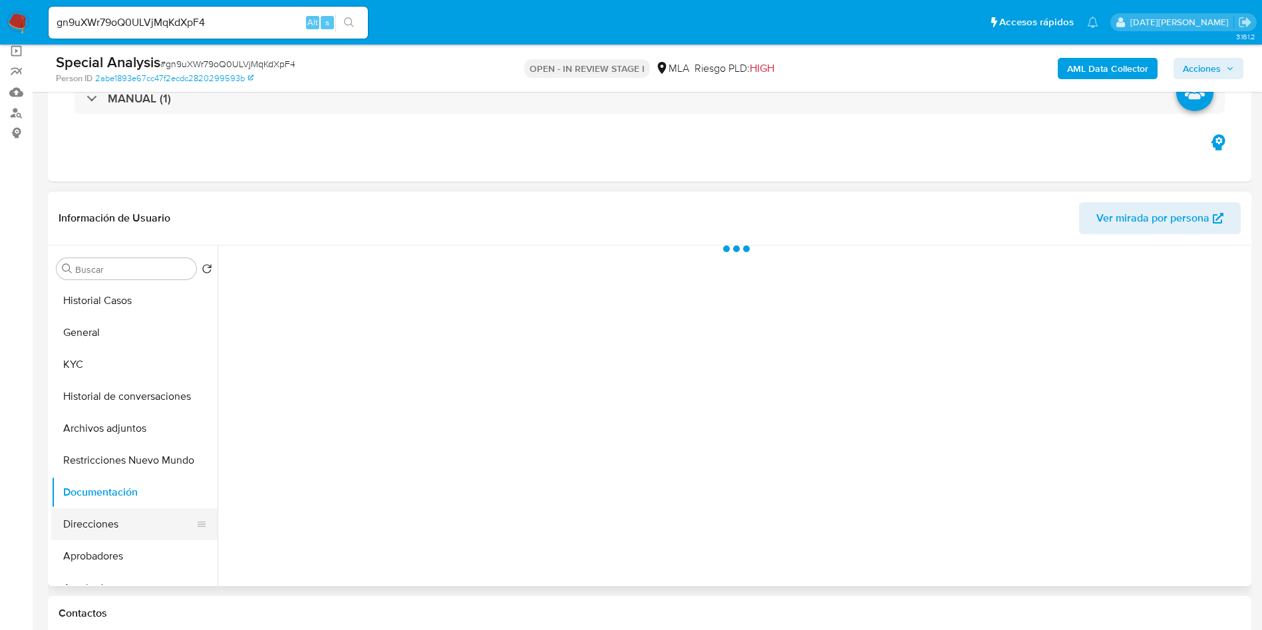
click at [104, 529] on button "Direcciones" at bounding box center [129, 524] width 156 height 32
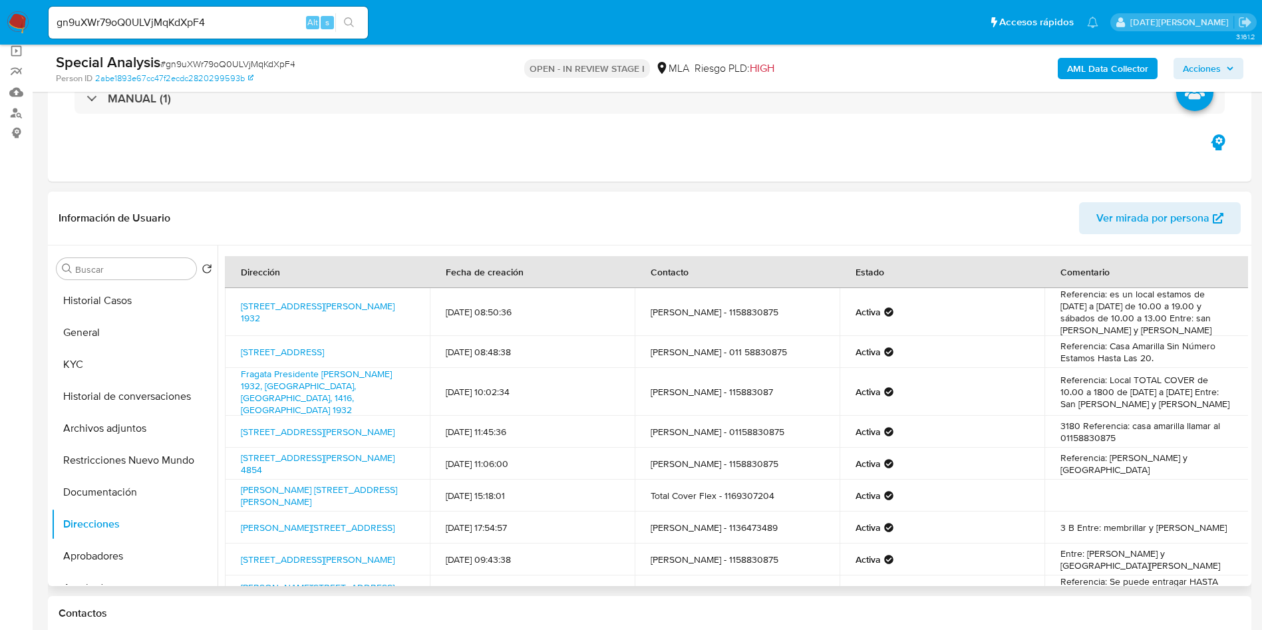
drag, startPoint x: 248, startPoint y: 296, endPoint x: 273, endPoint y: 316, distance: 32.2
click at [273, 316] on td "Calle Fragata Presidente Sarmiento 1932, Paternal, Capital Federal, 1416, Argen…" at bounding box center [327, 312] width 205 height 48
copy link "Calle Fragata Presidente Sarmiento 1932, Paternal, Capital Federal, 1416, Argen…"
click at [93, 333] on button "General" at bounding box center [129, 333] width 156 height 32
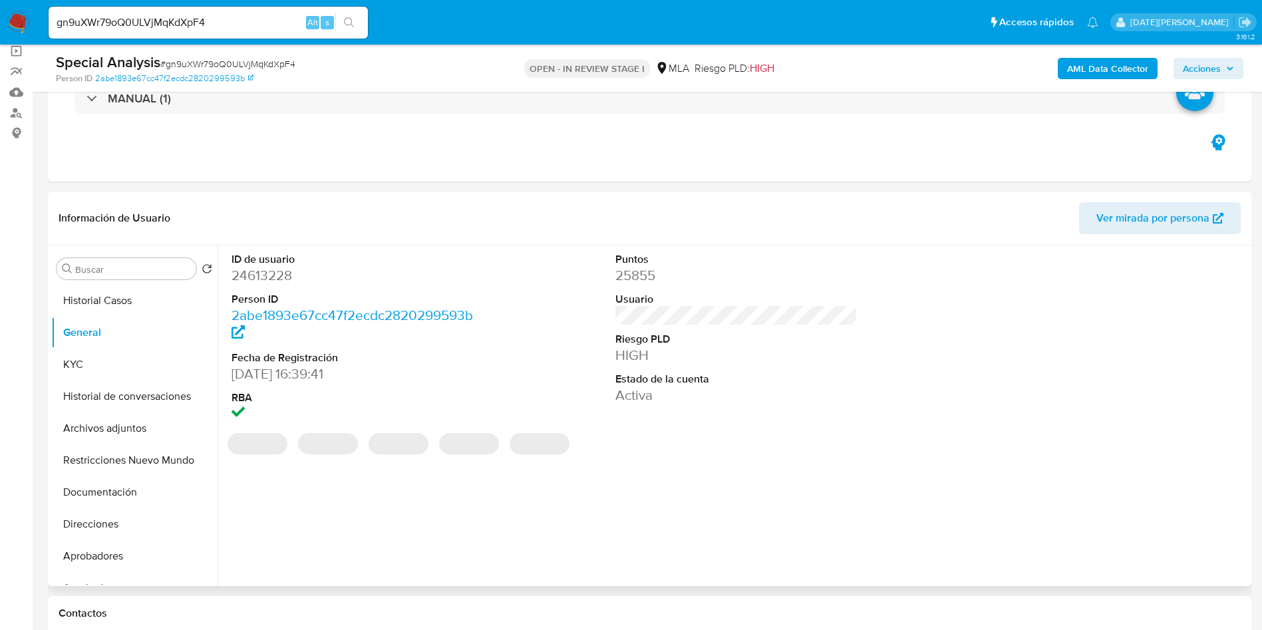
click at [281, 271] on dd "24613228" at bounding box center [352, 275] width 243 height 19
copy dd "24613228"
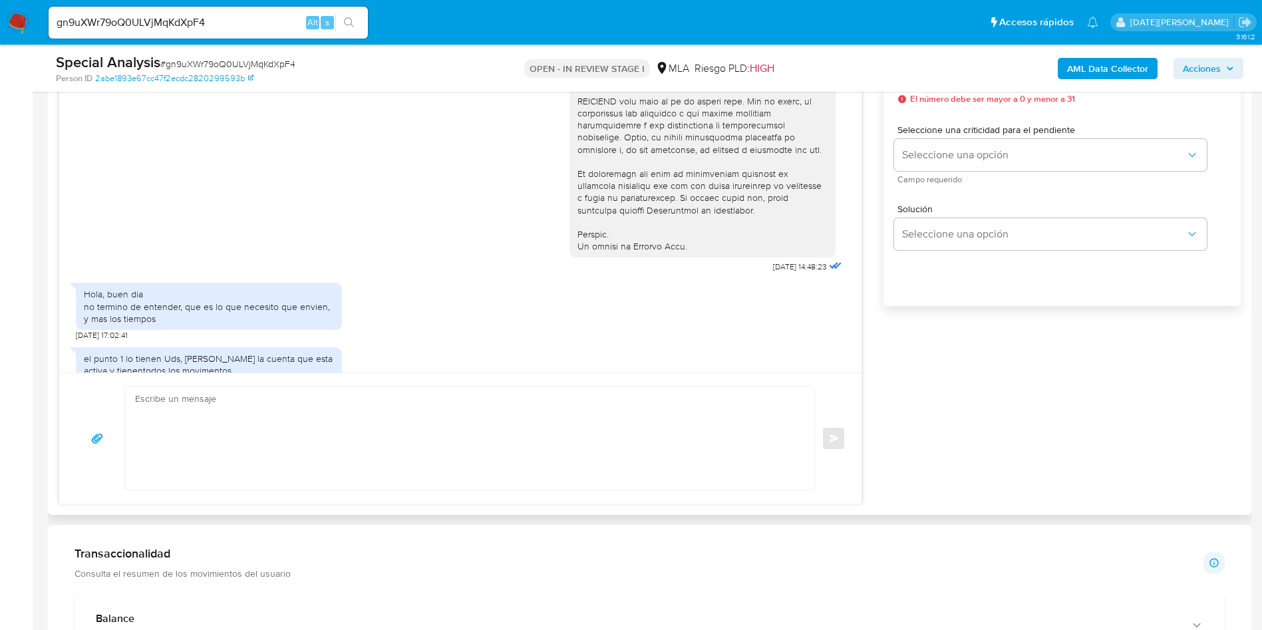
scroll to position [518, 0]
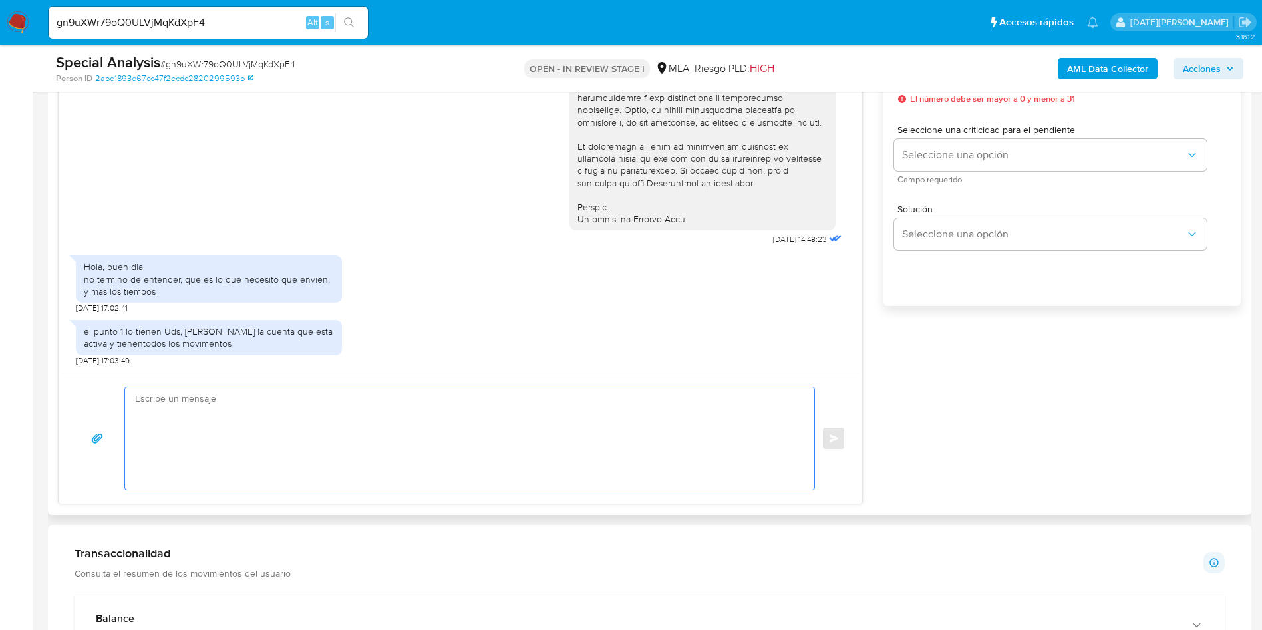
click at [336, 463] on textarea at bounding box center [466, 438] width 662 height 102
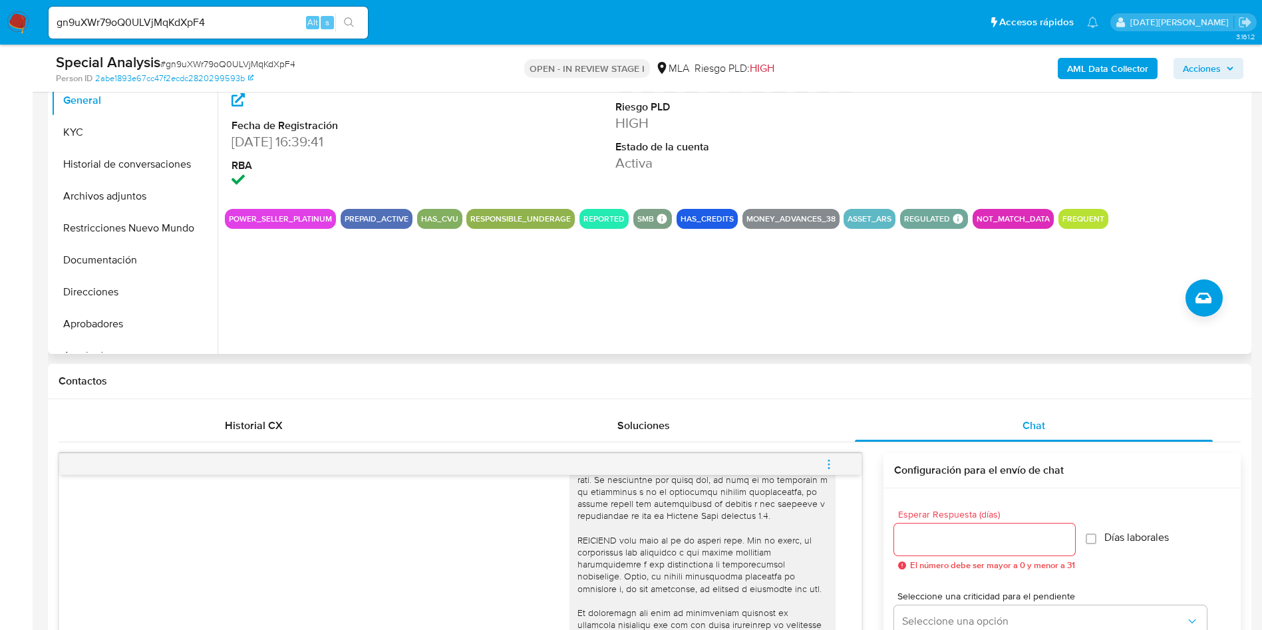
scroll to position [200, 0]
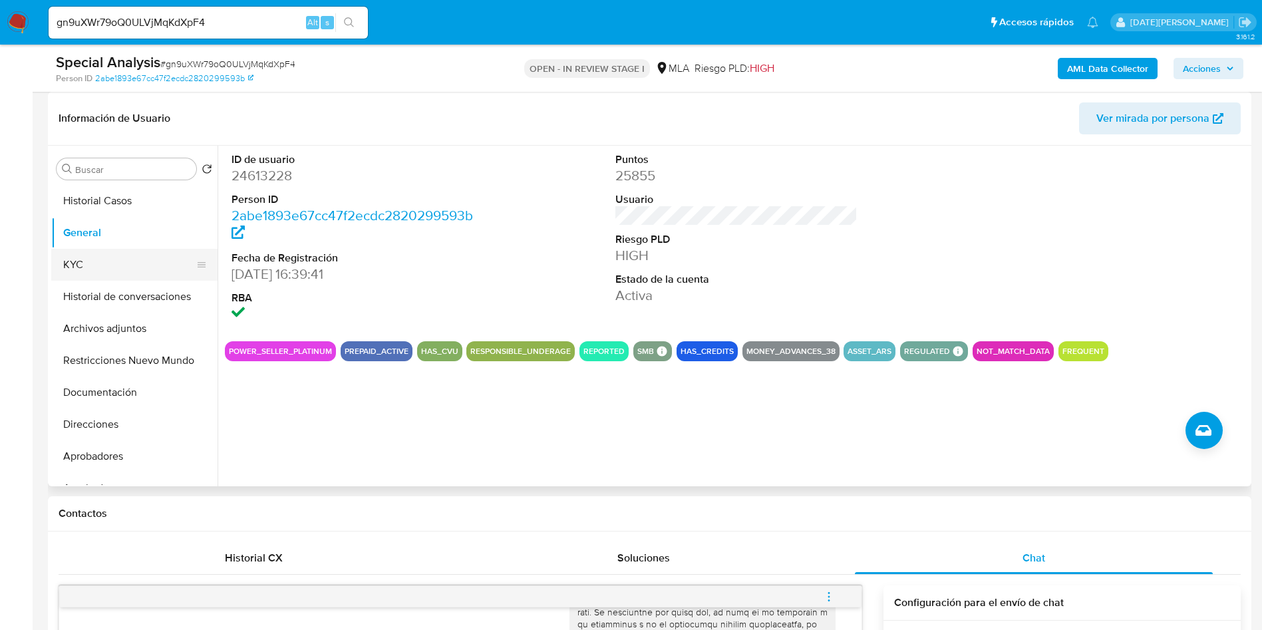
click at [64, 259] on button "KYC" at bounding box center [129, 265] width 156 height 32
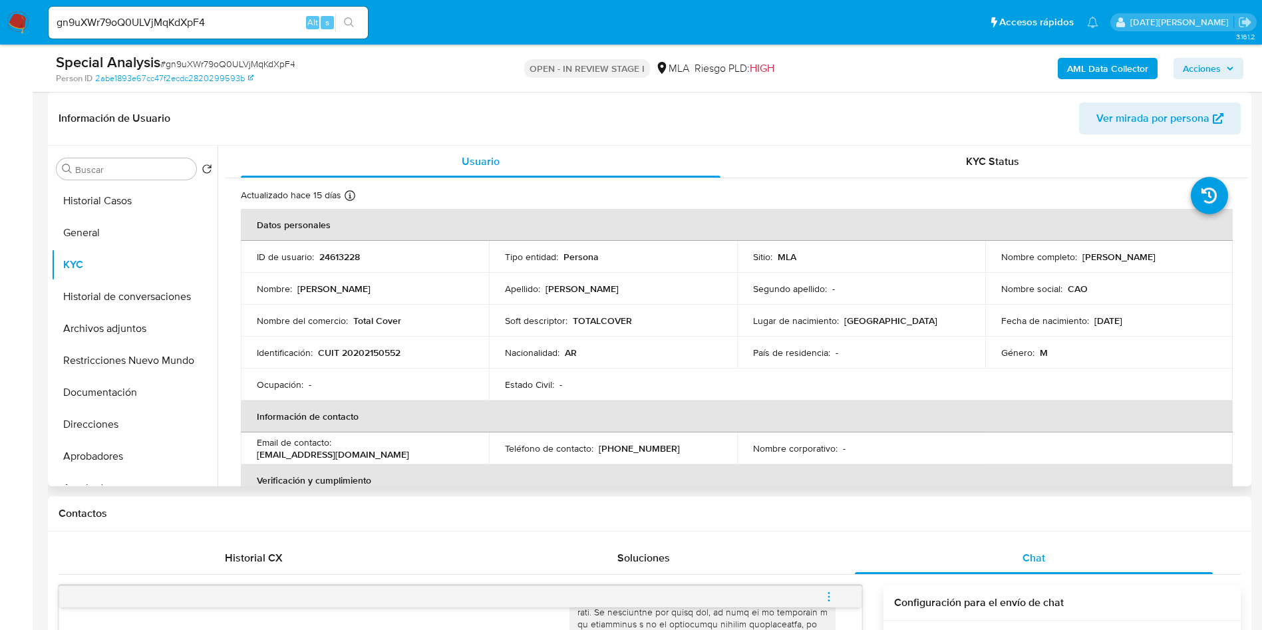
drag, startPoint x: 1078, startPoint y: 258, endPoint x: 1163, endPoint y: 259, distance: 84.5
click at [1163, 259] on div "Nombre completo : Alejandro Luis Cao" at bounding box center [1109, 257] width 216 height 12
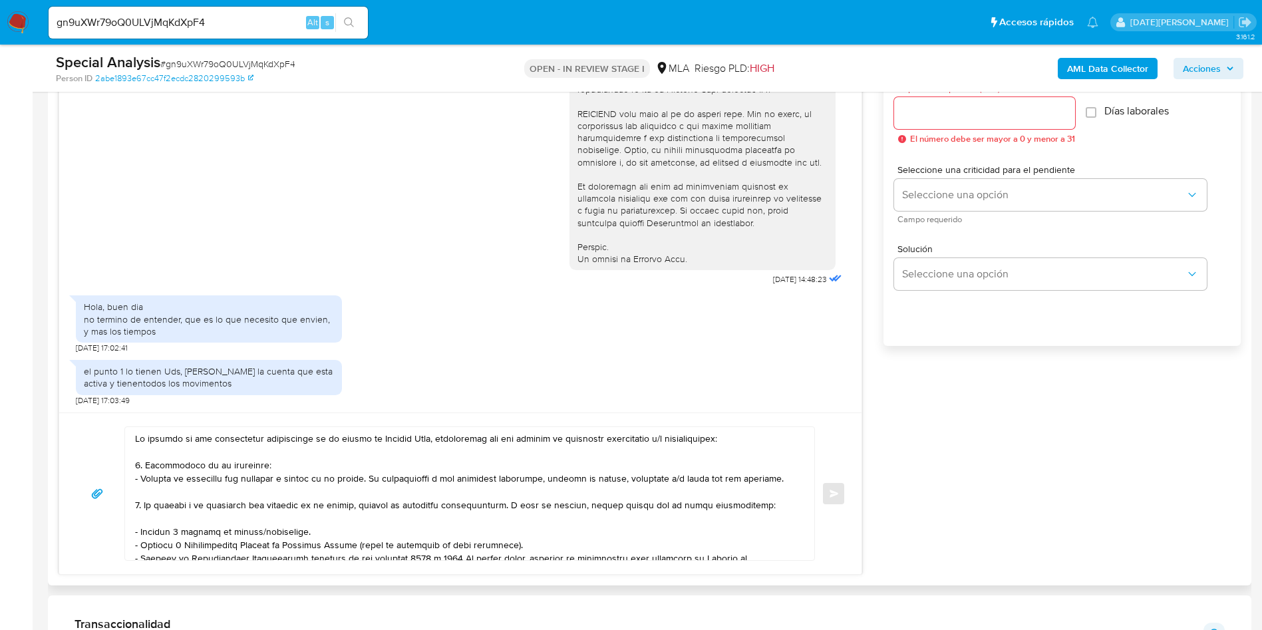
scroll to position [798, 0]
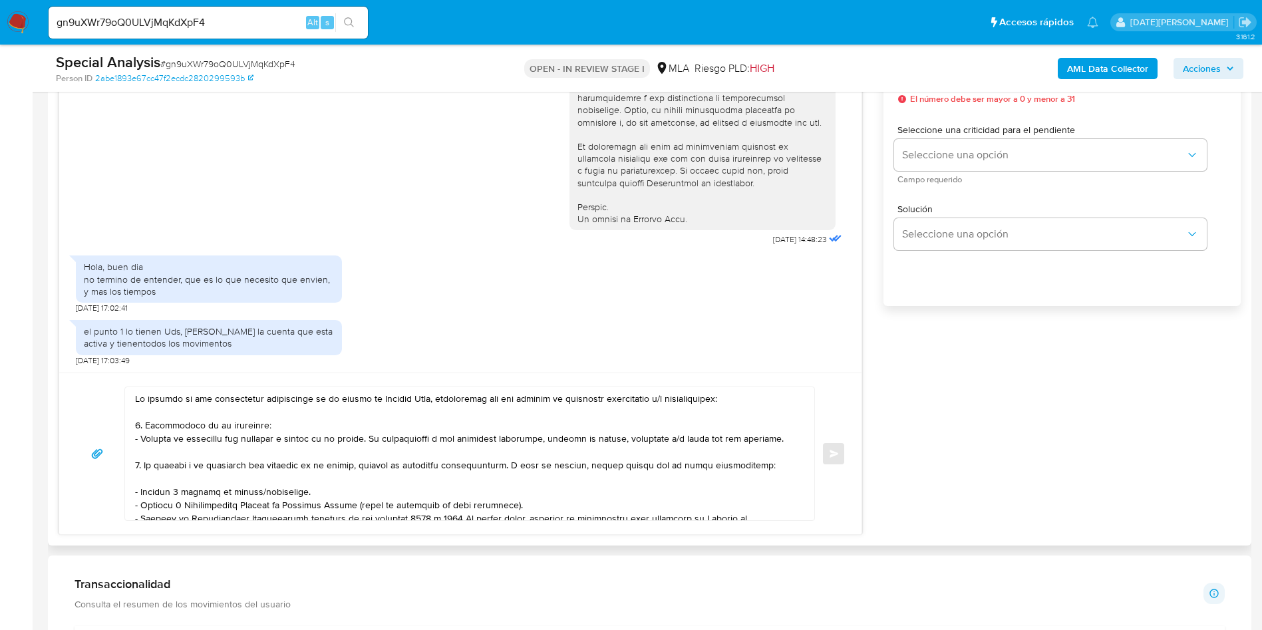
click at [138, 398] on textarea at bounding box center [466, 453] width 662 height 133
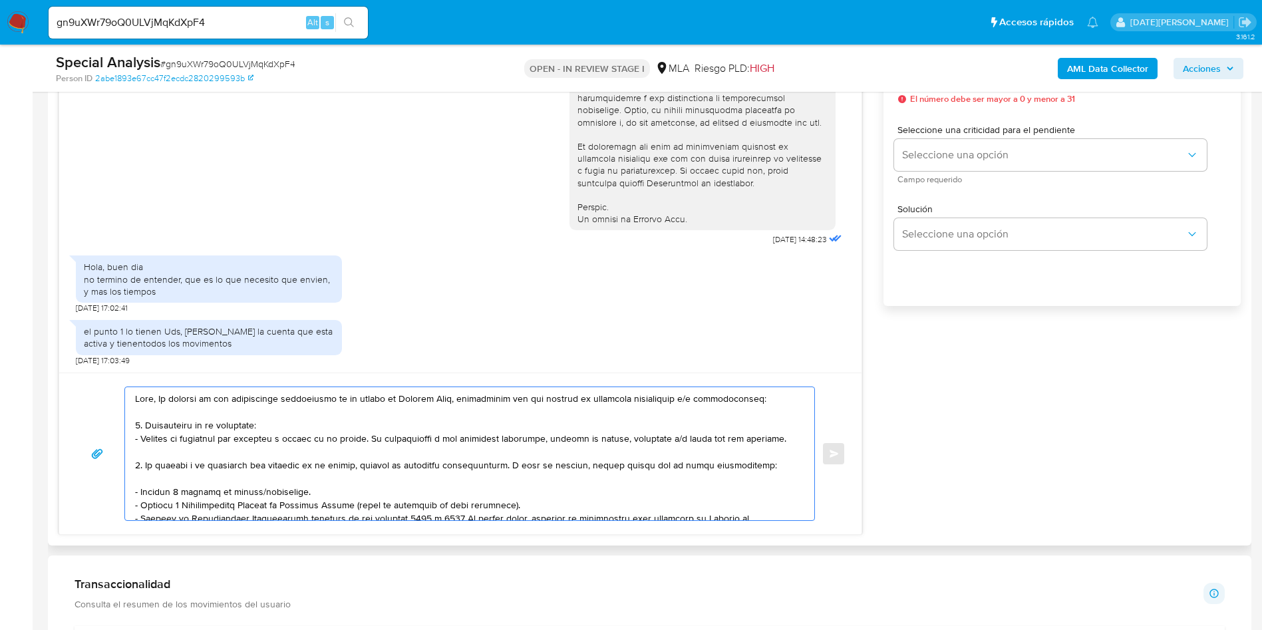
paste textarea "Alejandro Luis Cao"
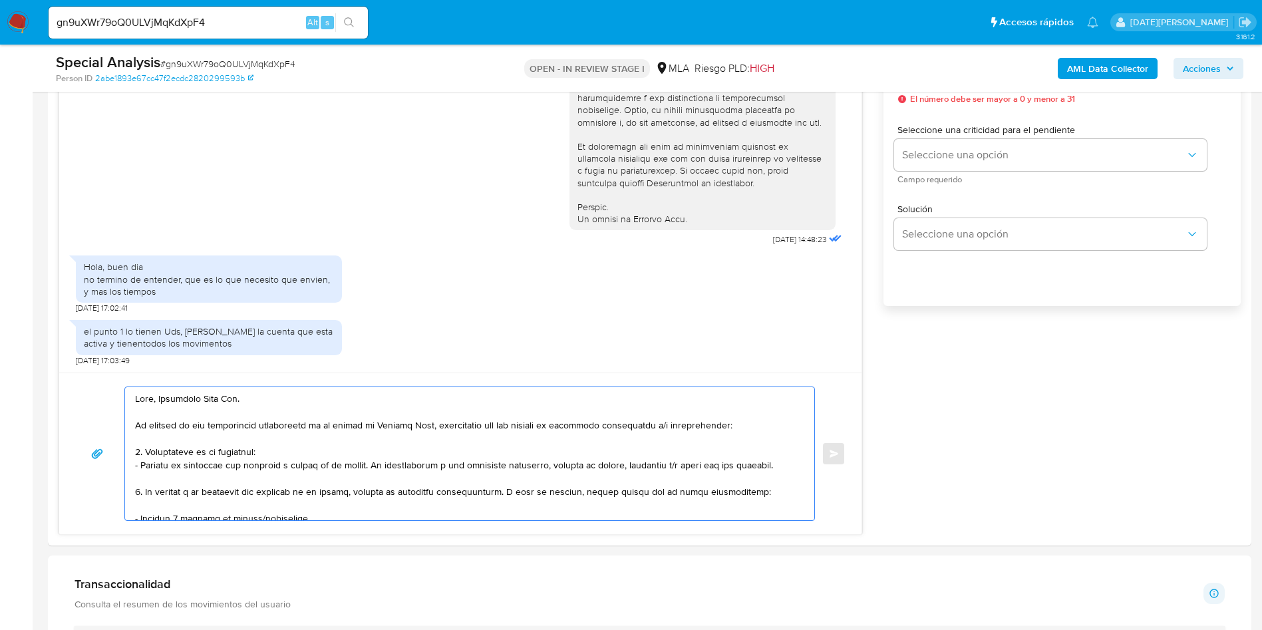
type textarea "Hola, Alejandro Luis Cao. En función de las operaciones registradas en tu cuent…"
click at [367, 429] on textarea at bounding box center [466, 453] width 662 height 133
click at [474, 446] on textarea at bounding box center [466, 453] width 662 height 133
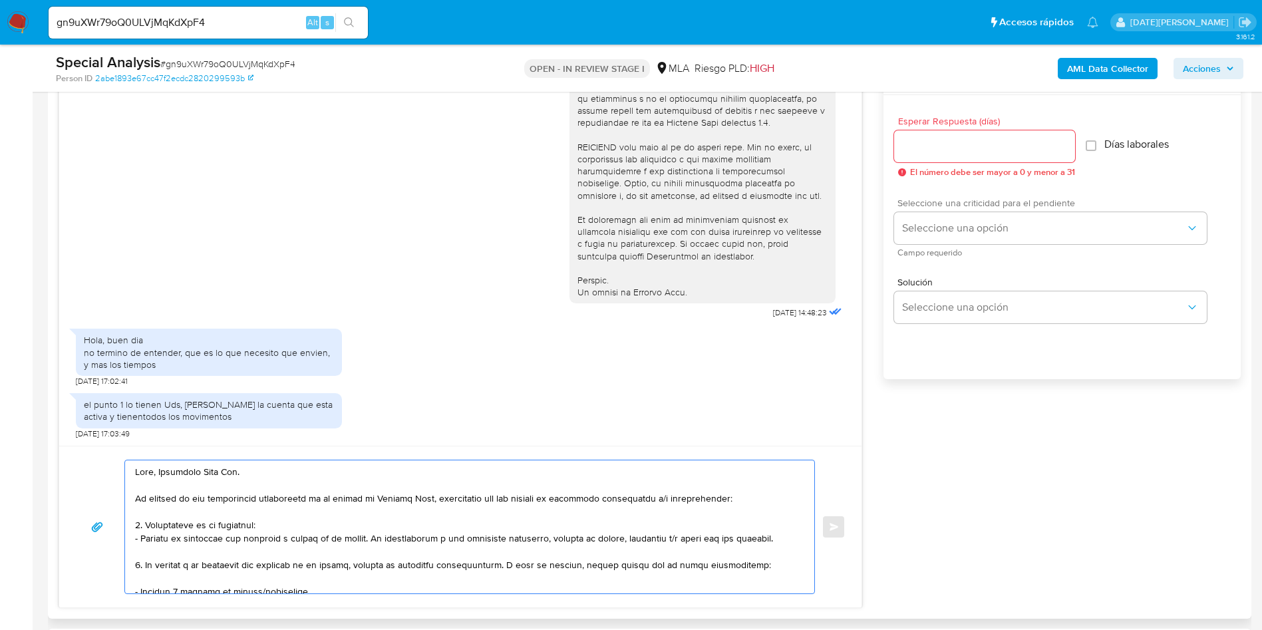
scroll to position [698, 0]
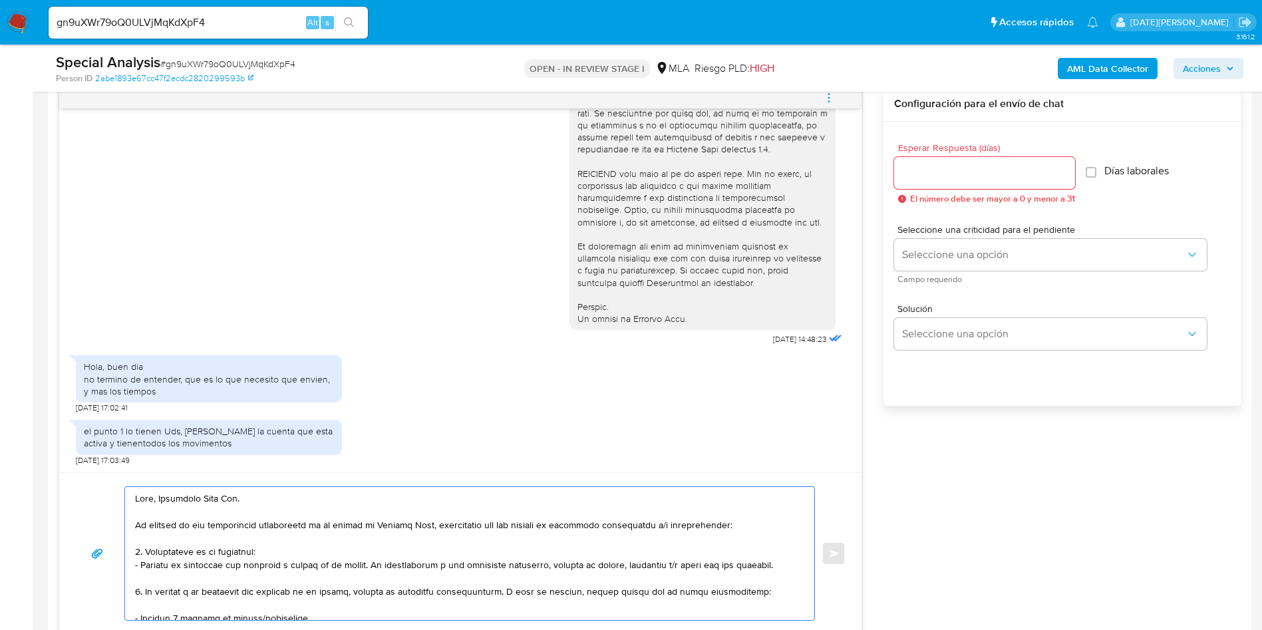
click at [966, 175] on input "Esperar Respuesta (días)" at bounding box center [984, 172] width 181 height 17
type input "3"
click at [963, 236] on div "Seleccione una criticidad para el pendiente Seleccione una opción Campo requeri…" at bounding box center [1050, 254] width 313 height 58
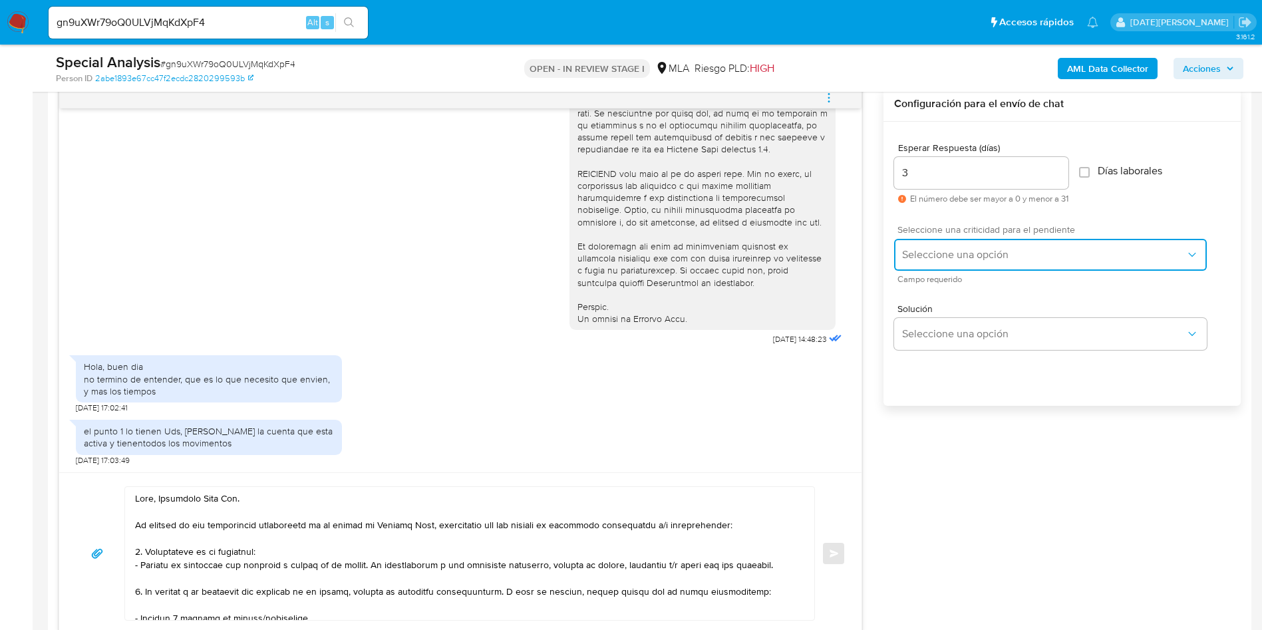
click at [962, 249] on span "Seleccione una opción" at bounding box center [1043, 254] width 283 height 13
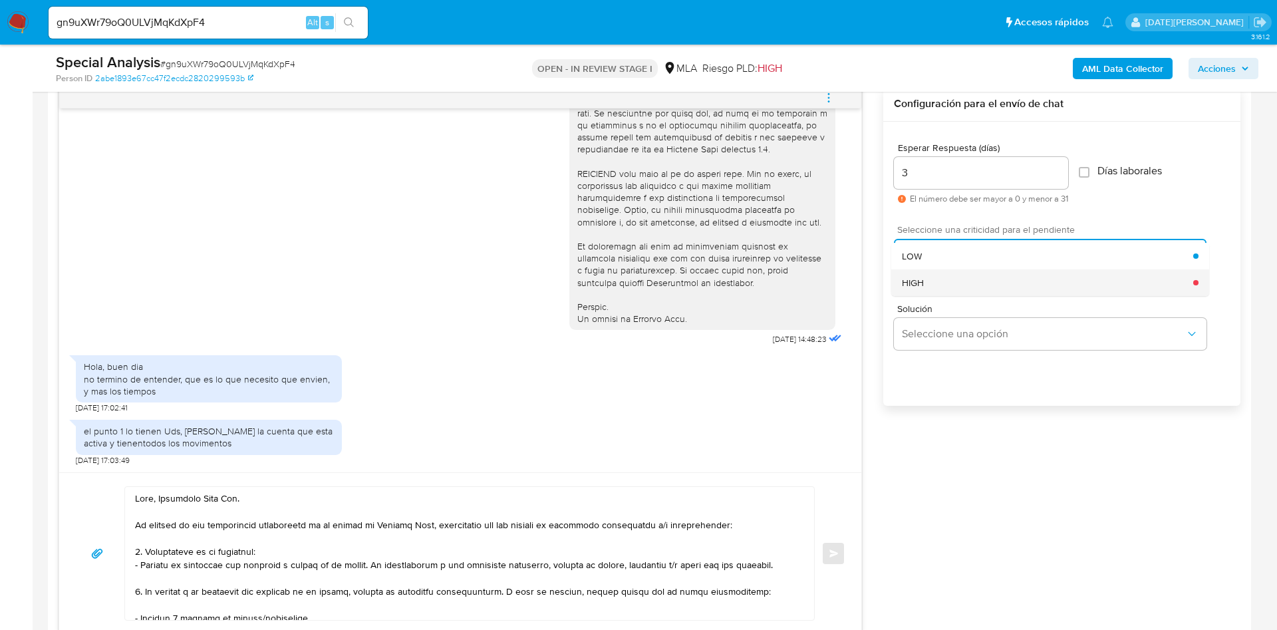
click at [930, 285] on div "HIGH" at bounding box center [1047, 282] width 291 height 27
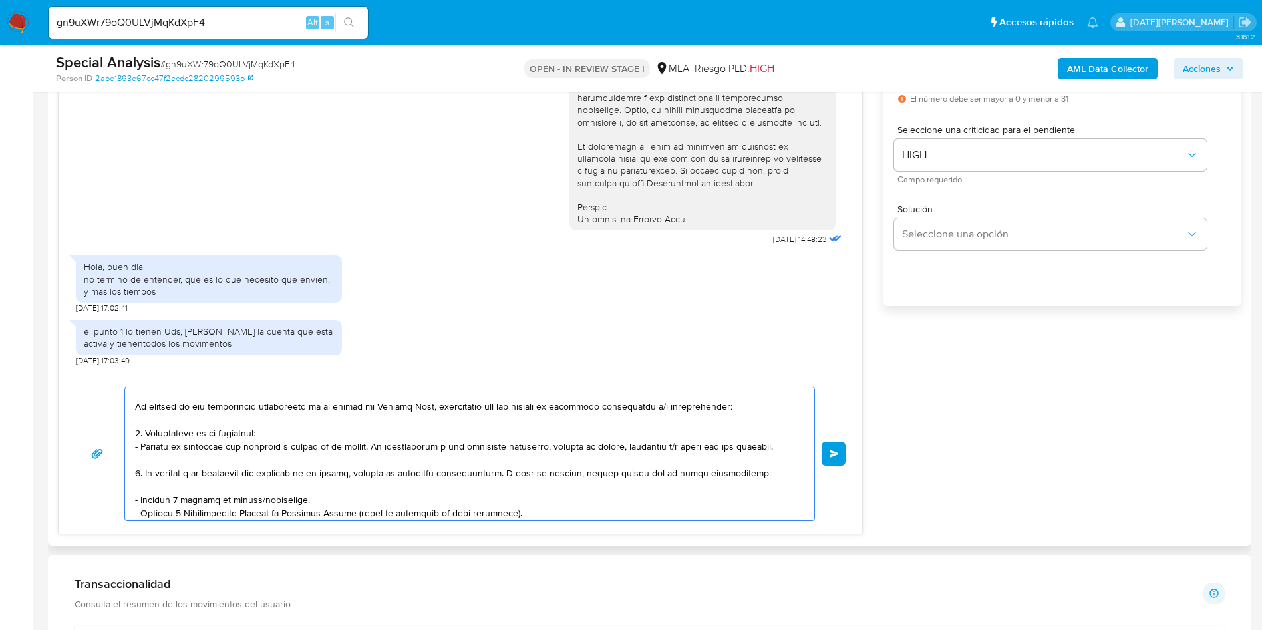
scroll to position [0, 0]
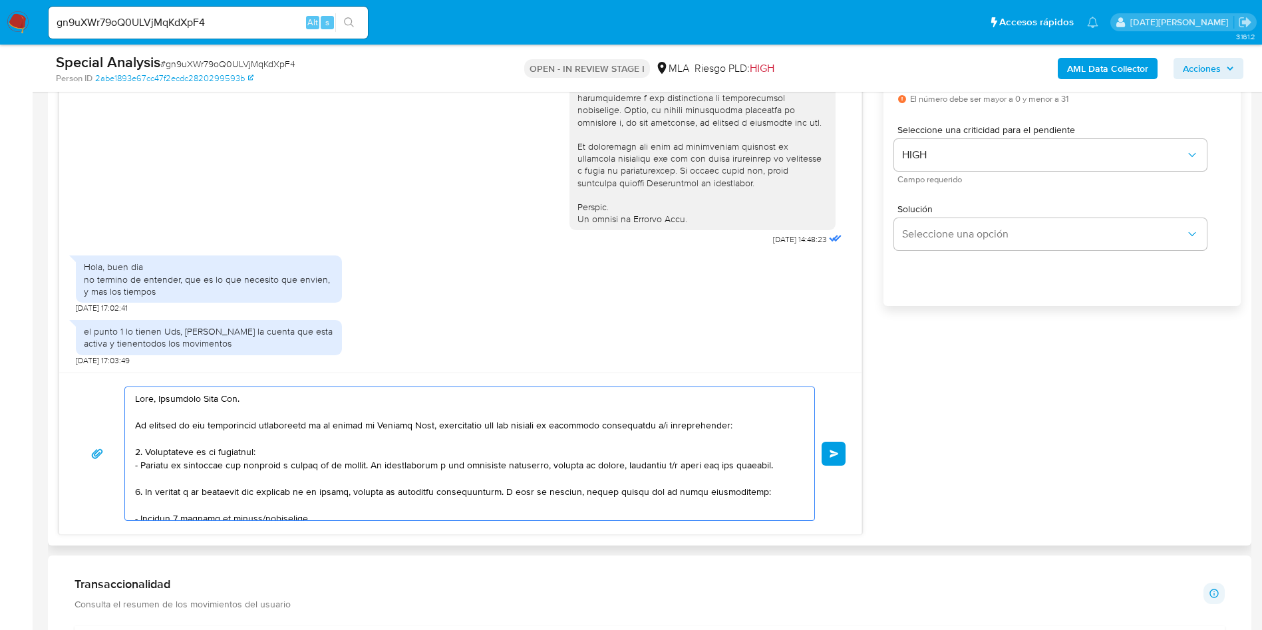
drag, startPoint x: 561, startPoint y: 424, endPoint x: 440, endPoint y: 492, distance: 139.0
click at [440, 492] on textarea at bounding box center [466, 453] width 662 height 133
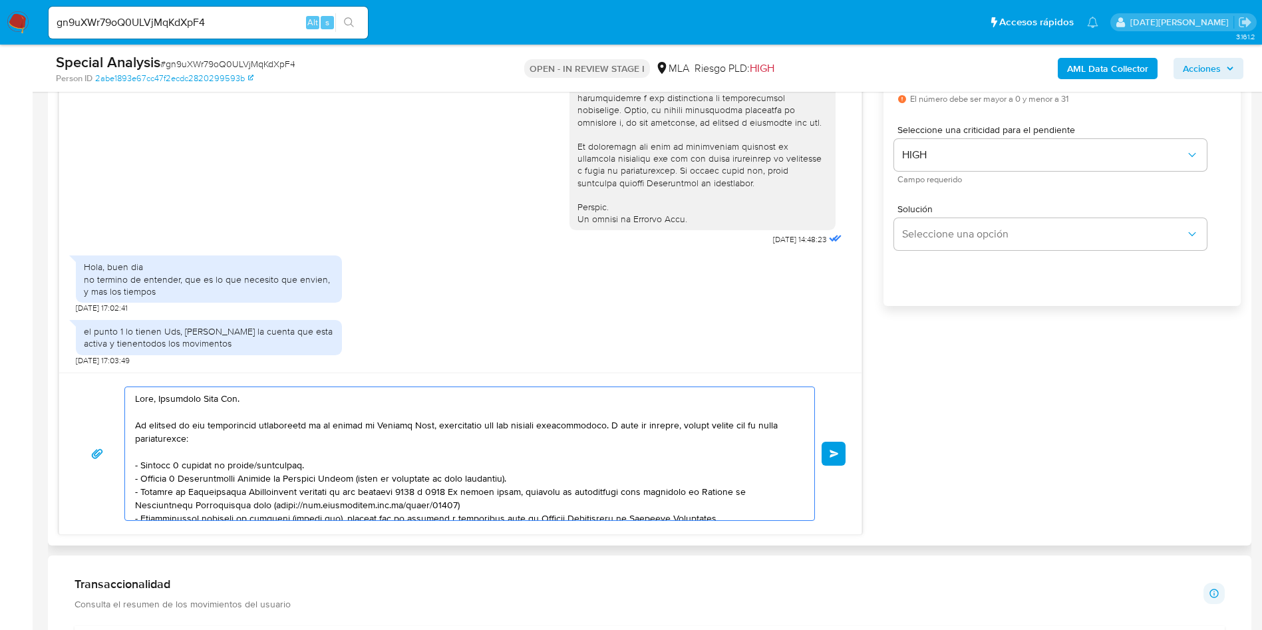
click at [624, 424] on textarea at bounding box center [466, 453] width 662 height 133
click at [327, 464] on textarea at bounding box center [466, 453] width 662 height 133
drag, startPoint x: 303, startPoint y: 462, endPoint x: 134, endPoint y: 464, distance: 169.0
click at [134, 464] on div at bounding box center [466, 453] width 682 height 133
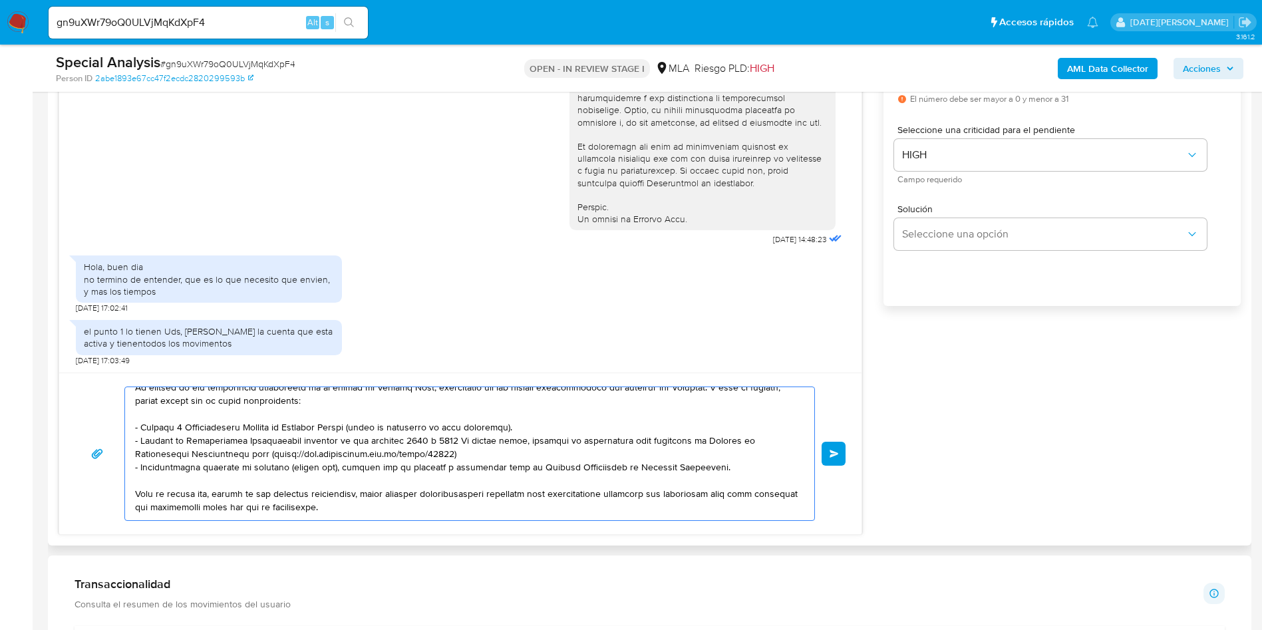
scroll to position [47, 0]
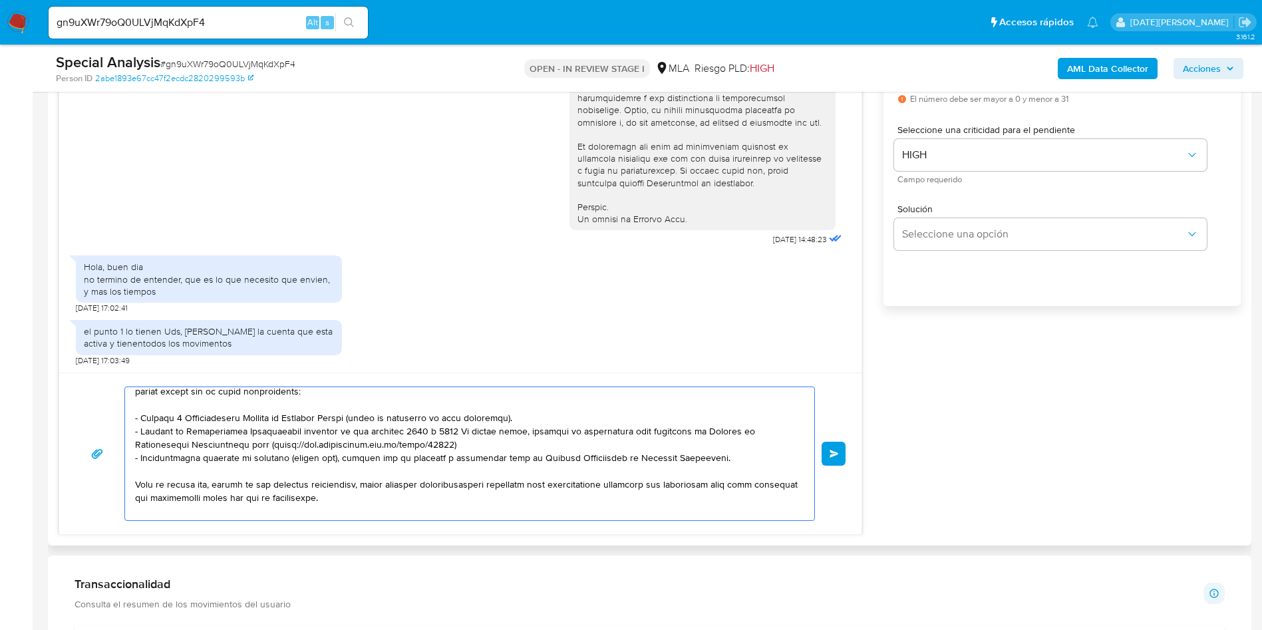
click at [543, 446] on textarea at bounding box center [466, 453] width 662 height 133
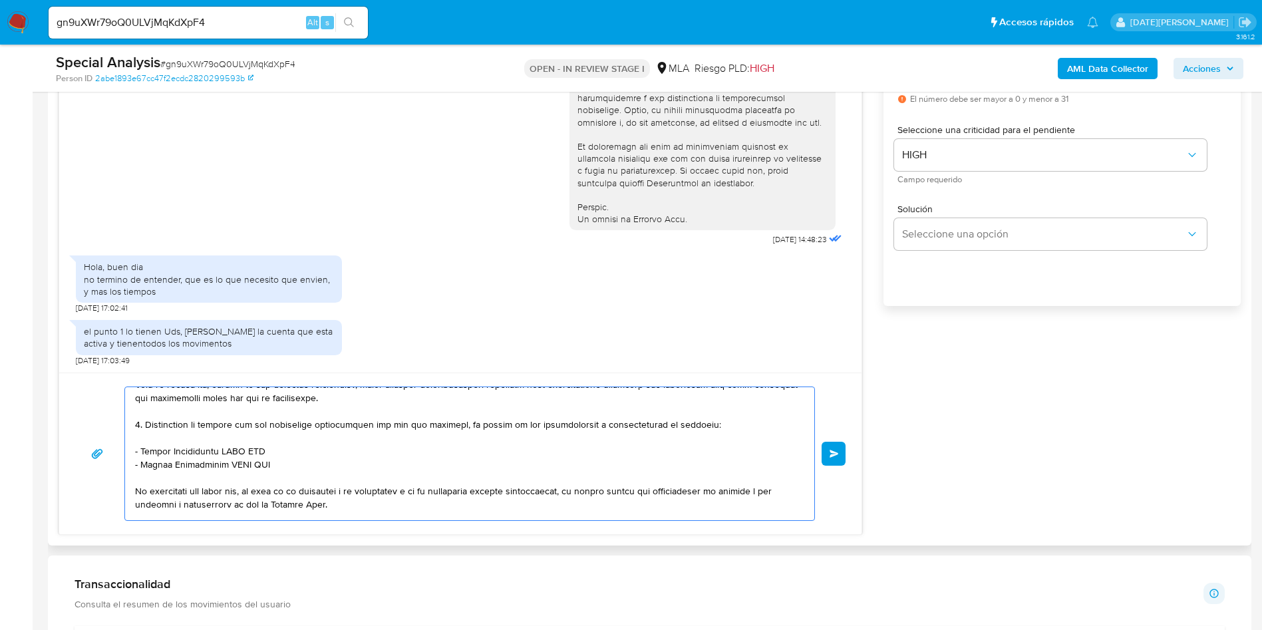
drag, startPoint x: 136, startPoint y: 424, endPoint x: 281, endPoint y: 470, distance: 151.5
click at [281, 470] on textarea at bounding box center [466, 453] width 662 height 133
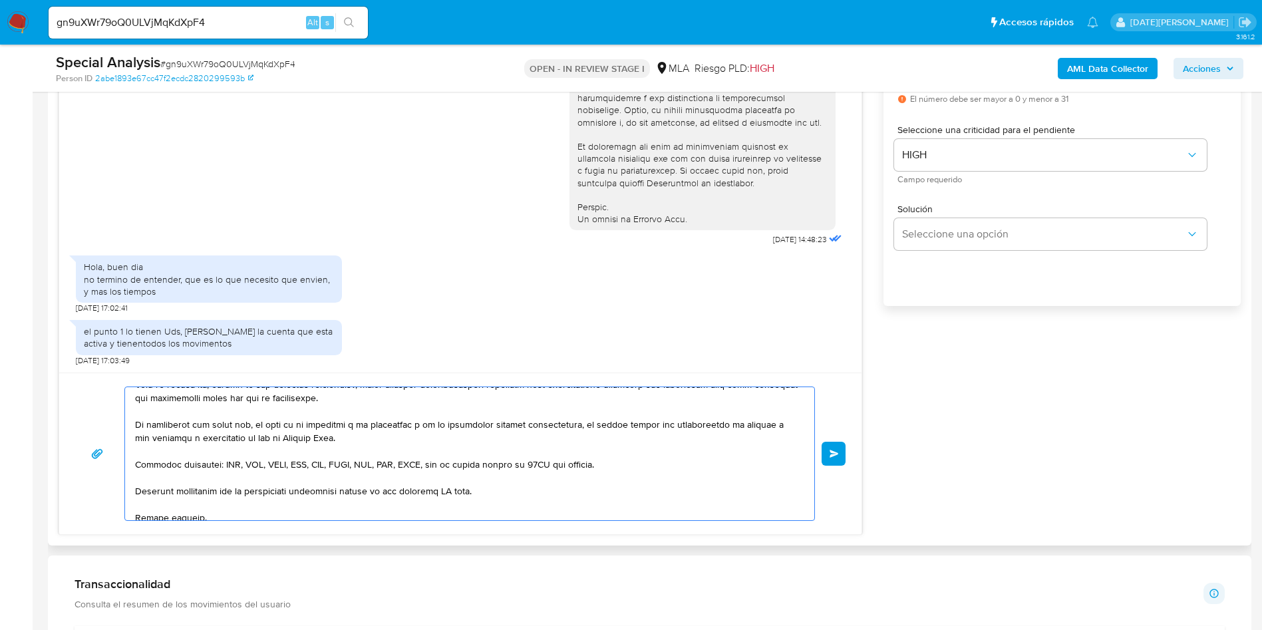
scroll to position [134, 0]
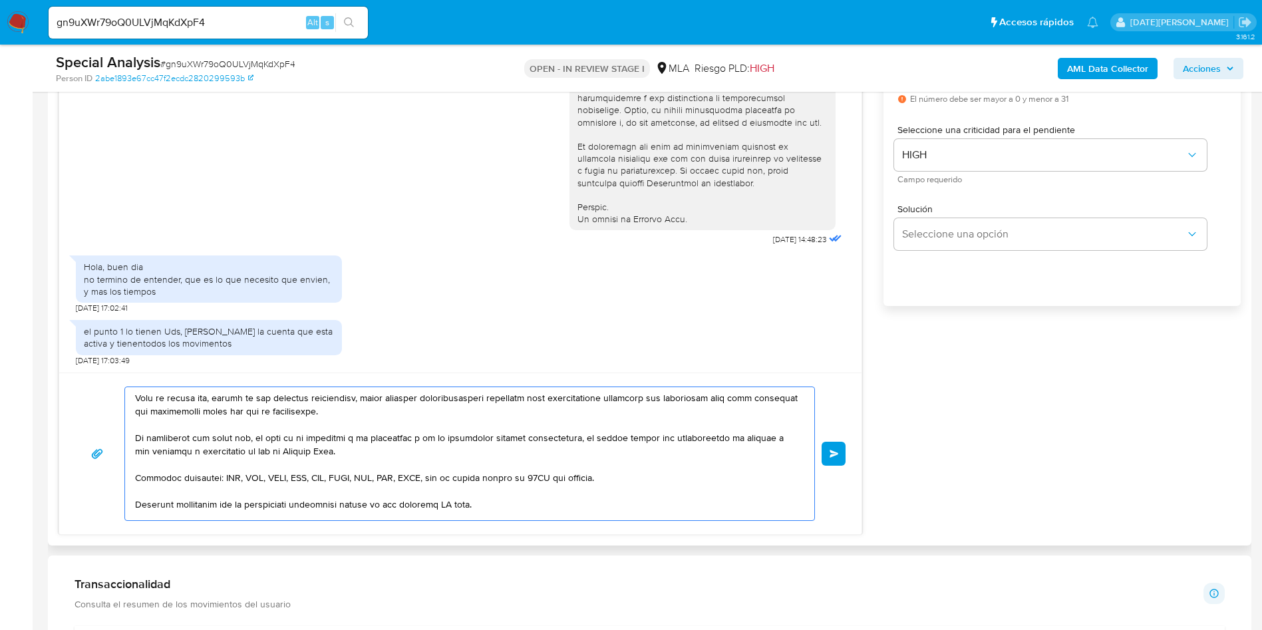
click at [453, 505] on textarea at bounding box center [466, 453] width 662 height 133
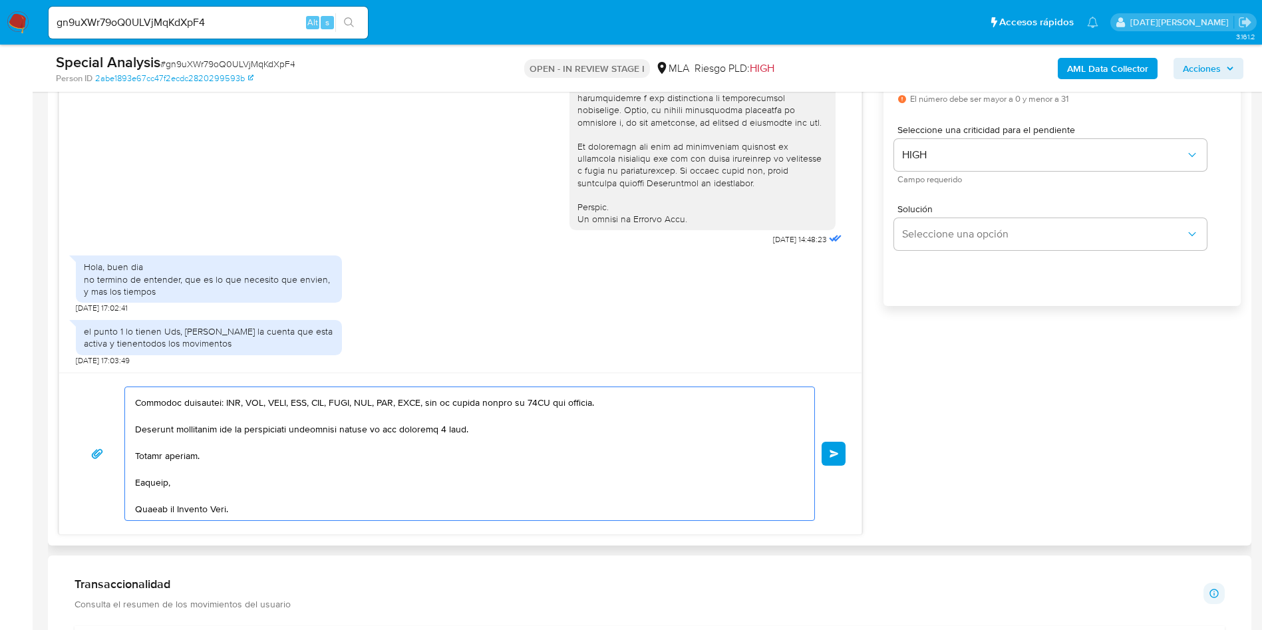
scroll to position [698, 0]
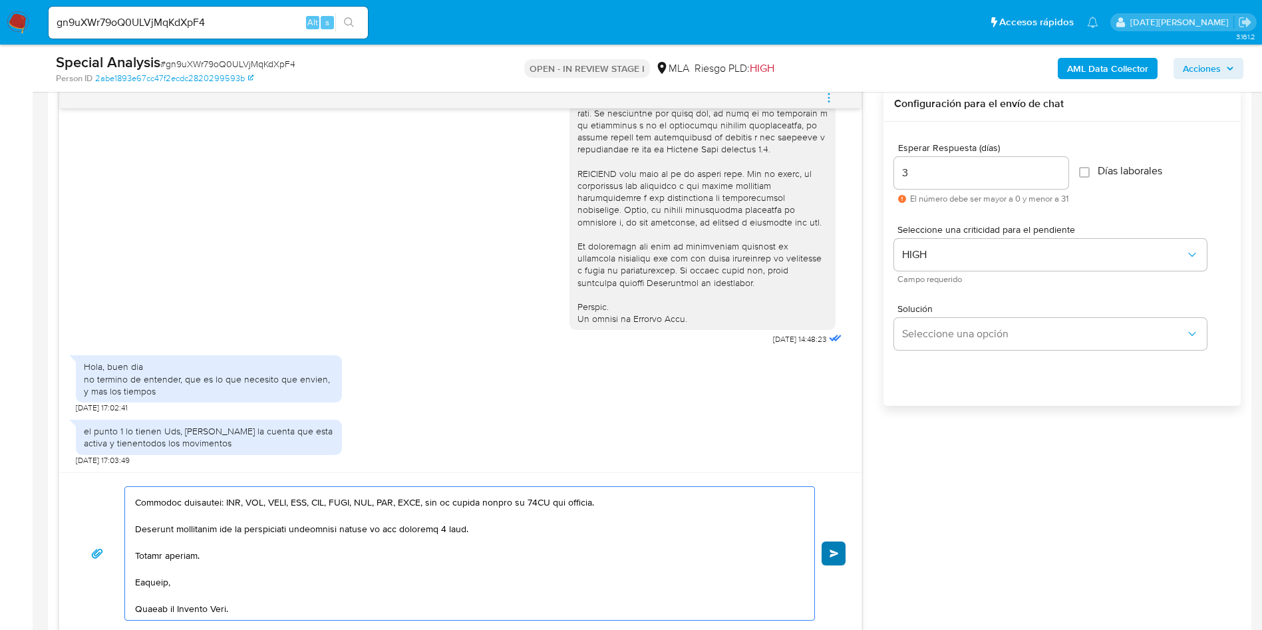
type textarea "Hola, Alejandro Luis Cao. En función de las operaciones registradas en tu cuent…"
click at [835, 556] on span "Enviar" at bounding box center [833, 553] width 9 height 8
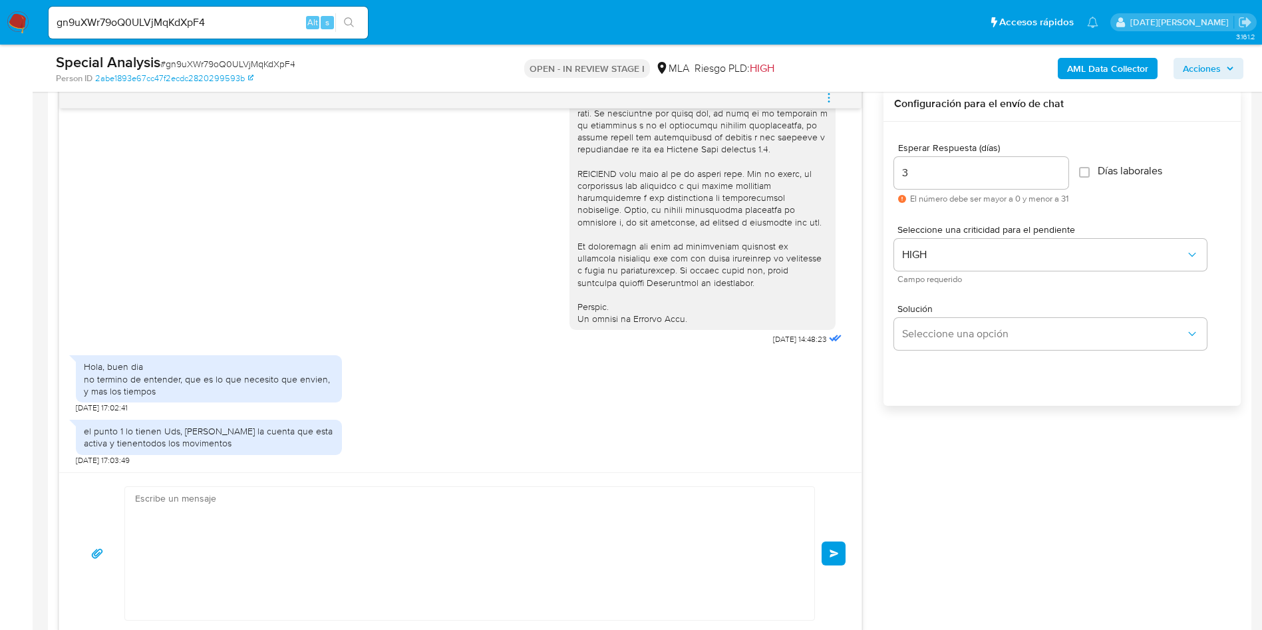
scroll to position [1053, 0]
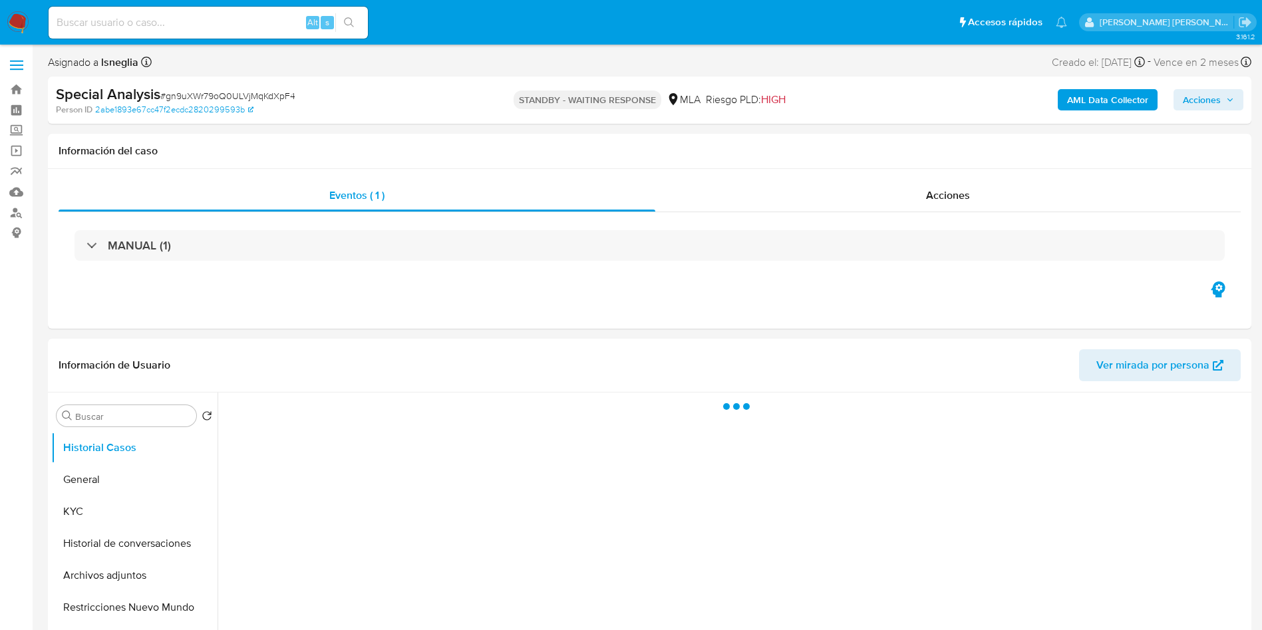
select select "10"
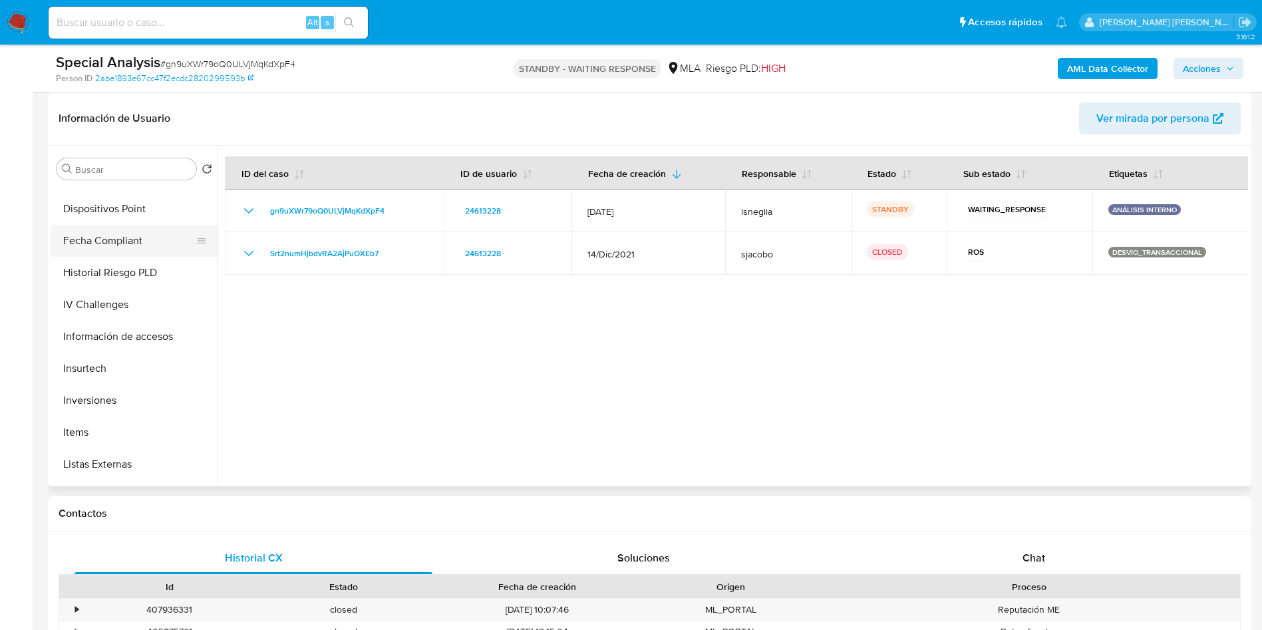
scroll to position [690, 0]
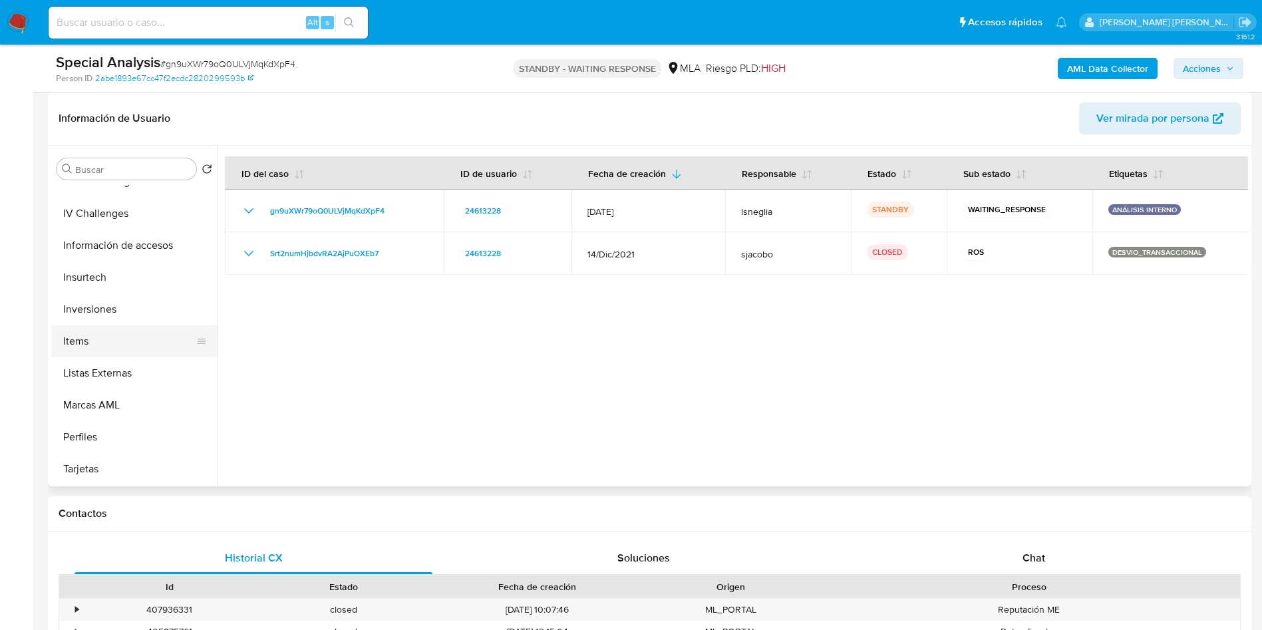
click at [72, 337] on button "Items" at bounding box center [129, 341] width 156 height 32
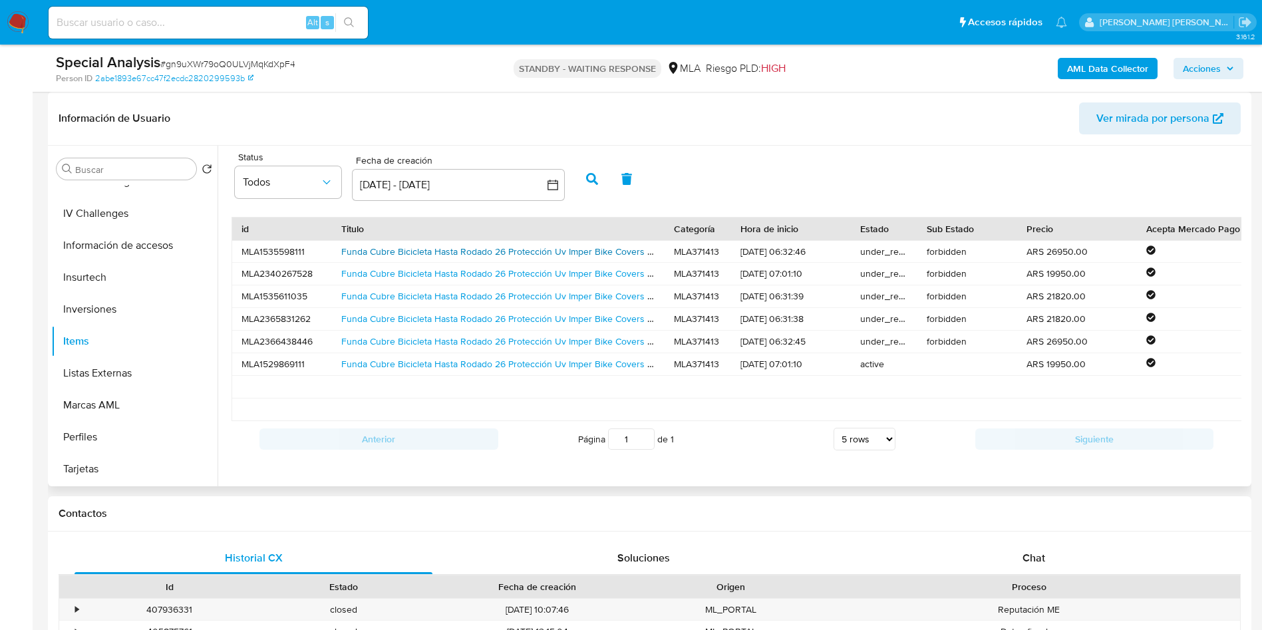
click at [506, 251] on link "Funda Cubre Bicicleta Hasta Rodado 26 Protección Uv Imper Bike Covers All Color…" at bounding box center [535, 251] width 388 height 13
click at [166, 33] on div "Alt s" at bounding box center [208, 23] width 319 height 32
click at [170, 29] on input at bounding box center [208, 22] width 319 height 17
paste input "efteywzmzXG50tPtsbcsowta"
type input "efteywzmzXG50tPtsbcsowta"
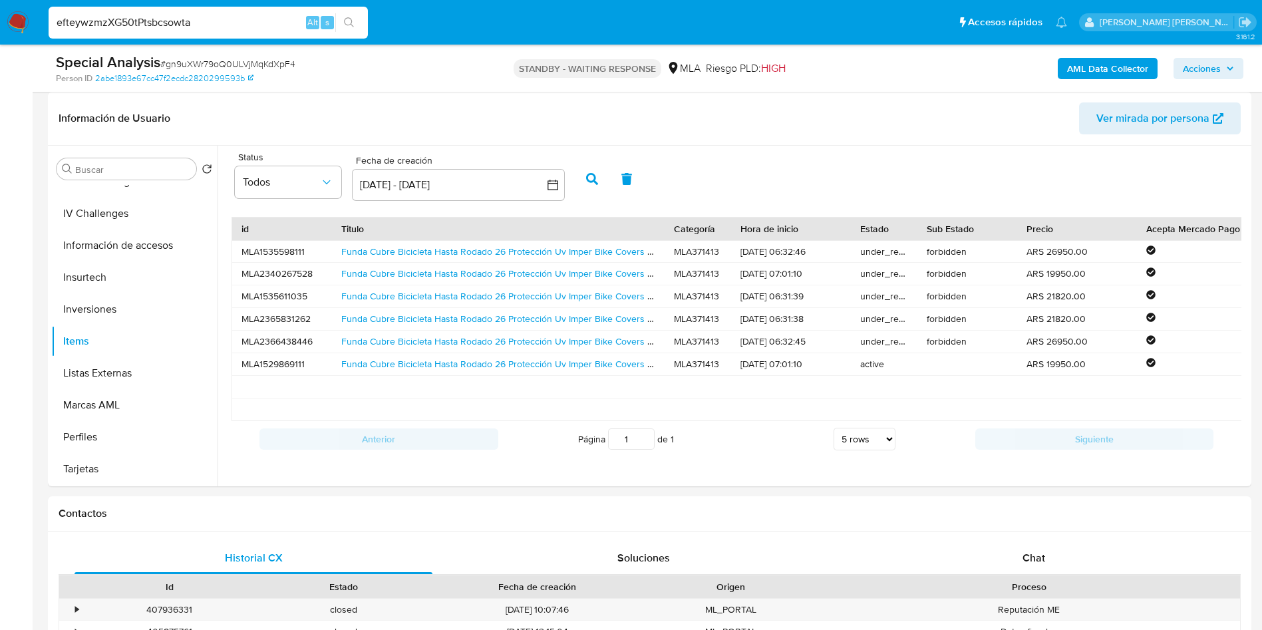
click at [345, 27] on icon "search-icon" at bounding box center [349, 22] width 11 height 11
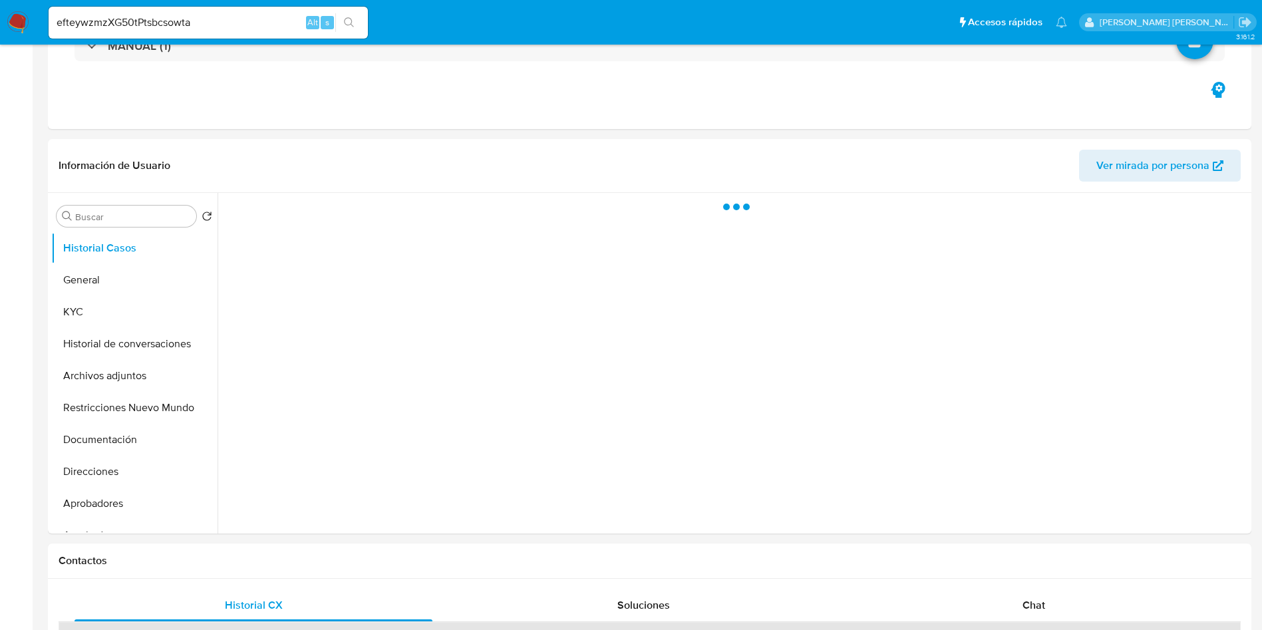
select select "10"
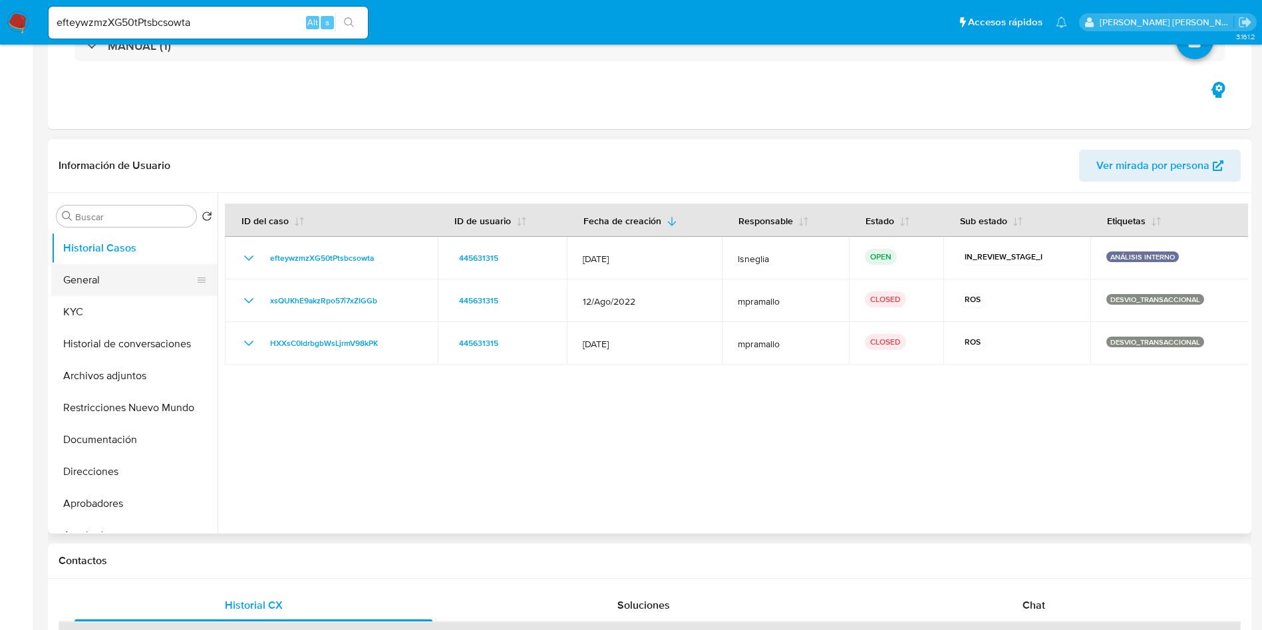
click at [112, 277] on button "General" at bounding box center [129, 280] width 156 height 32
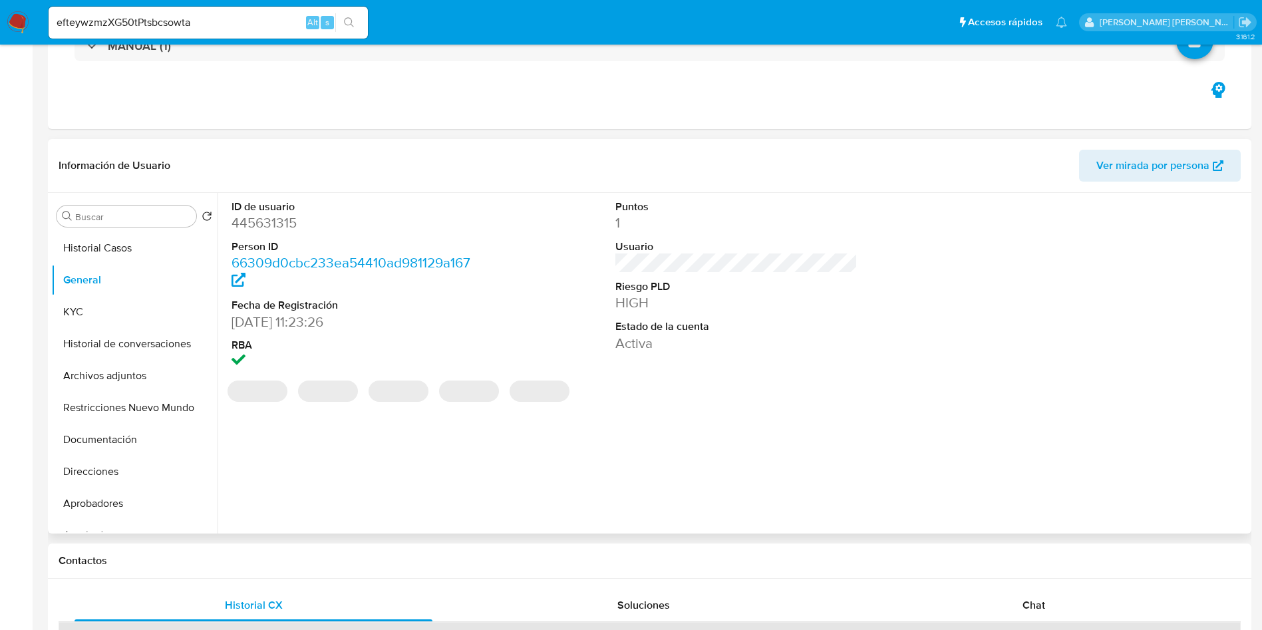
click at [273, 214] on dd "445631315" at bounding box center [352, 223] width 243 height 19
copy dd "445631315"
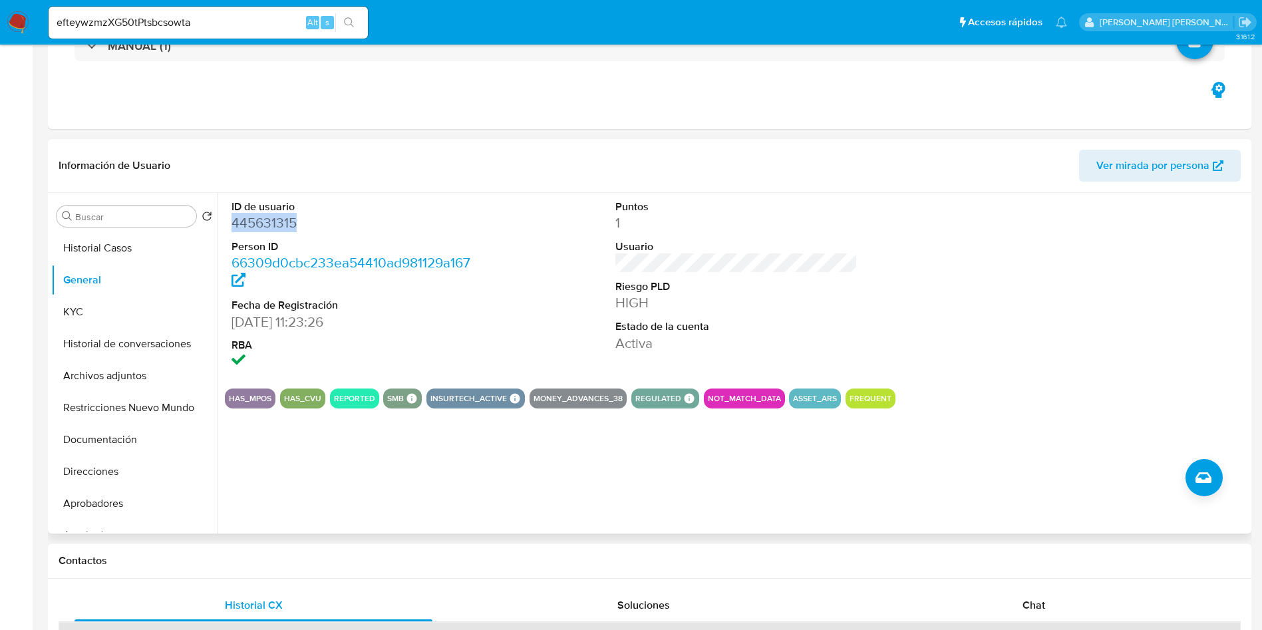
click at [277, 216] on dd "445631315" at bounding box center [352, 223] width 243 height 19
click at [96, 315] on button "KYC" at bounding box center [129, 312] width 156 height 32
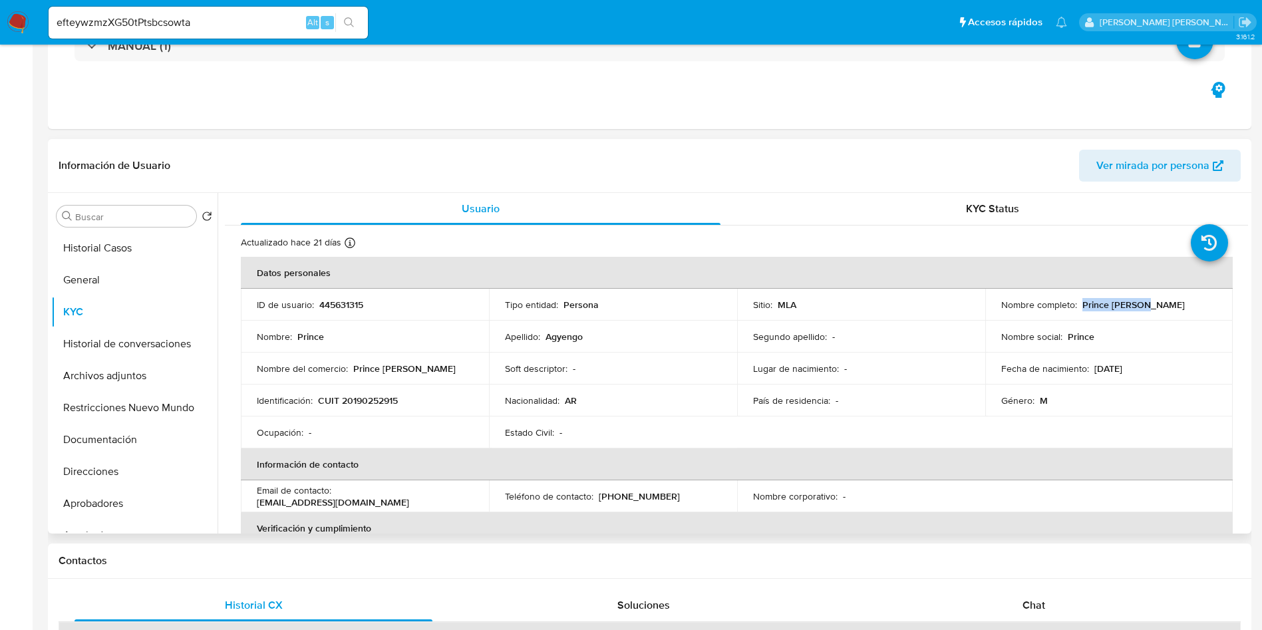
drag, startPoint x: 1080, startPoint y: 303, endPoint x: 1157, endPoint y: 305, distance: 77.2
click at [1157, 305] on div "Nombre completo : Prince Agyengo" at bounding box center [1109, 305] width 216 height 12
click at [114, 442] on button "Documentación" at bounding box center [129, 440] width 156 height 32
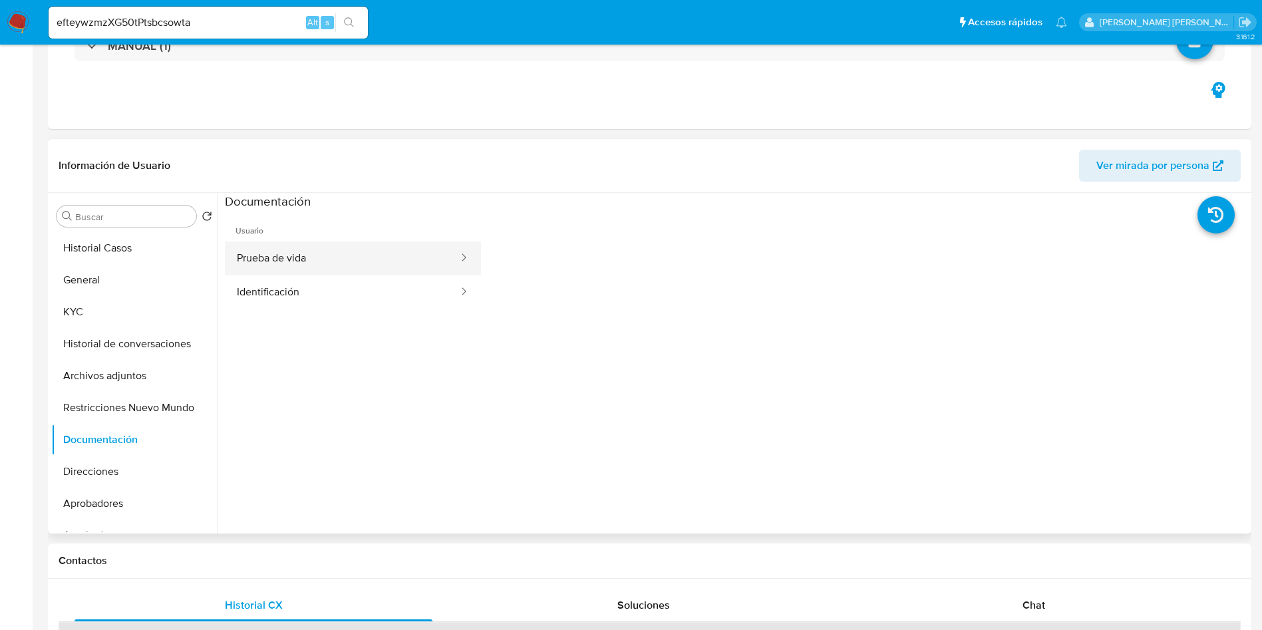
click at [297, 244] on button "Prueba de vida" at bounding box center [342, 258] width 235 height 34
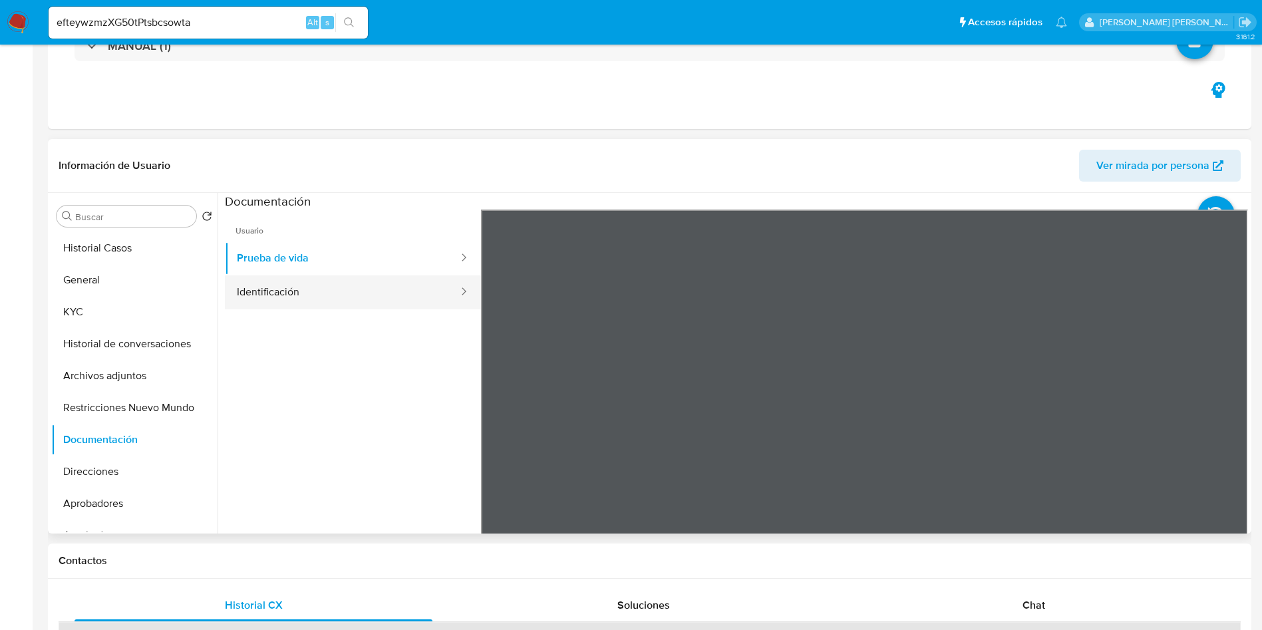
click at [274, 294] on button "Identificación" at bounding box center [342, 292] width 235 height 34
click at [1227, 421] on icon at bounding box center [1231, 425] width 27 height 27
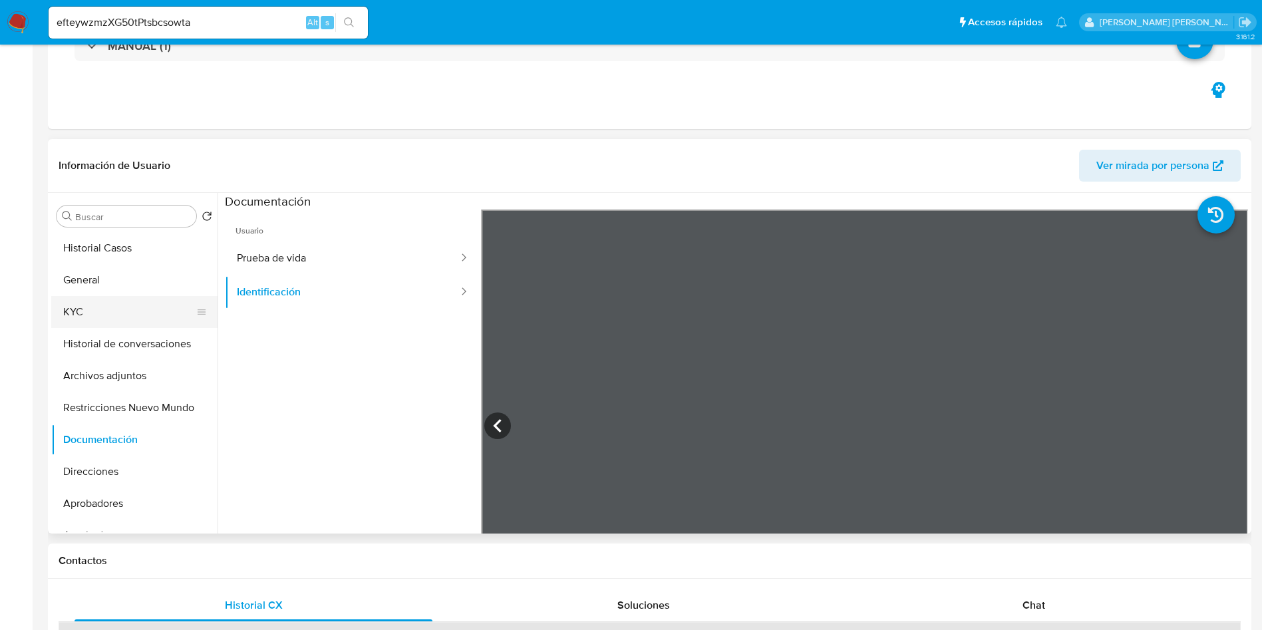
click at [102, 308] on button "KYC" at bounding box center [129, 312] width 156 height 32
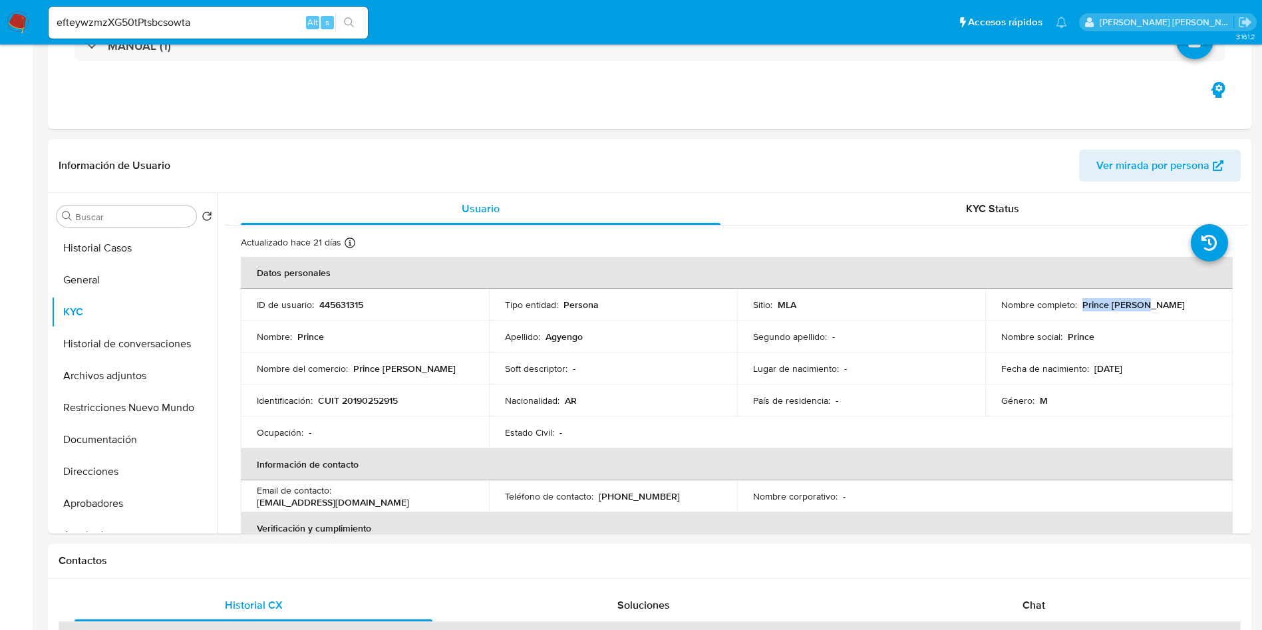
drag, startPoint x: 1078, startPoint y: 306, endPoint x: 1147, endPoint y: 303, distance: 68.6
click at [1151, 309] on div "Nombre completo : Prince Agyengo" at bounding box center [1109, 305] width 216 height 12
copy p "Prince Agyengo"
drag, startPoint x: 319, startPoint y: 397, endPoint x: 436, endPoint y: 397, distance: 117.1
click at [436, 397] on div "Identificación : CUIT 20190252915" at bounding box center [365, 400] width 216 height 12
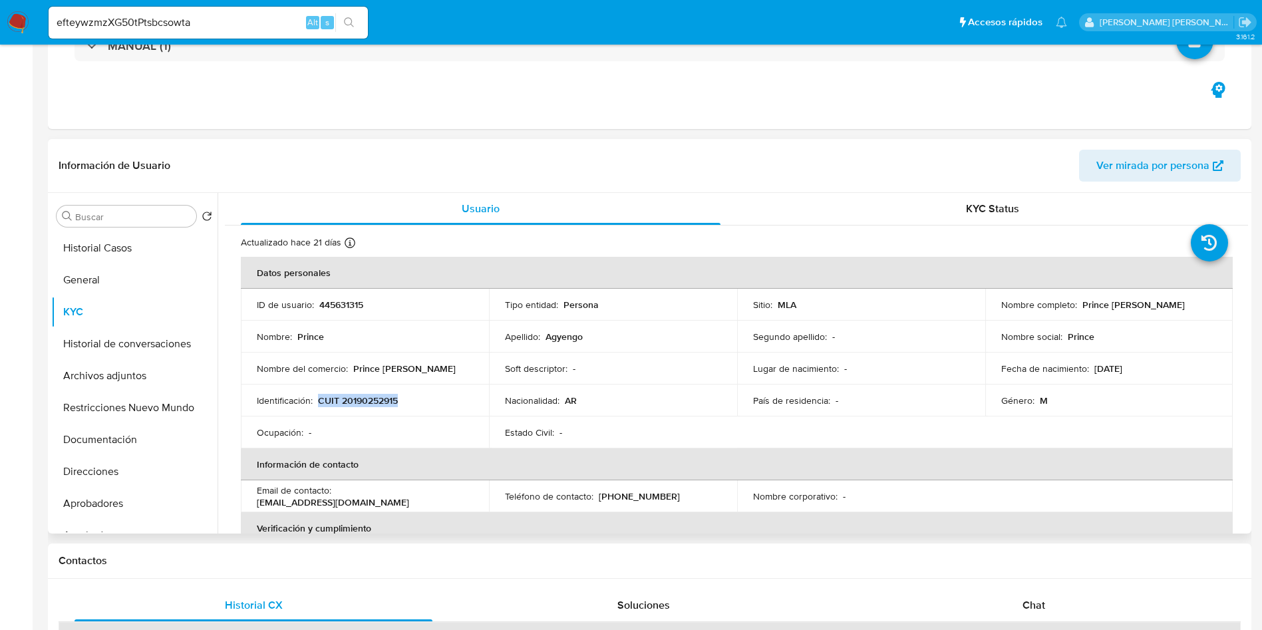
copy p "CUIT 20190252915"
click at [374, 404] on p "CUIT 20190252915" at bounding box center [358, 400] width 80 height 12
